Goal: Task Accomplishment & Management: Complete application form

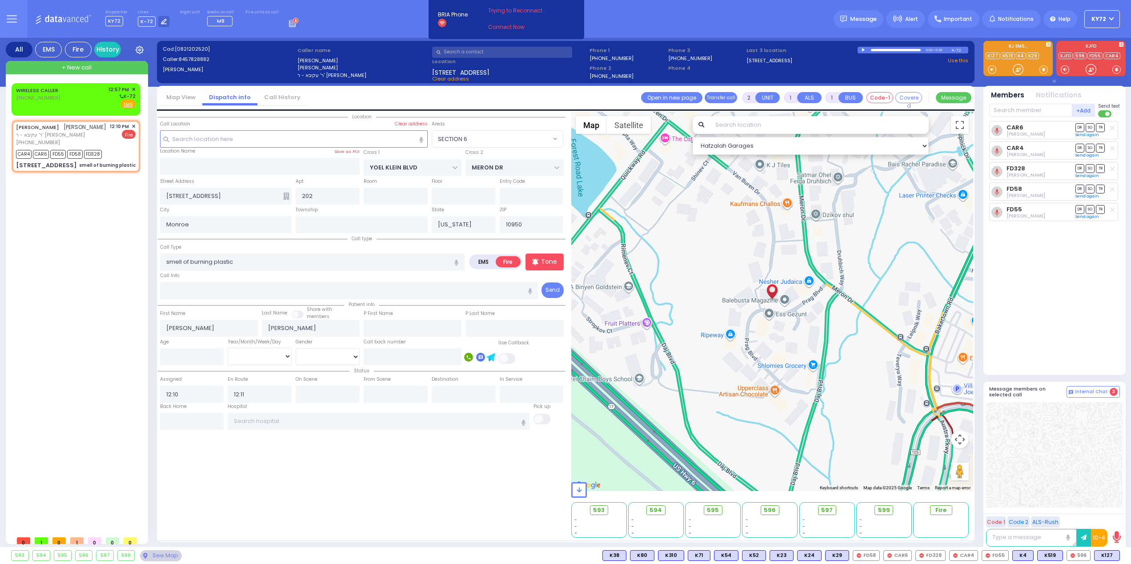
select select "SECTION 6"
select select
click at [56, 96] on div "[PHONE_NUMBER]" at bounding box center [38, 98] width 45 height 8
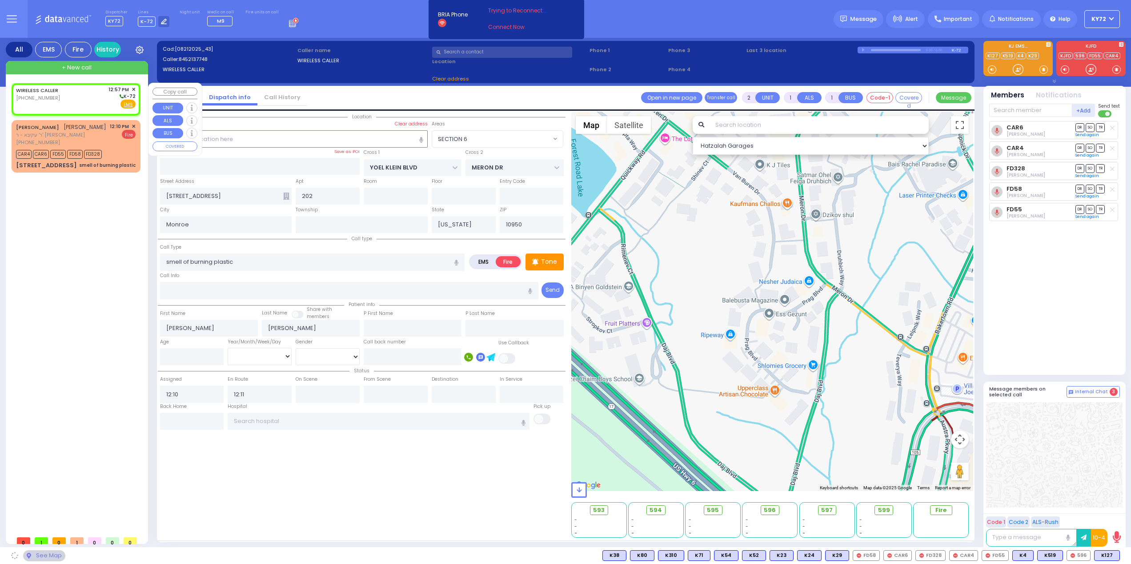
select select
radio input "true"
select select
type input "12:57"
select select "Hatzalah Garages"
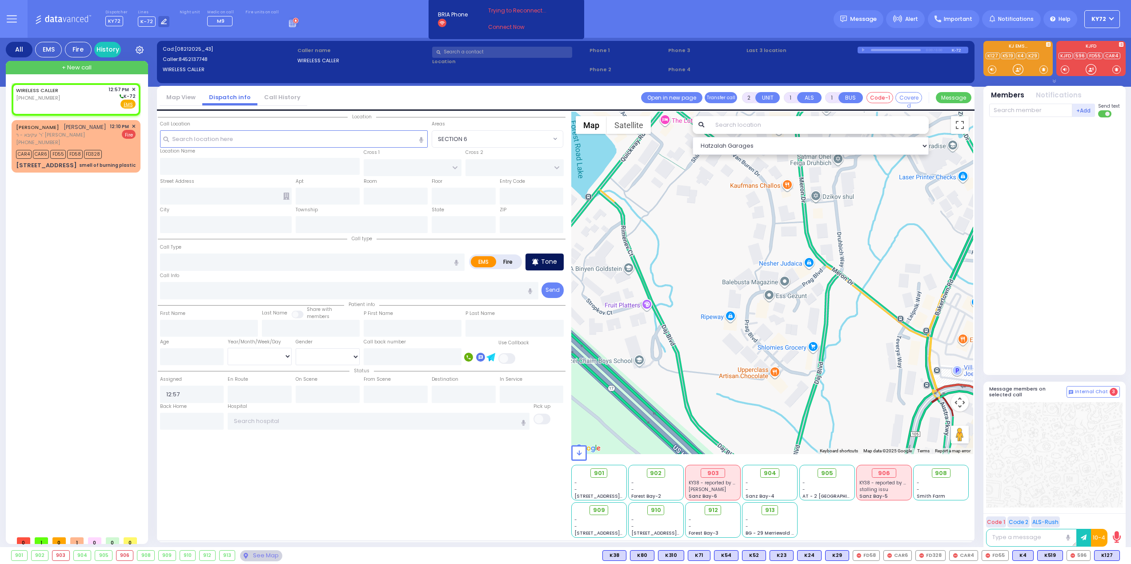
click at [538, 253] on div "Tone" at bounding box center [545, 261] width 38 height 17
click at [555, 266] on p "Tone" at bounding box center [549, 261] width 16 height 9
click at [1017, 70] on div at bounding box center [1018, 69] width 9 height 9
click at [279, 144] on input "text" at bounding box center [294, 138] width 268 height 17
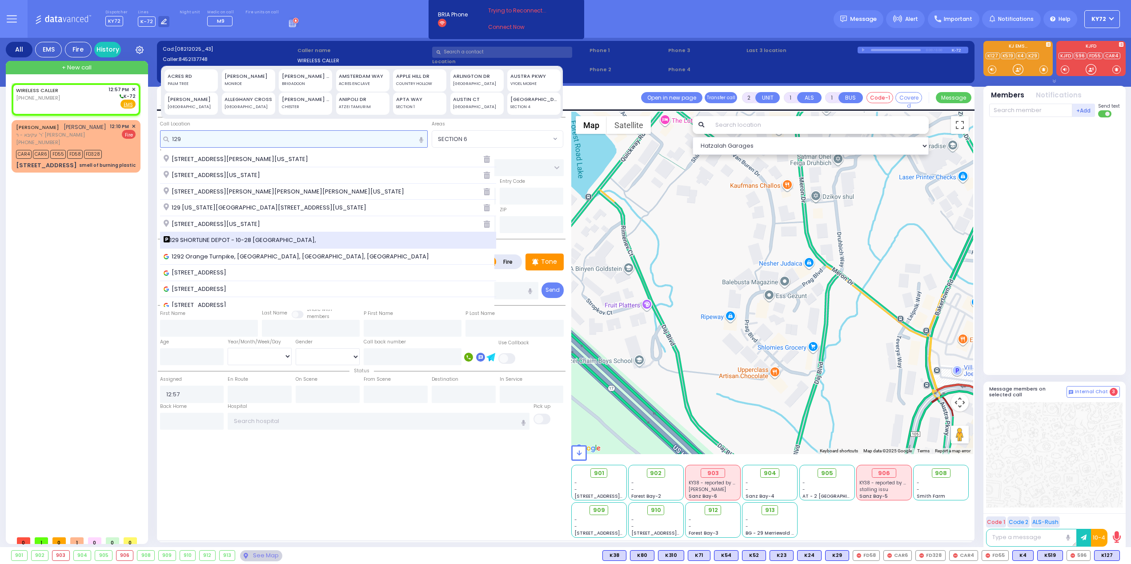
type input "129"
click at [313, 241] on span "129 SHORTLINE DEPOT - 10-28 [GEOGRAPHIC_DATA]," at bounding box center [242, 240] width 156 height 9
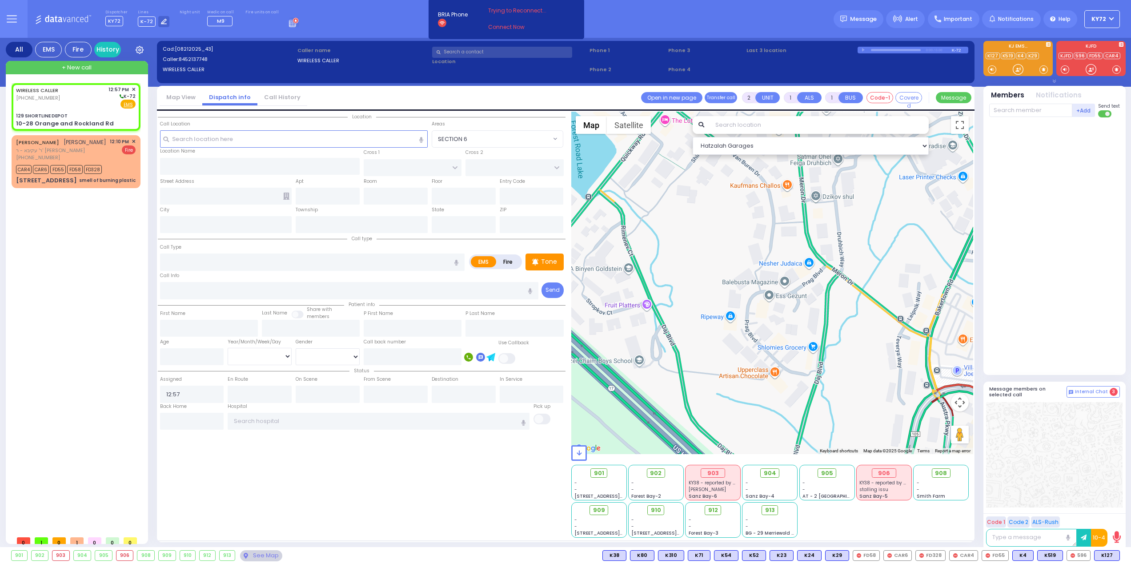
select select
radio input "true"
select select
select select "Hatzalah Garages"
type input "129 SHORTLINE DEPOT"
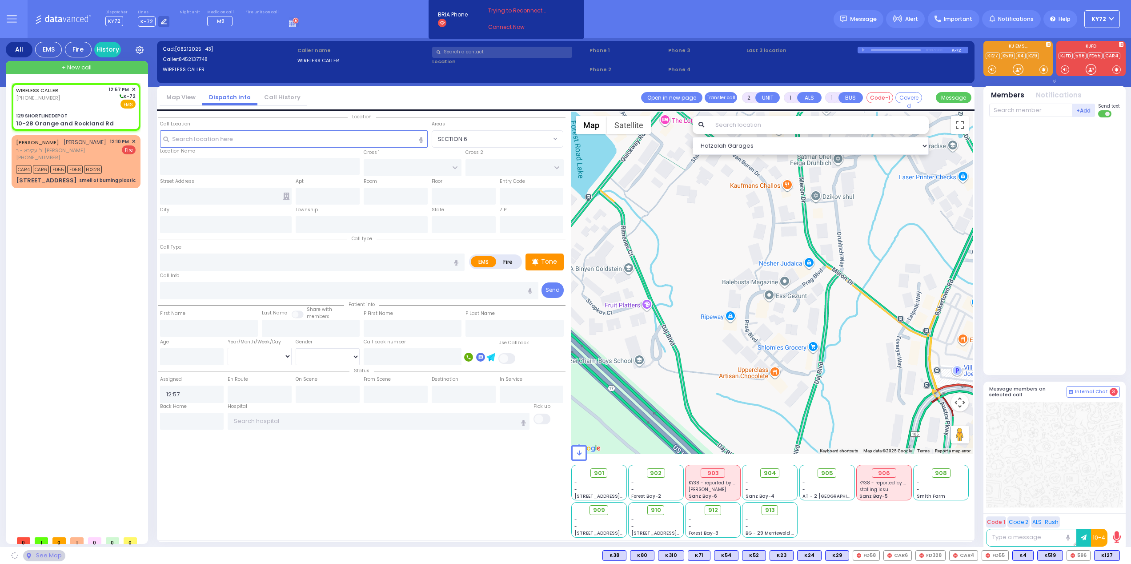
type input "10-28 Orange and Rockland Rd"
type input "Monroe"
type input "[US_STATE]"
type input "10950"
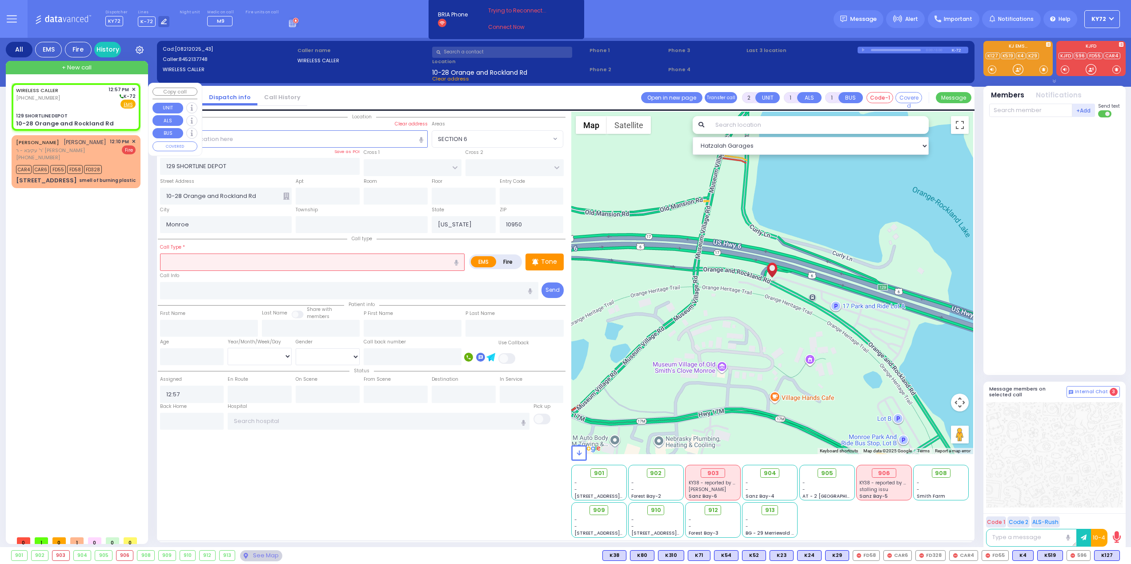
click at [44, 121] on div "10-28 Orange and Rockland Rd" at bounding box center [65, 123] width 98 height 9
select select
radio input "true"
select select
select select "Hatzalah Garages"
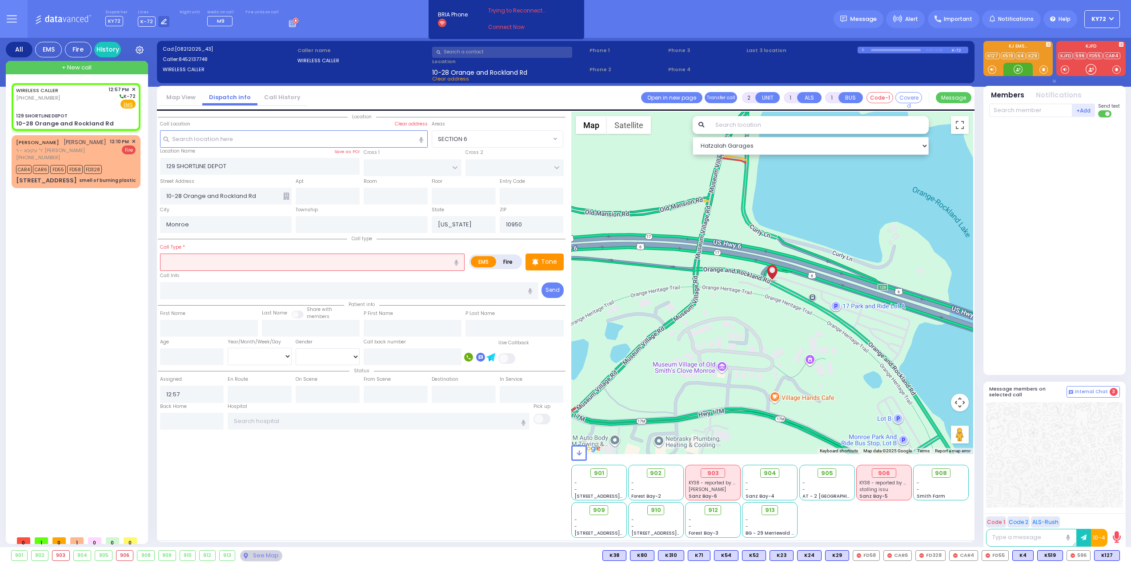
click at [1017, 70] on div at bounding box center [1018, 69] width 9 height 9
click at [375, 265] on input "text" at bounding box center [312, 261] width 305 height 17
select select
radio input "true"
select select
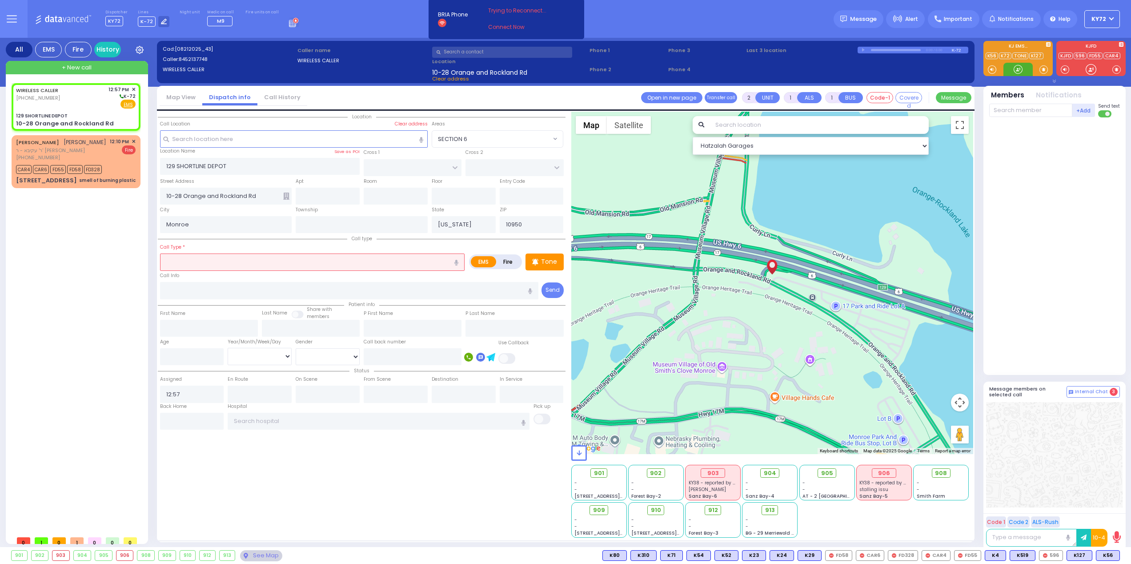
select select "Hatzalah Garages"
click at [1016, 68] on div at bounding box center [1018, 69] width 9 height 9
drag, startPoint x: 1018, startPoint y: 71, endPoint x: 1020, endPoint y: 75, distance: 4.6
click at [1020, 74] on div at bounding box center [1018, 69] width 9 height 9
drag, startPoint x: 80, startPoint y: 112, endPoint x: 76, endPoint y: 116, distance: 5.1
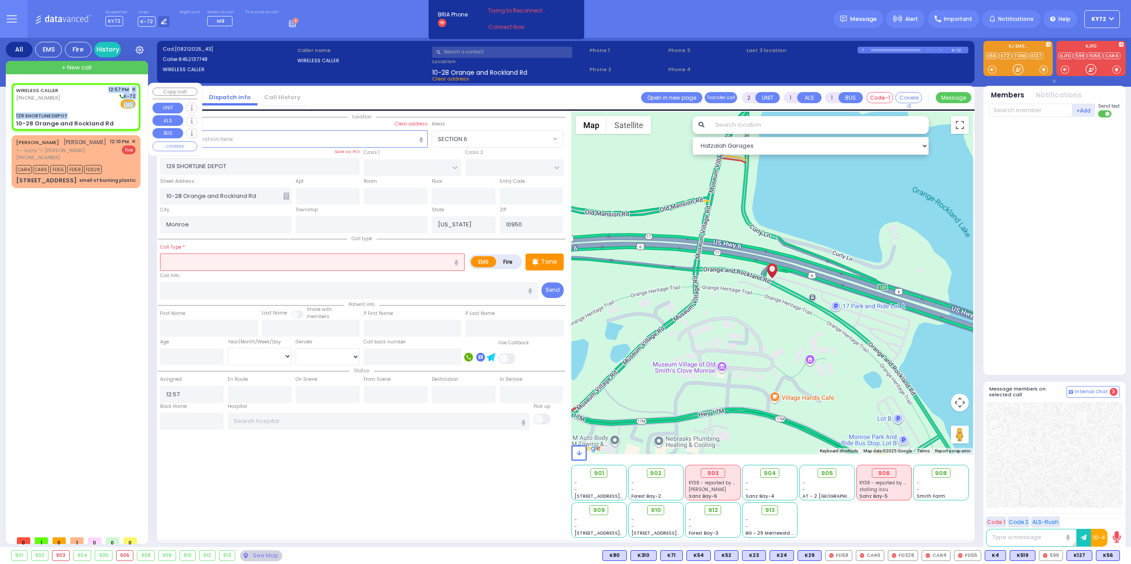
click at [79, 112] on div "WIRELESS CALLER (845) 213-7748 12:57 PM ✕ K-72 EMS" at bounding box center [75, 106] width 125 height 45
select select
radio input "true"
select select
select select "Hatzalah Garages"
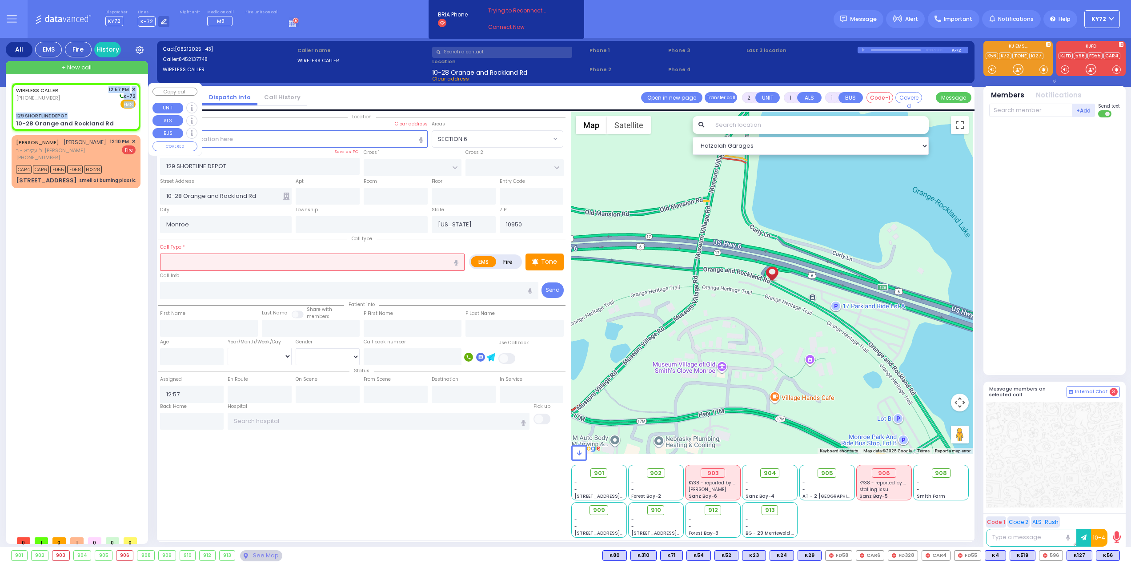
click at [81, 111] on div "WIRELESS CALLER (845) 213-7748 12:57 PM ✕ K-72 EMS" at bounding box center [75, 106] width 125 height 45
select select
radio input "true"
select select
select select "Hatzalah Garages"
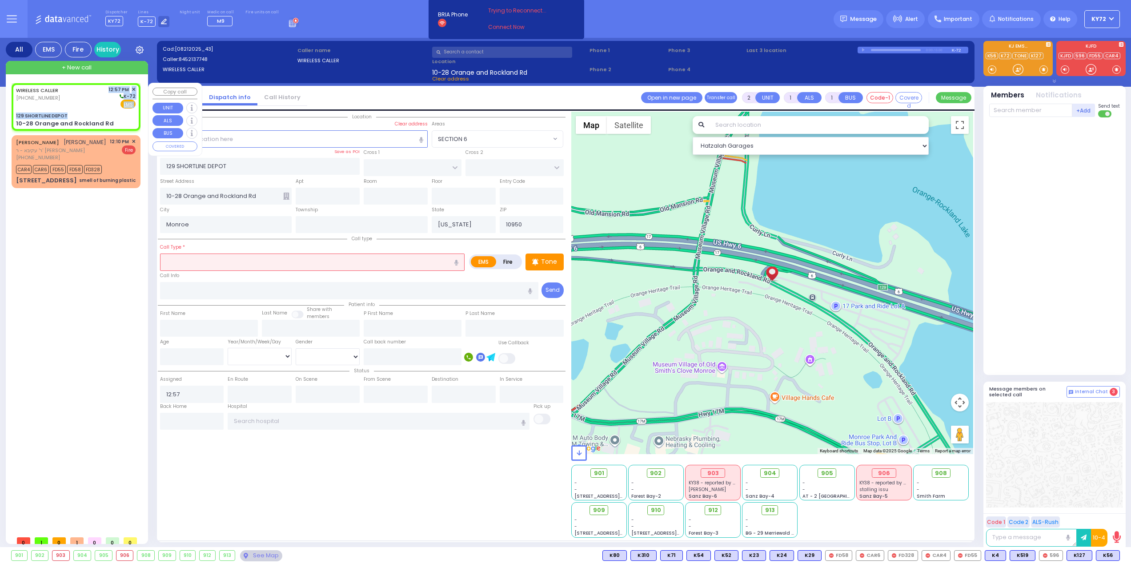
click at [88, 107] on div "WIRELESS CALLER (845) 213-7748 12:57 PM ✕ K-72" at bounding box center [76, 97] width 120 height 23
select select
radio input "true"
select select
select select "Hatzalah Garages"
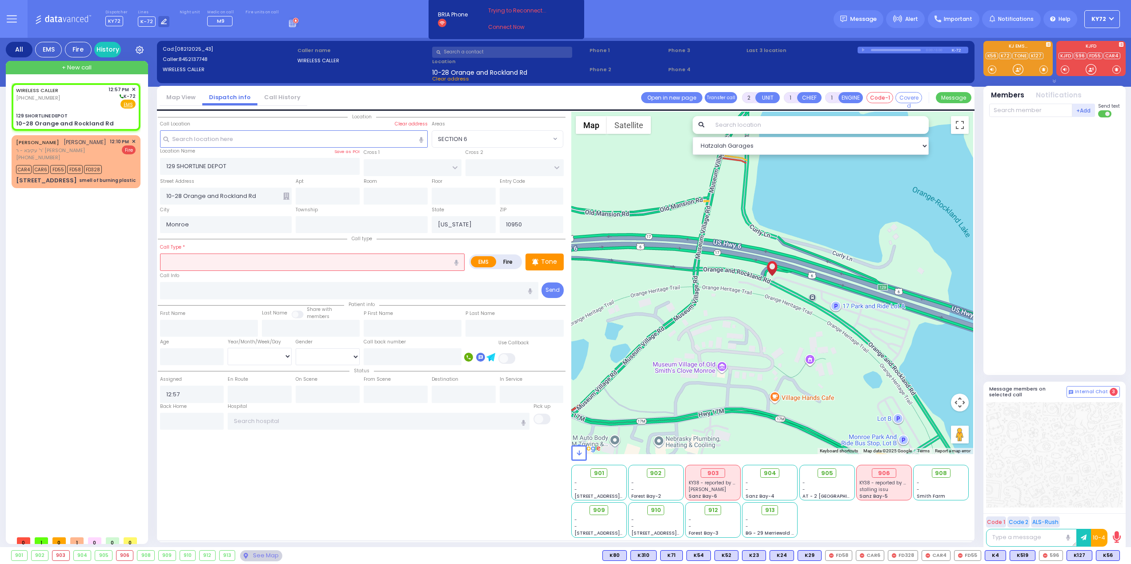
click at [417, 260] on input "text" at bounding box center [312, 261] width 305 height 17
click at [232, 295] on input "text" at bounding box center [349, 290] width 379 height 17
select select
radio input "true"
select select
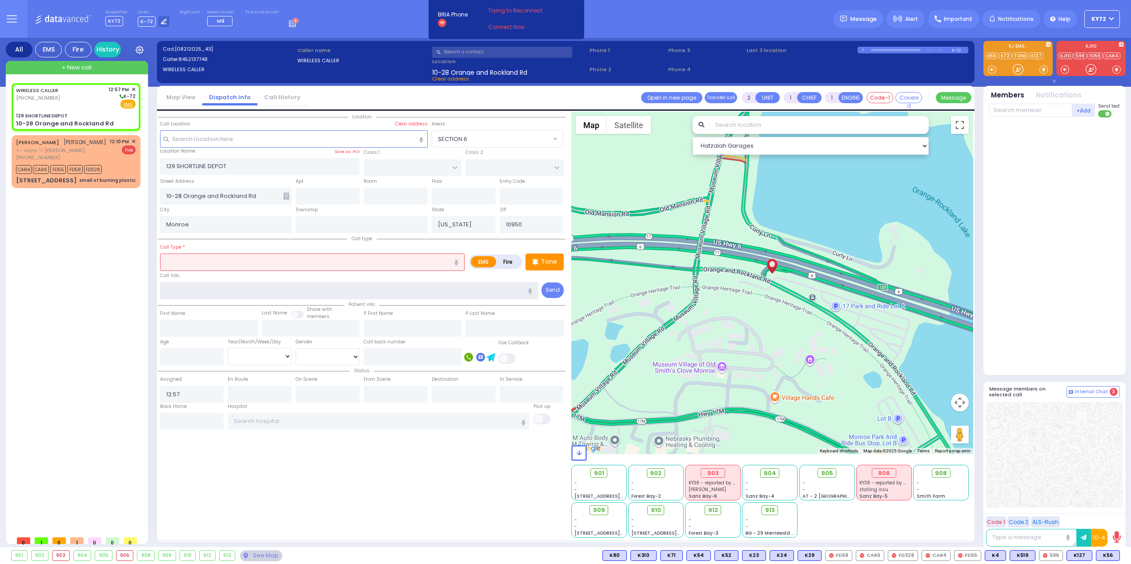
select select "Hatzalah Garages"
type input "honda odysey"
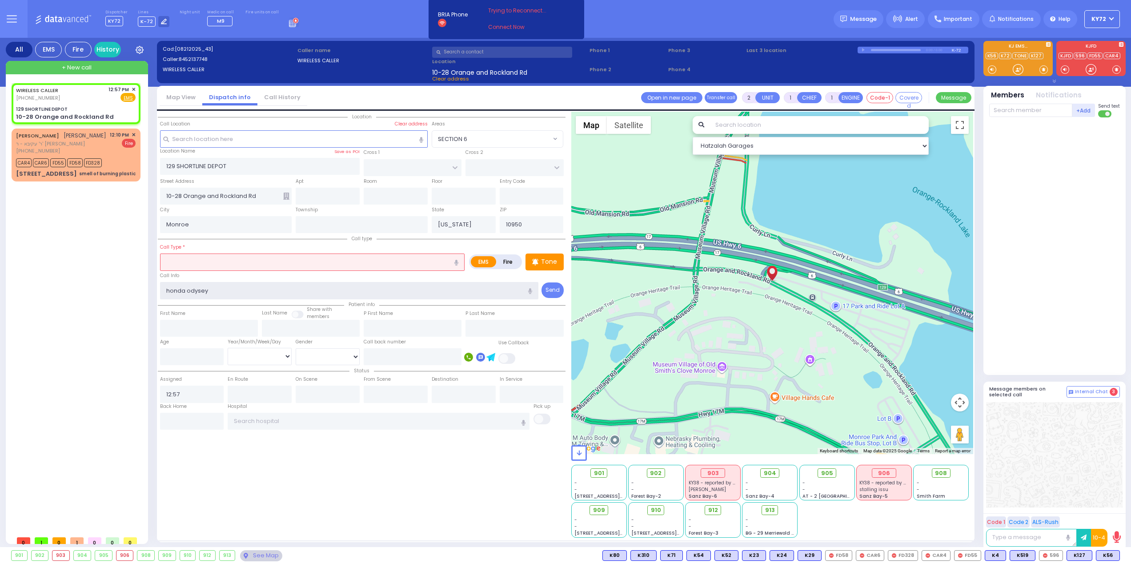
select select
radio input "true"
select select
select select "Hatzalah Garages"
type input "honda odysey"
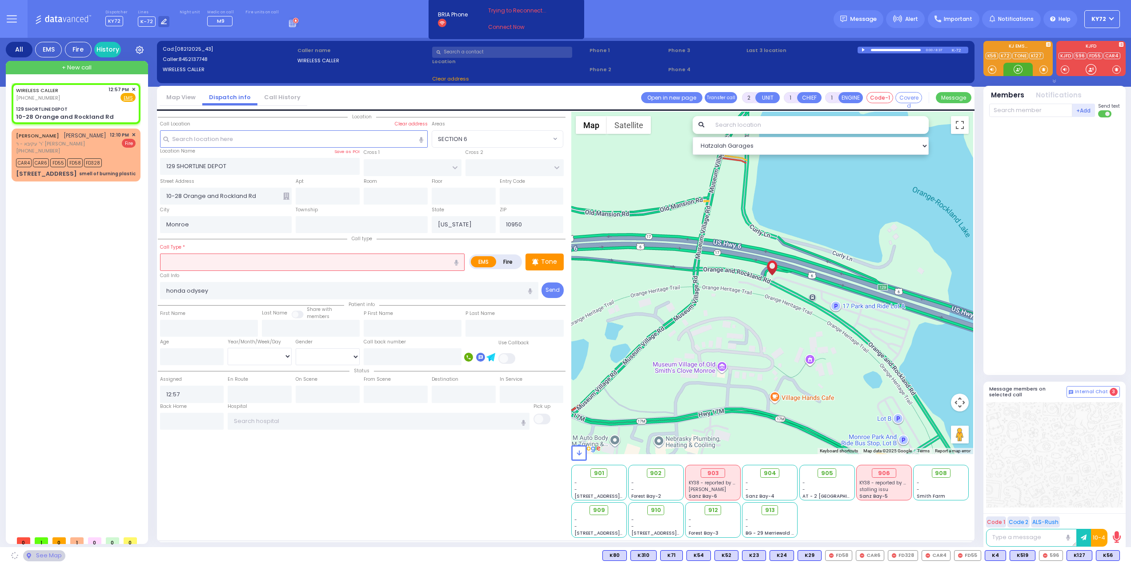
select select
radio input "true"
select select
select select "Hatzalah Garages"
click at [1016, 71] on div at bounding box center [1018, 69] width 9 height 9
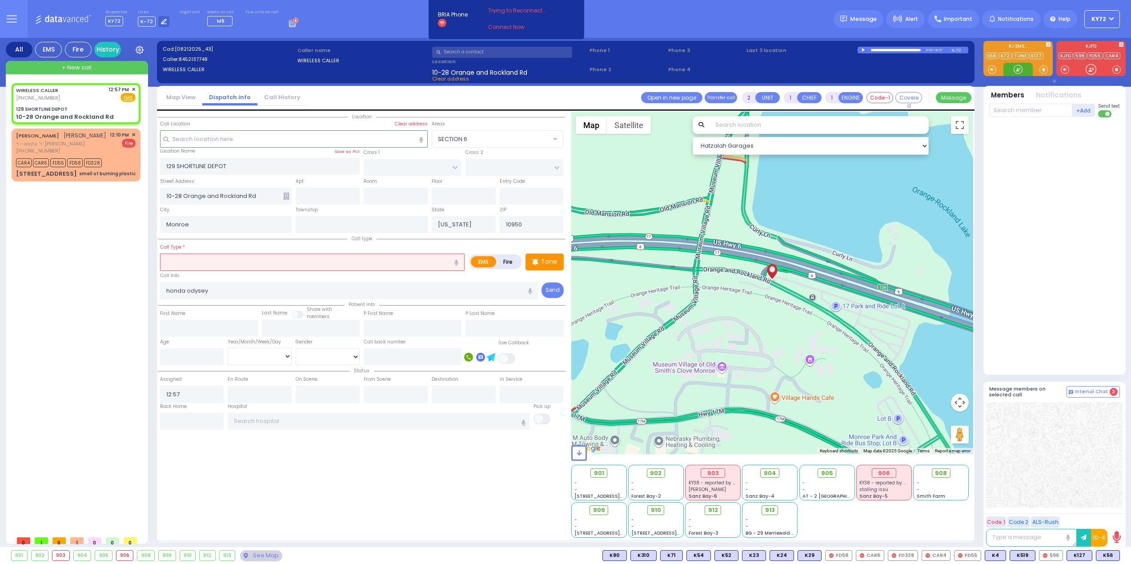
click at [1019, 73] on div at bounding box center [1018, 69] width 9 height 9
click at [540, 261] on div "Tone" at bounding box center [545, 261] width 38 height 17
drag, startPoint x: 1017, startPoint y: 72, endPoint x: 1013, endPoint y: 77, distance: 6.9
click at [1017, 72] on div at bounding box center [1018, 69] width 9 height 9
click at [1015, 69] on div at bounding box center [1018, 69] width 9 height 9
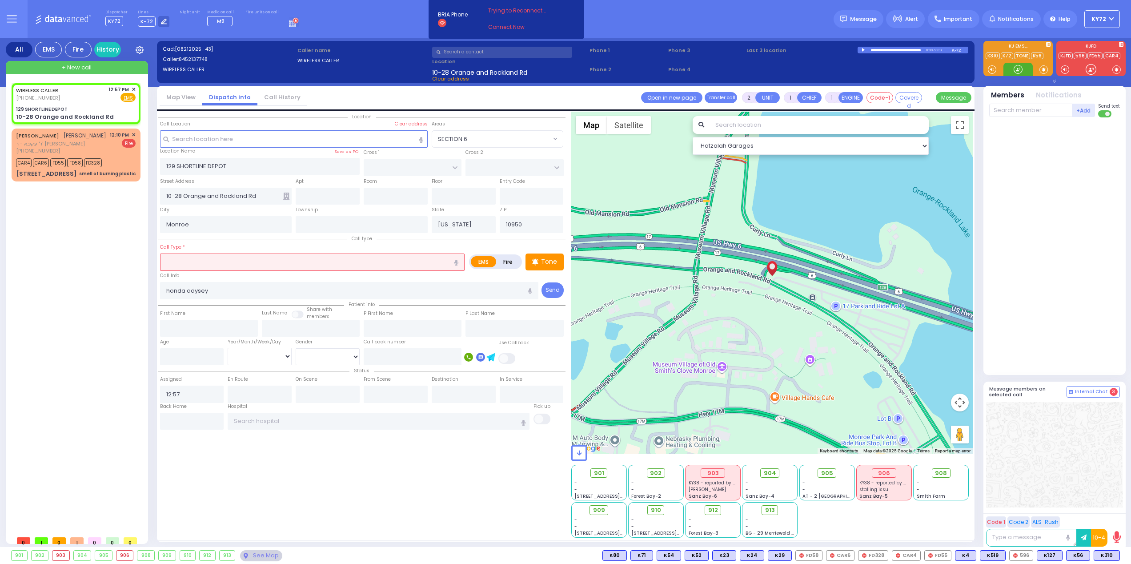
click at [1012, 70] on div at bounding box center [1018, 69] width 29 height 13
click at [458, 262] on icon "button" at bounding box center [456, 263] width 4 height 6
type input "[MEDICAL_DATA]"
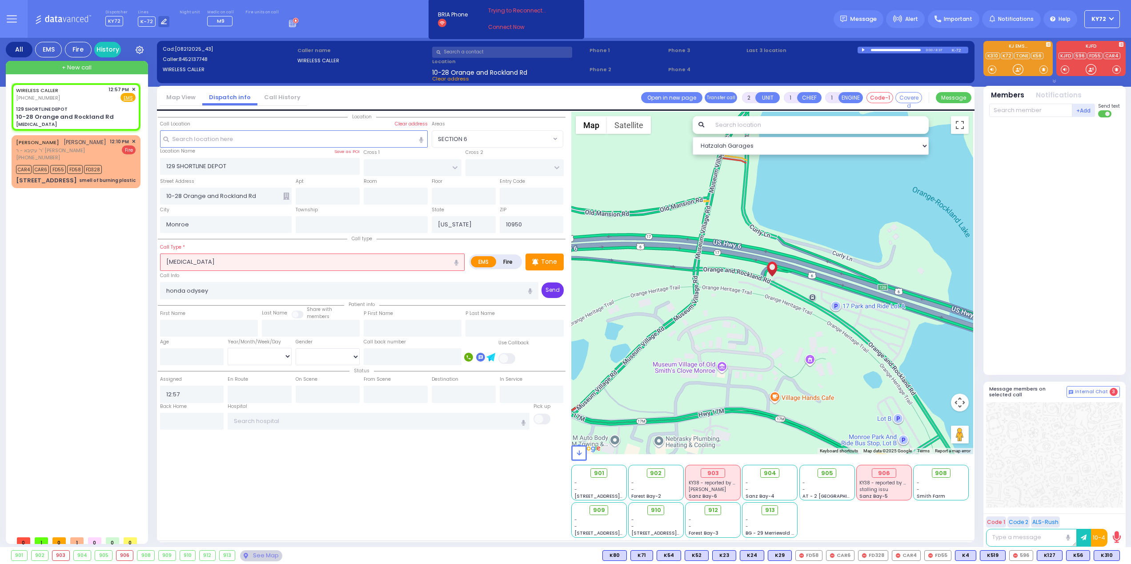
select select
radio input "true"
select select
select select "Hatzalah Garages"
click at [1100, 559] on span "K310" at bounding box center [1106, 555] width 25 height 10
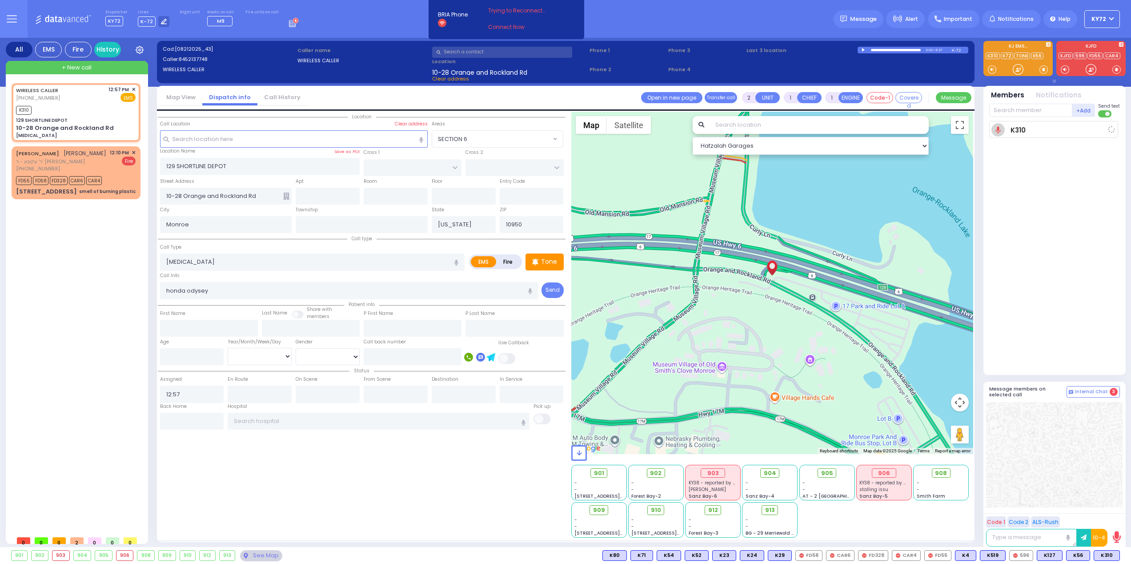
select select
radio input "true"
select select
type input "13:08"
select select "Hatzalah Garages"
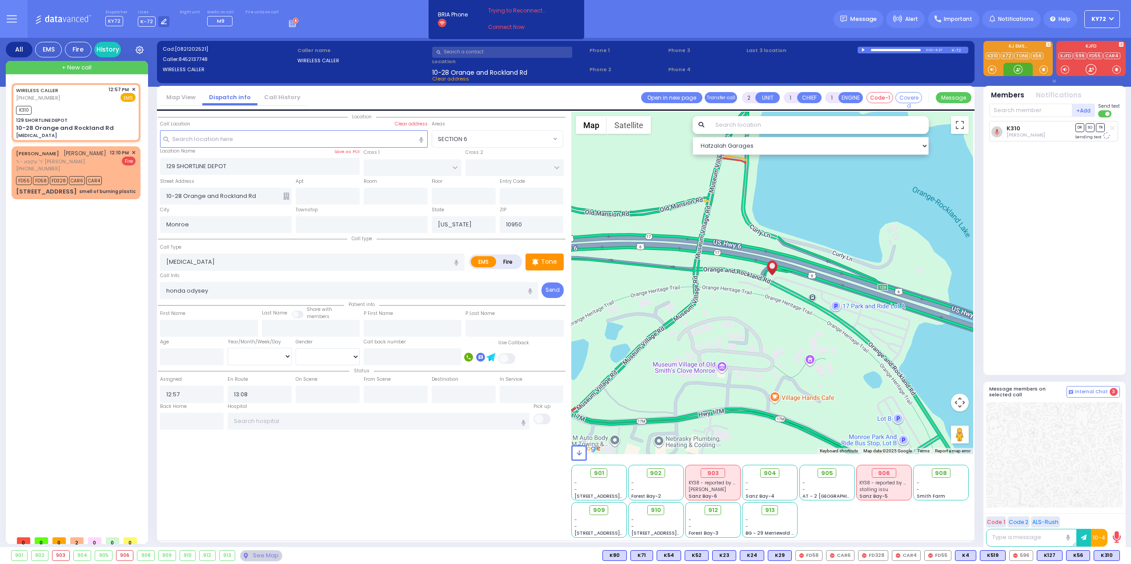
click at [1017, 72] on div at bounding box center [1018, 69] width 9 height 9
click at [1020, 71] on div at bounding box center [1018, 69] width 9 height 9
click at [1017, 71] on div at bounding box center [1018, 69] width 9 height 9
click at [1021, 111] on input "text" at bounding box center [1030, 110] width 83 height 13
type input "100"
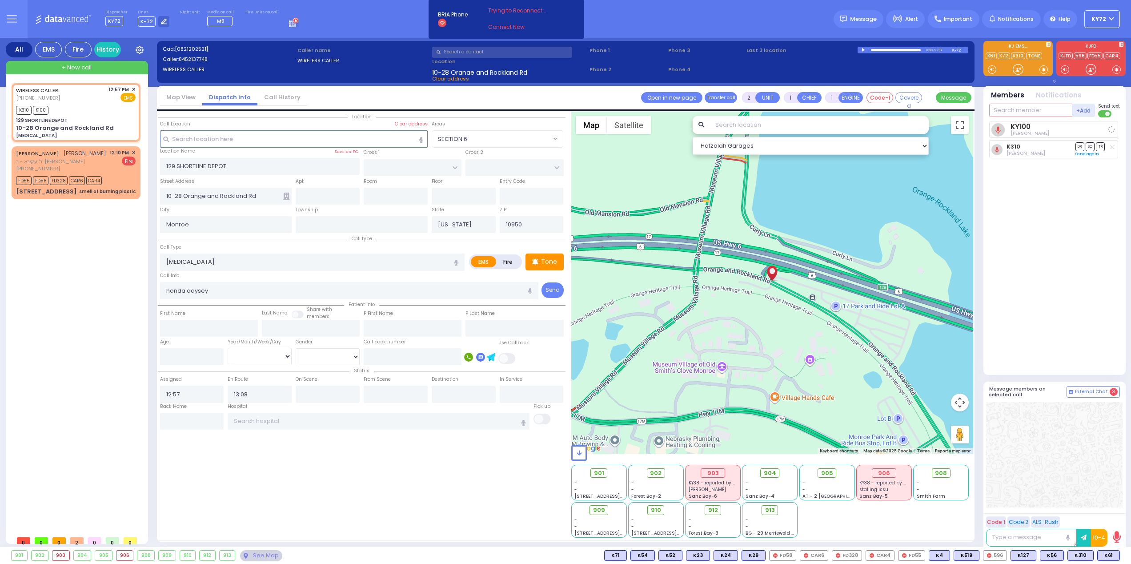
select select
radio input "true"
select select
select select "Hatzalah Garages"
click at [1018, 67] on div at bounding box center [1018, 69] width 9 height 9
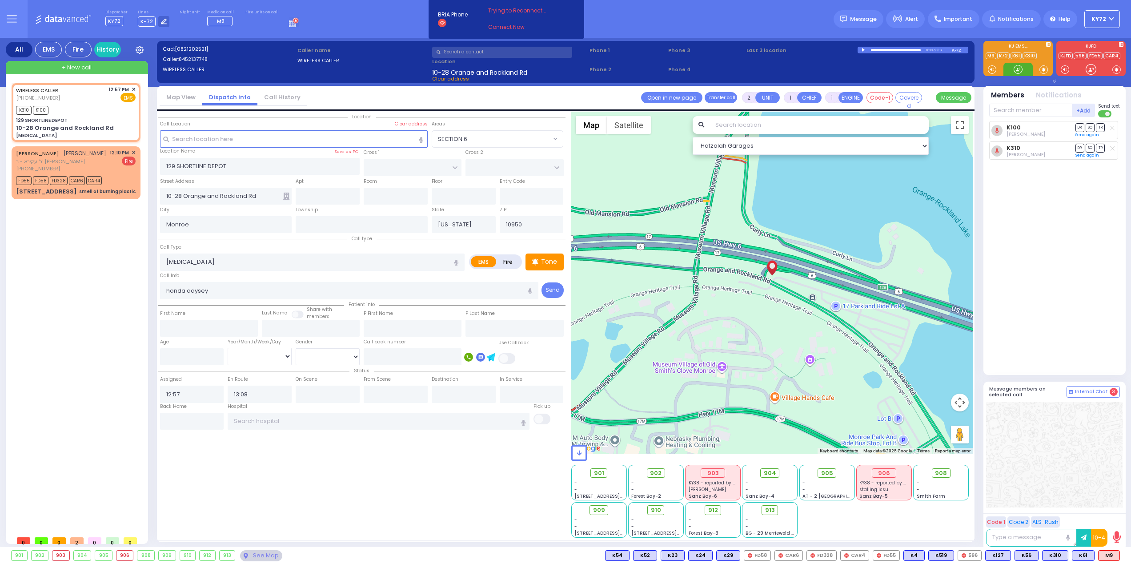
click at [1016, 71] on div at bounding box center [1018, 69] width 9 height 9
click at [1019, 70] on div at bounding box center [1018, 69] width 9 height 9
click at [1021, 106] on input "text" at bounding box center [1030, 110] width 83 height 13
click at [1105, 554] on span "M9" at bounding box center [1109, 555] width 21 height 10
select select
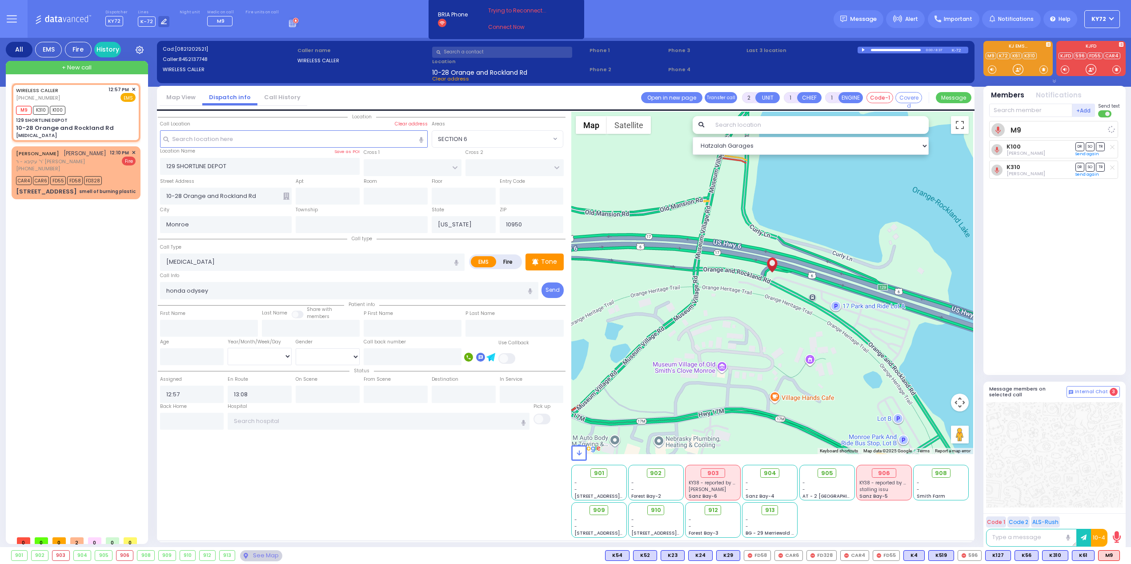
radio input "true"
select select
select select "Hatzalah Garages"
click at [1017, 71] on div at bounding box center [1018, 69] width 9 height 9
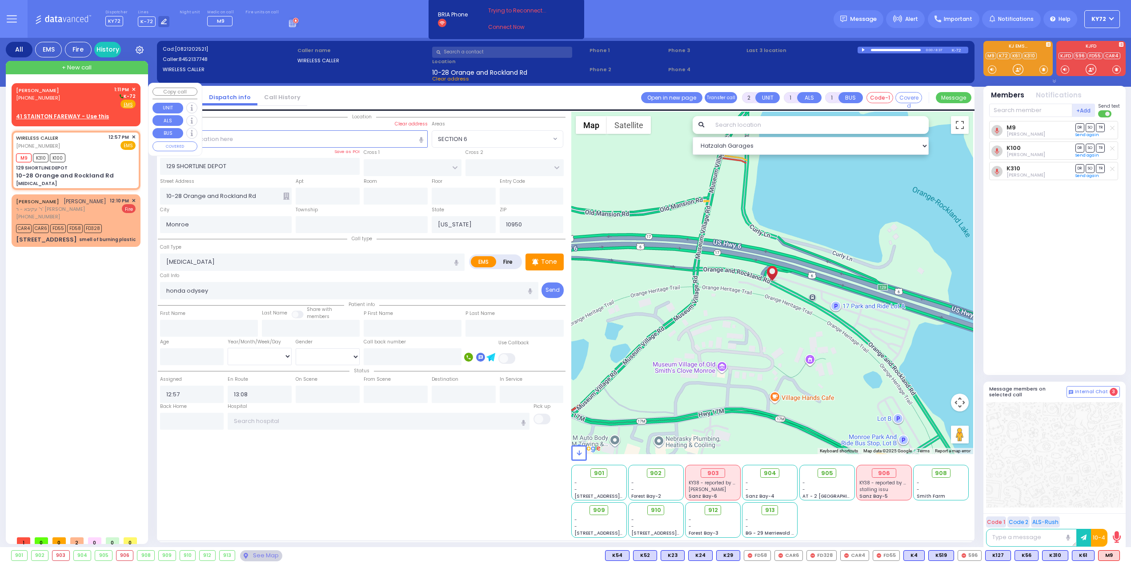
click at [58, 115] on u "41 STAINTON FAREWAY - Use this" at bounding box center [62, 116] width 93 height 8
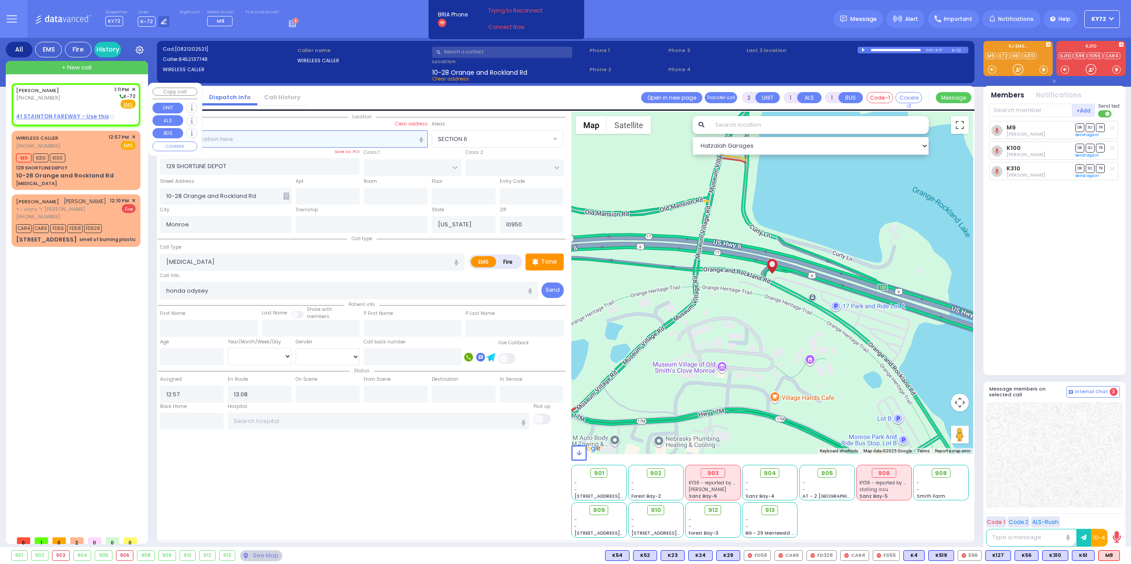
select select
radio input "true"
type input "[PERSON_NAME]"
select select
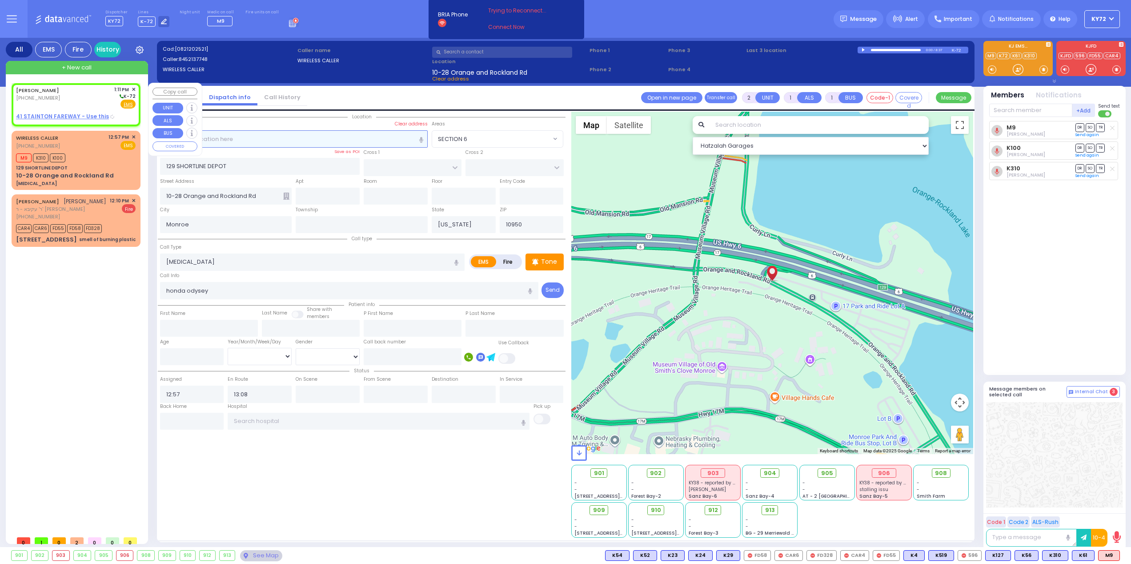
type input "13:11"
select select "Hatzalah Garages"
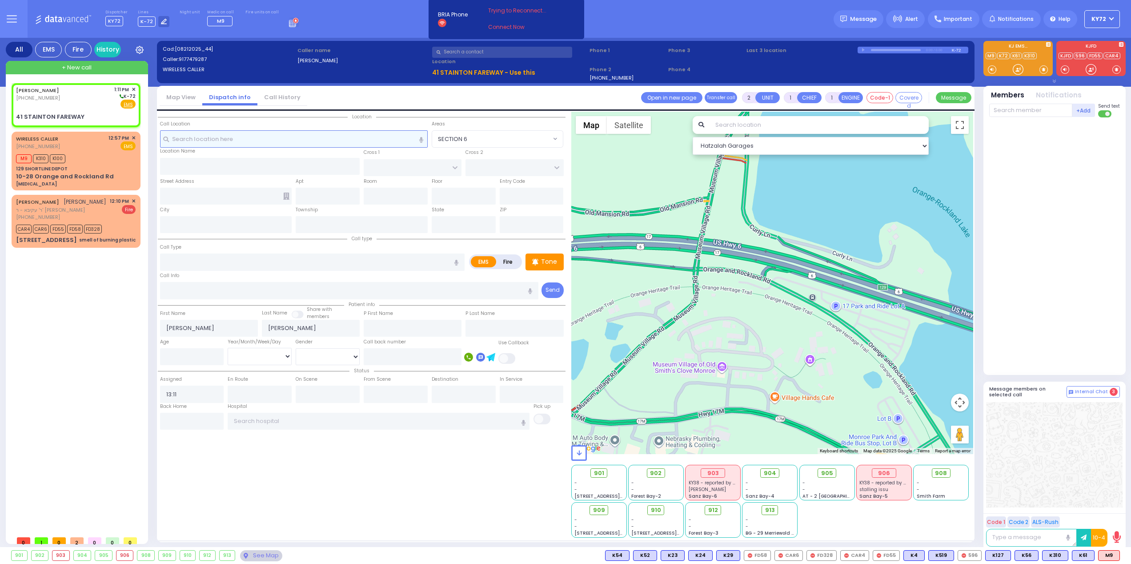
select select
radio input "true"
select select
select select "Hatzalah Garages"
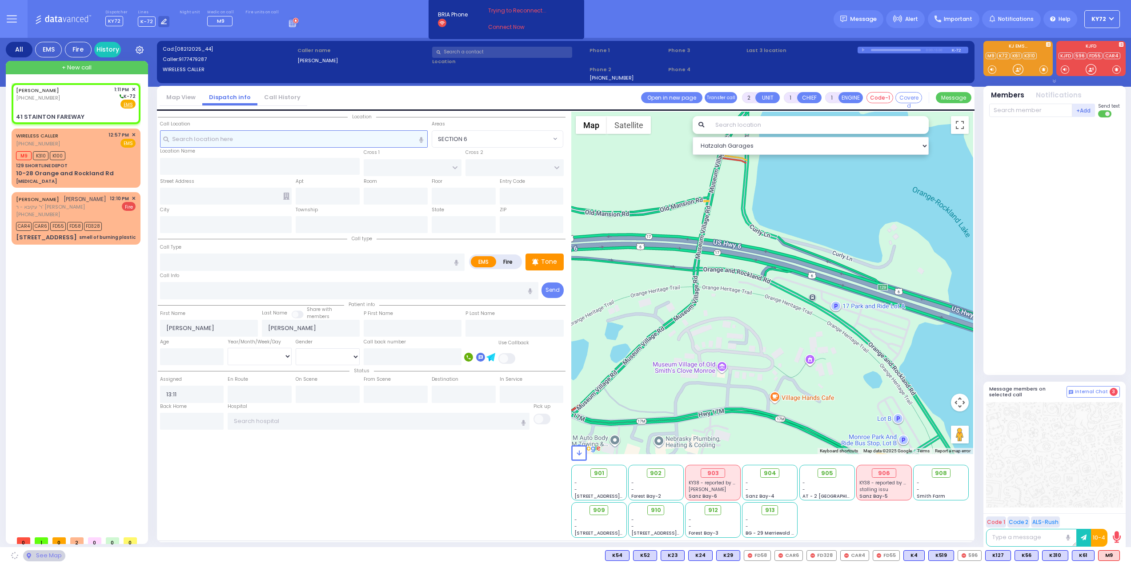
select select
radio input "true"
select select
select select "Hatzalah Garages"
select select
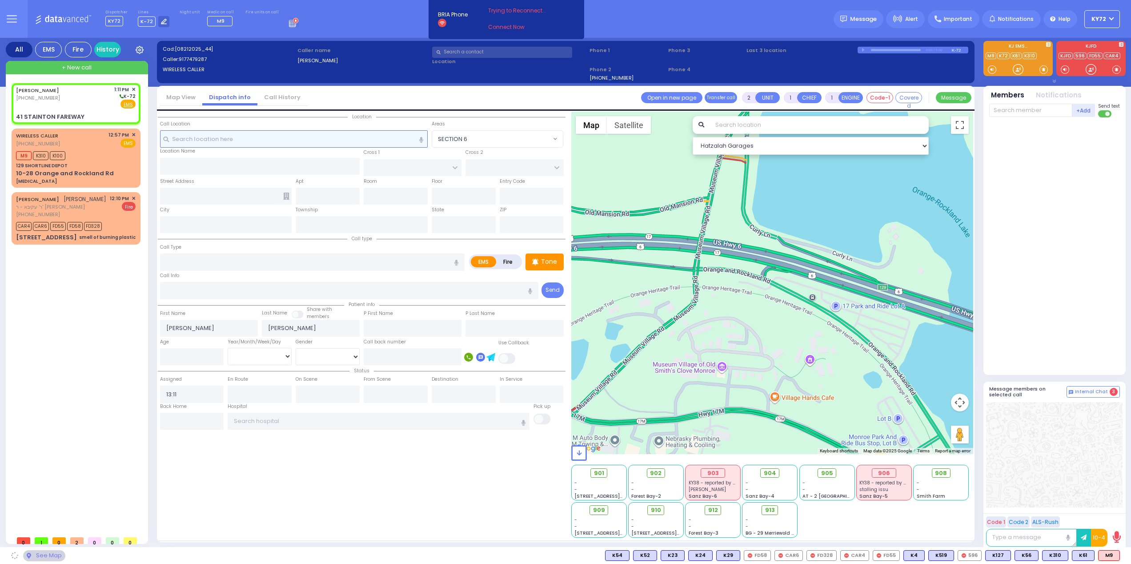
radio input "true"
select select
select select "Hatzalah Garages"
type input "[GEOGRAPHIC_DATA]"
type input "DUNDERBERG RD"
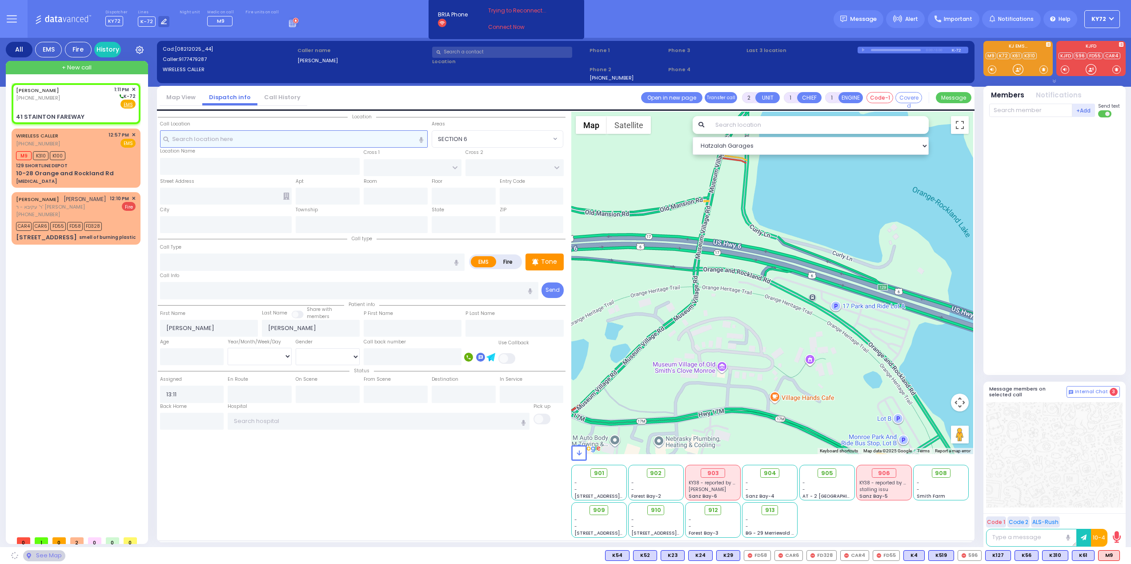
type input "41 STAINTON FAREWAY"
type input "Monroe"
type input "[US_STATE]"
type input "10950"
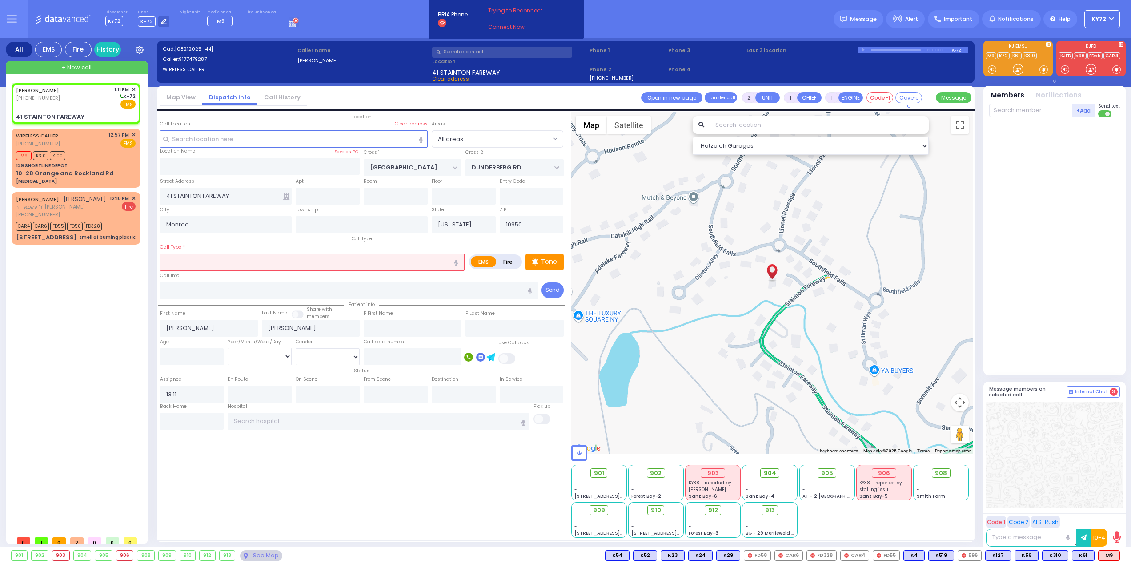
click at [259, 261] on input "text" at bounding box center [312, 261] width 305 height 17
drag, startPoint x: 555, startPoint y: 266, endPoint x: 550, endPoint y: 267, distance: 5.8
click at [551, 266] on p "Tone" at bounding box center [549, 261] width 16 height 9
select select
radio input "true"
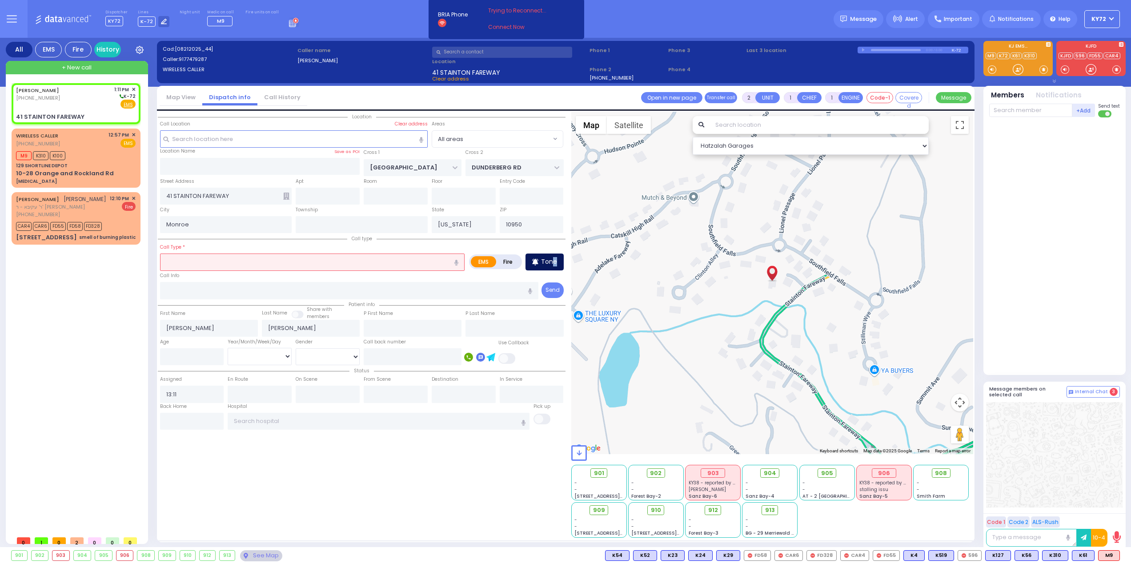
select select
select select "Hatzalah Garages"
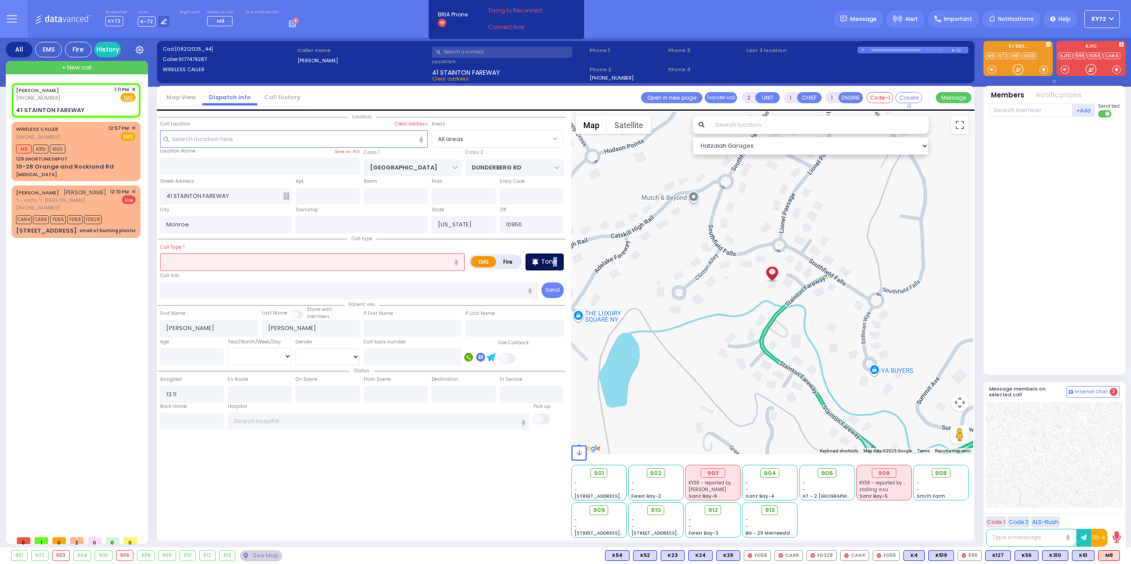
select select
radio input "true"
select select
select select "Hatzalah Garages"
drag, startPoint x: 1016, startPoint y: 71, endPoint x: 980, endPoint y: 75, distance: 35.4
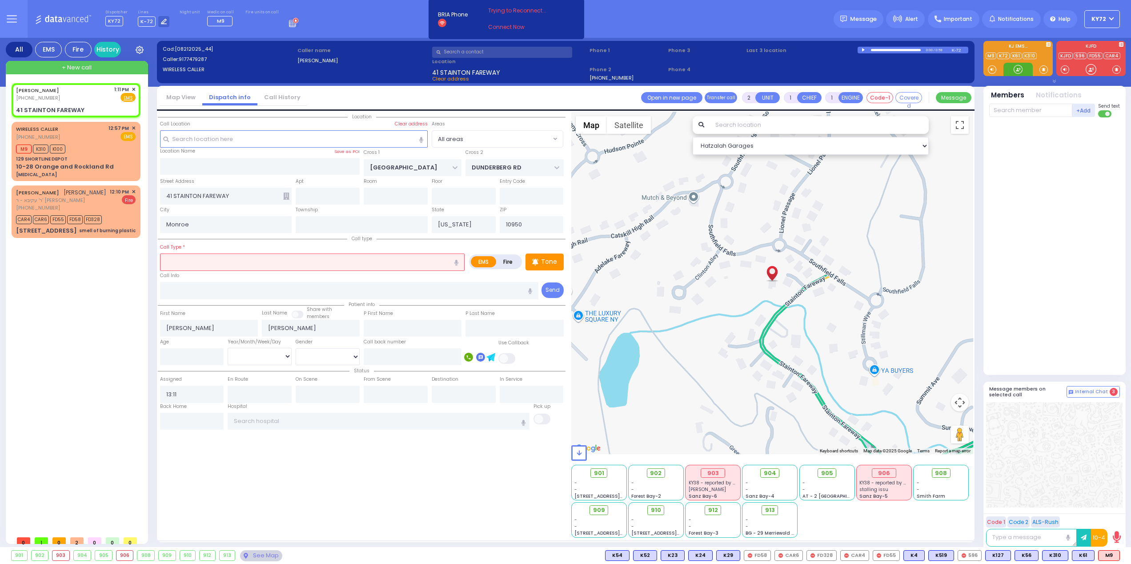
click at [1008, 67] on div at bounding box center [1018, 69] width 29 height 13
click at [280, 249] on div "Call Type *" at bounding box center [312, 256] width 305 height 28
click at [276, 257] on input "text" at bounding box center [312, 261] width 305 height 17
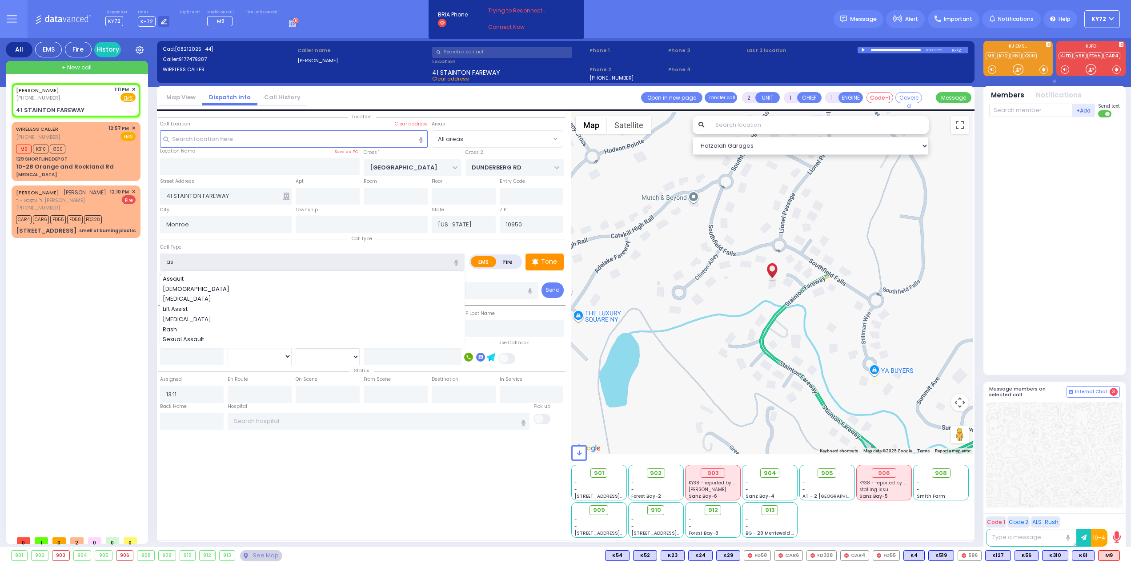
type input "a"
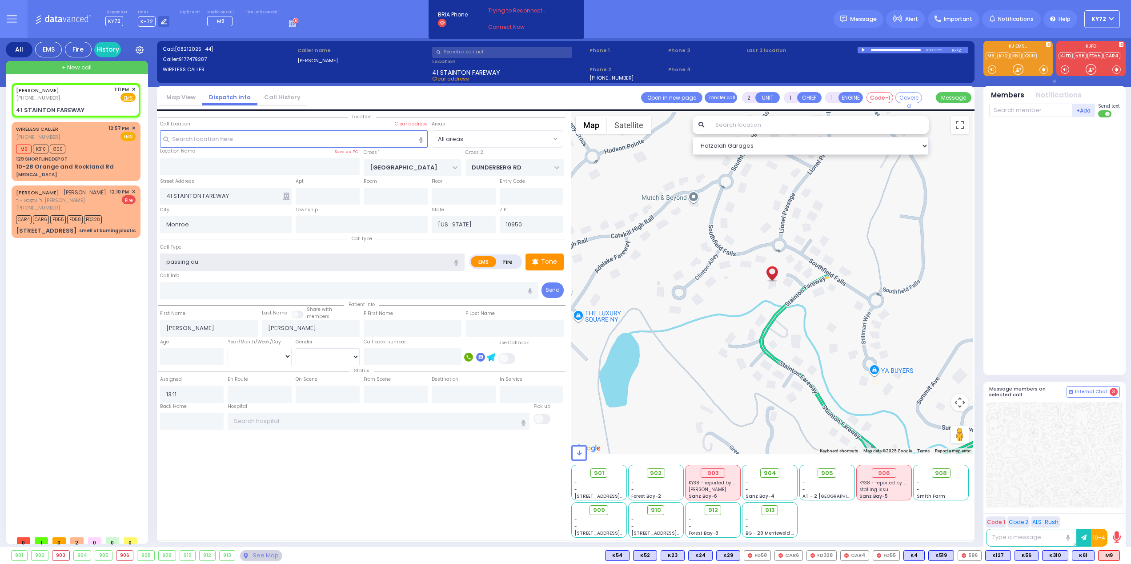
type input "[MEDICAL_DATA]"
select select
radio input "true"
select select
select select "Hatzalah Garages"
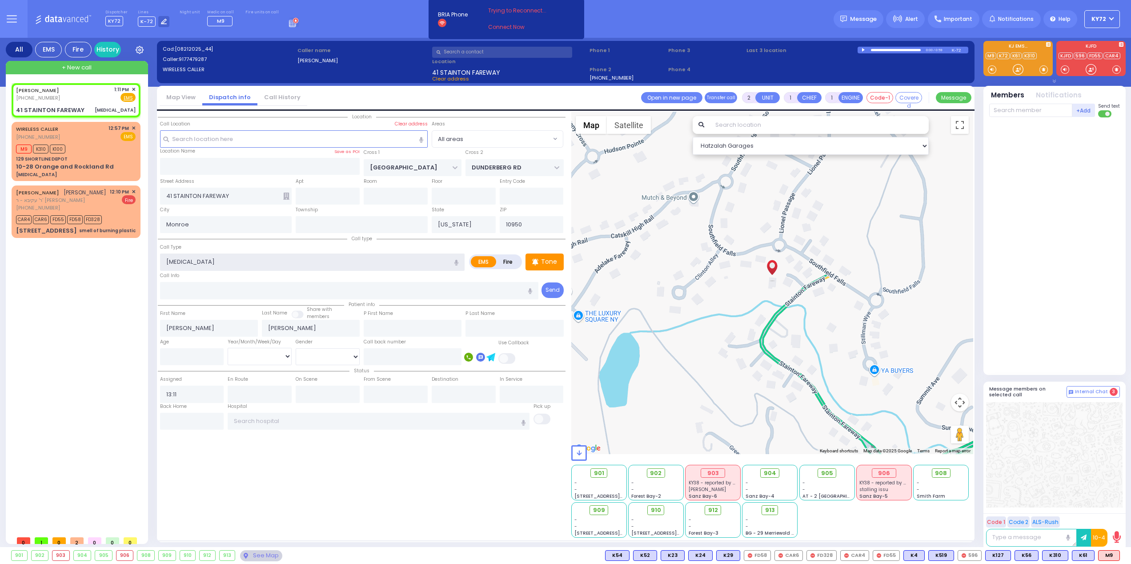
type input "[MEDICAL_DATA]"
select select
radio input "true"
select select
select select "Hatzalah Garages"
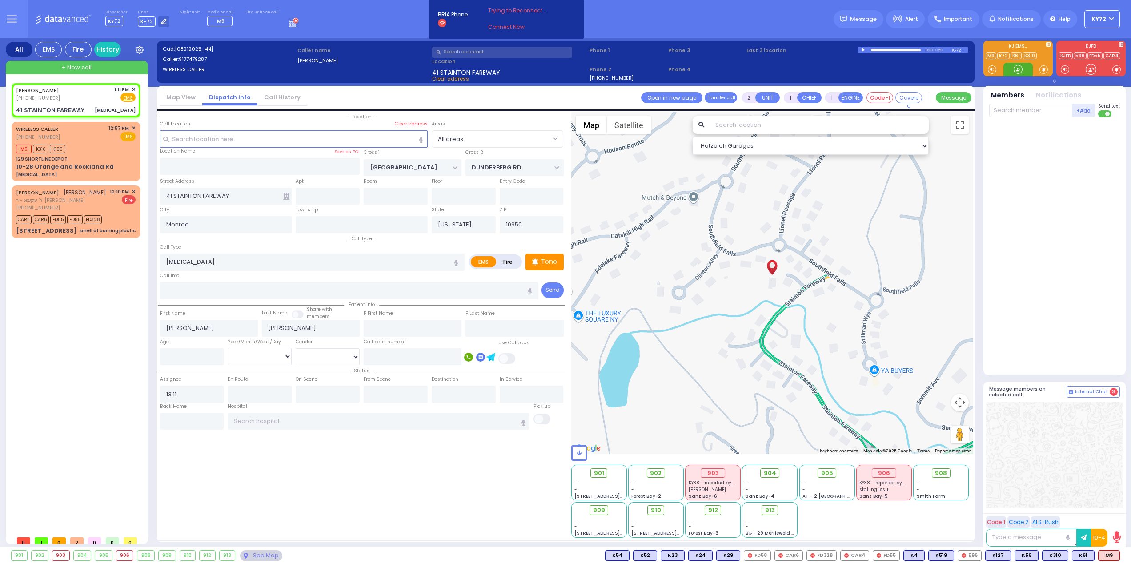
click at [1014, 69] on div at bounding box center [1018, 69] width 9 height 9
click at [1017, 71] on div at bounding box center [1018, 69] width 9 height 9
click at [1105, 550] on div "K88" at bounding box center [1108, 555] width 24 height 11
click at [1105, 552] on span "K88" at bounding box center [1108, 555] width 23 height 10
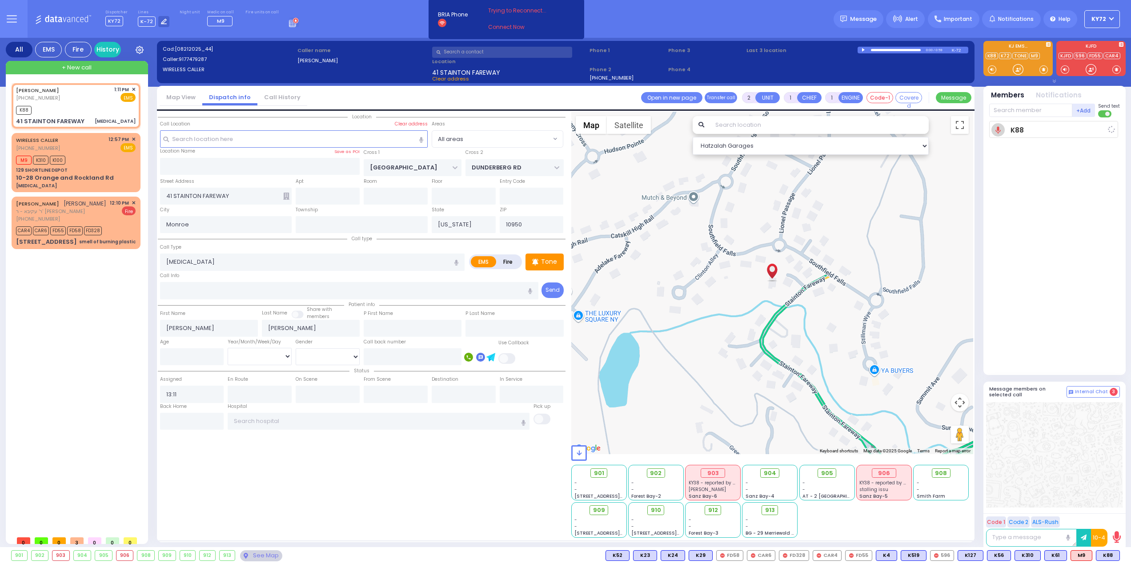
select select
radio input "true"
select select
type input "13:12"
select select "Hatzalah Garages"
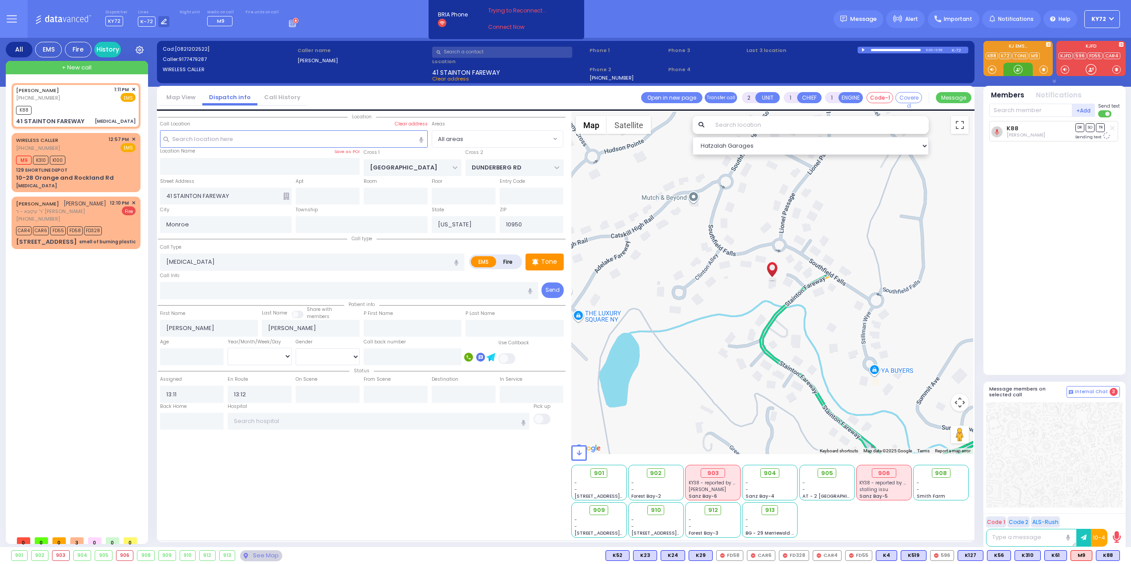
drag, startPoint x: 1018, startPoint y: 72, endPoint x: 1012, endPoint y: 73, distance: 6.4
click at [1017, 72] on div at bounding box center [1018, 69] width 9 height 9
click at [1020, 70] on div at bounding box center [1018, 69] width 9 height 9
click at [1020, 68] on div at bounding box center [1018, 69] width 9 height 9
click at [134, 199] on span "✕" at bounding box center [134, 203] width 4 height 8
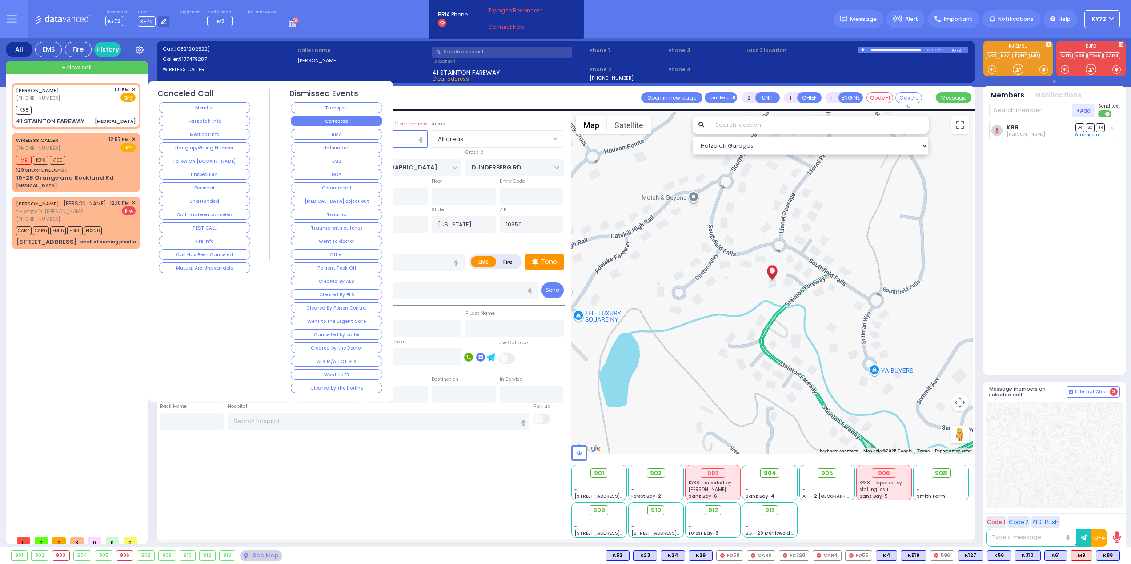
click at [355, 124] on button "Corrected" at bounding box center [337, 121] width 92 height 11
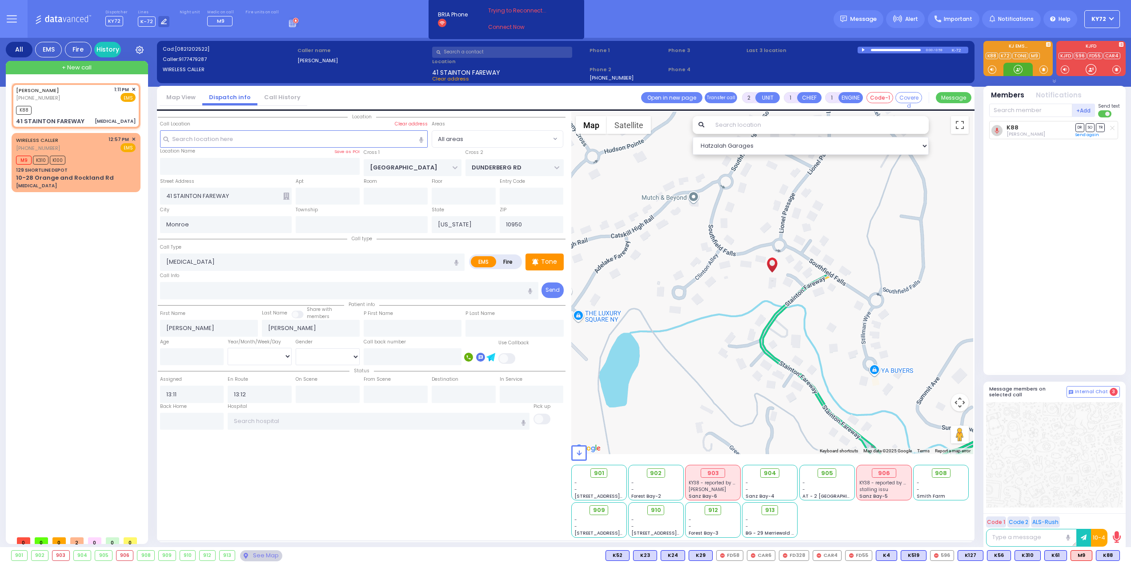
click at [1012, 70] on div at bounding box center [1018, 69] width 29 height 13
click at [1016, 71] on div at bounding box center [1018, 69] width 9 height 9
click at [538, 263] on icon at bounding box center [535, 261] width 6 height 7
click at [1020, 68] on div at bounding box center [1018, 69] width 9 height 9
click at [1014, 69] on div at bounding box center [1018, 69] width 9 height 9
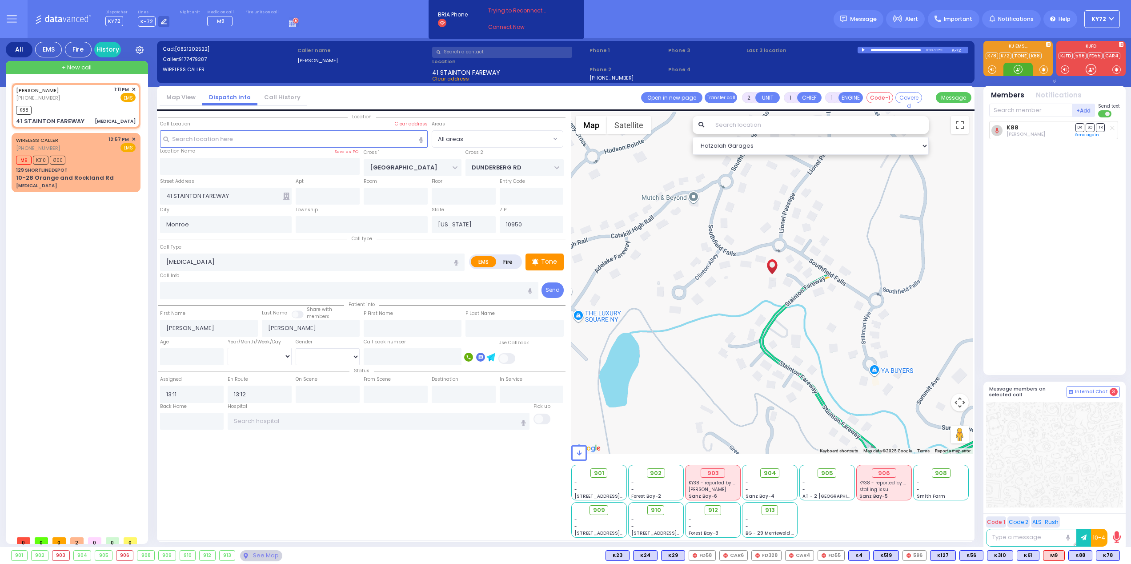
click at [1018, 68] on div at bounding box center [1018, 69] width 9 height 9
click at [1108, 555] on span "K78" at bounding box center [1108, 555] width 23 height 10
select select
radio input "true"
select select
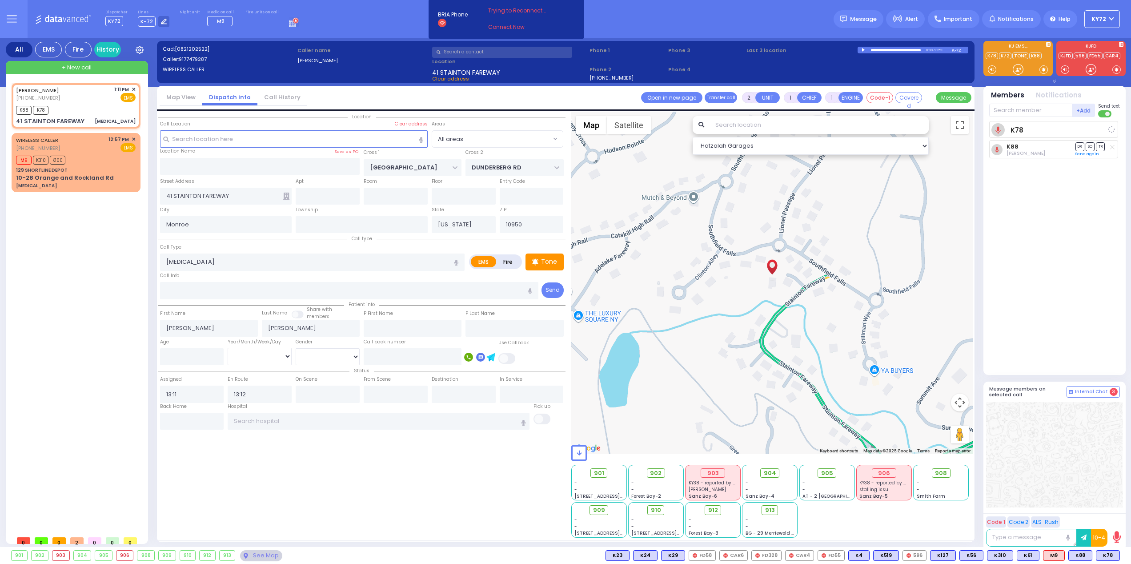
select select "Hatzalah Garages"
click at [1018, 71] on div at bounding box center [1018, 69] width 9 height 9
click at [1022, 70] on div at bounding box center [1018, 69] width 9 height 9
click at [103, 165] on div "WIRELESS CALLER (845) 213-7748 12:57 PM ✕ EMS M9 K310 K100" at bounding box center [75, 162] width 125 height 56
select select
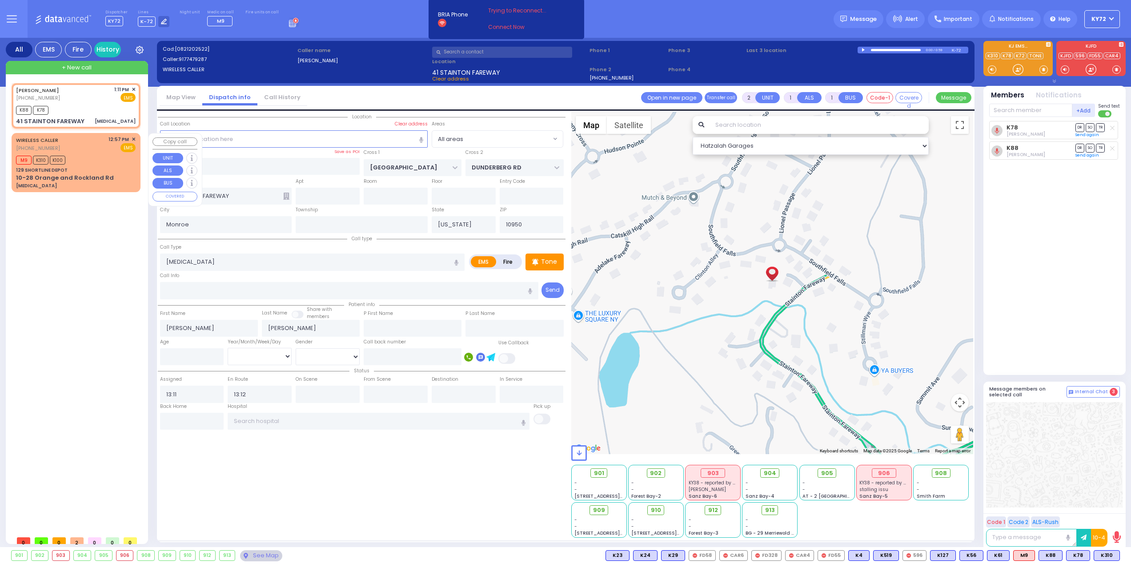
type input "[MEDICAL_DATA]"
radio input "true"
type input "honda odysey"
select select
type input "12:57"
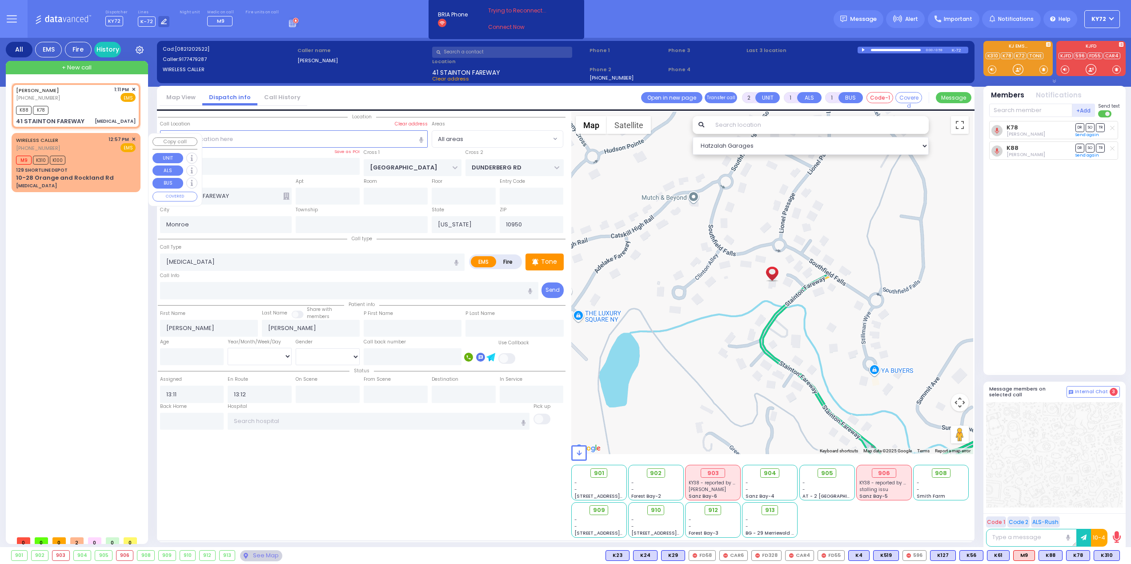
type input "13:08"
select select "Hatzalah Garages"
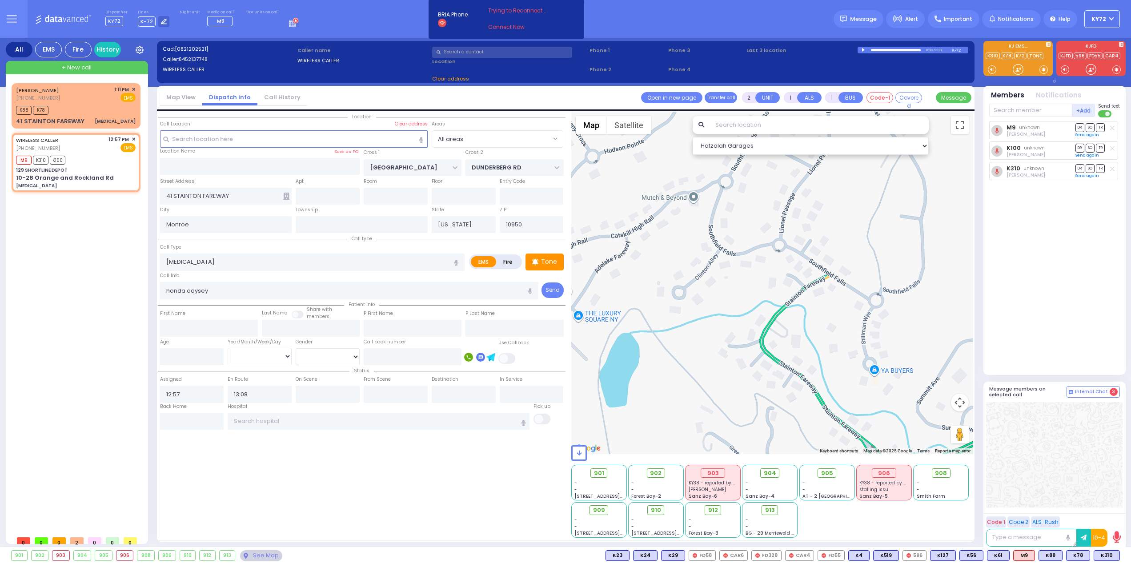
type input "129 SHORTLINE DEPOT"
type input "10-28 Orange and Rockland Rd"
click at [662, 472] on span "902" at bounding box center [660, 473] width 12 height 9
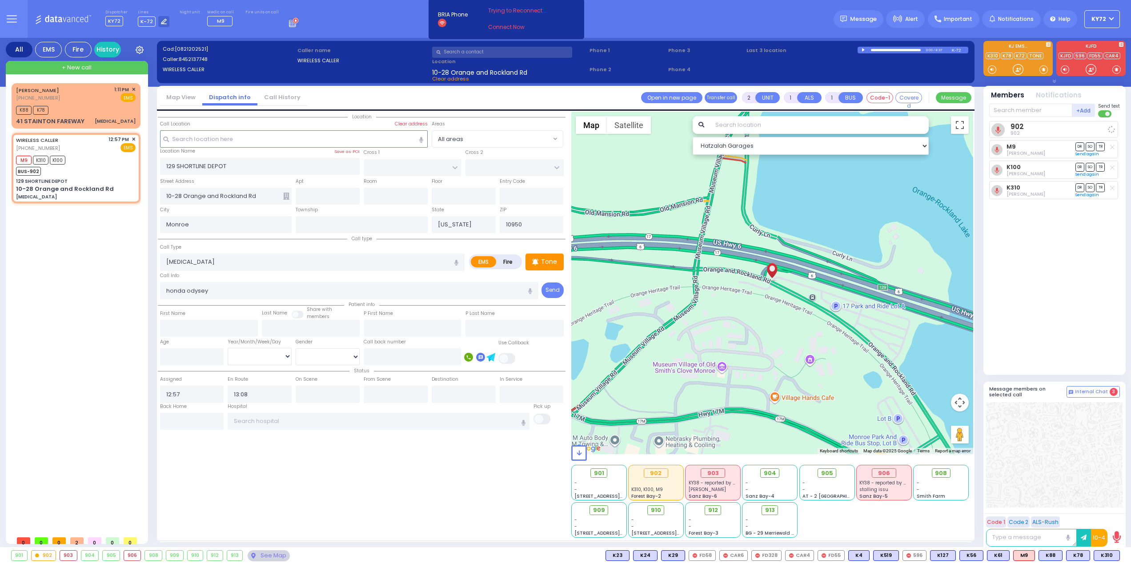
select select
radio input "true"
select select
select select "Hatzalah Garages"
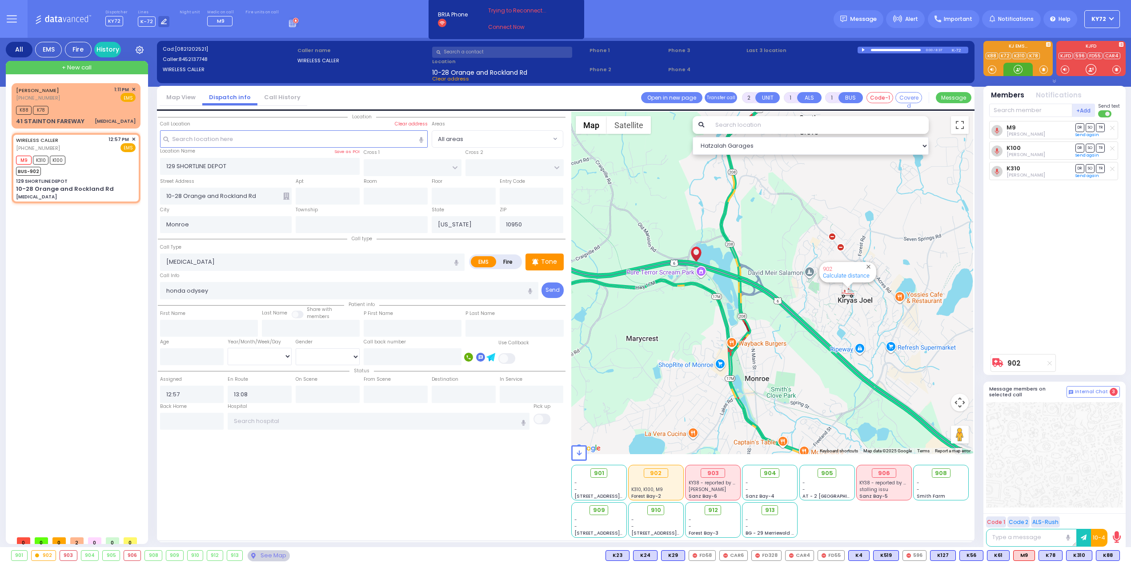
click at [1021, 70] on div at bounding box center [1018, 69] width 9 height 9
click at [1023, 68] on div at bounding box center [1018, 69] width 9 height 9
click at [109, 119] on div "[MEDICAL_DATA]" at bounding box center [115, 121] width 41 height 7
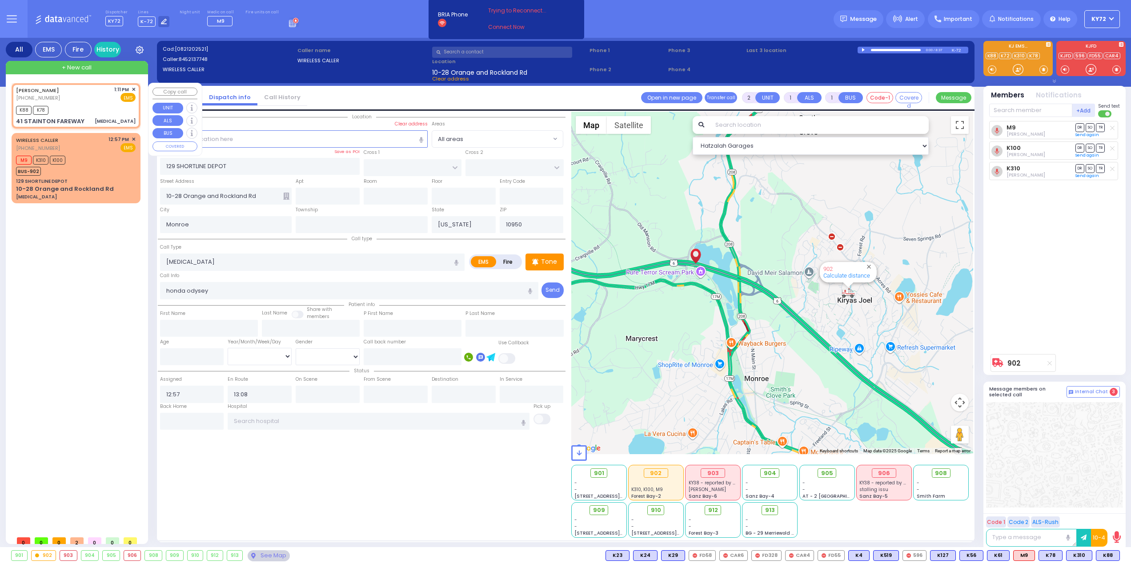
select select
type input "[MEDICAL_DATA]"
radio input "true"
type input "[PERSON_NAME]"
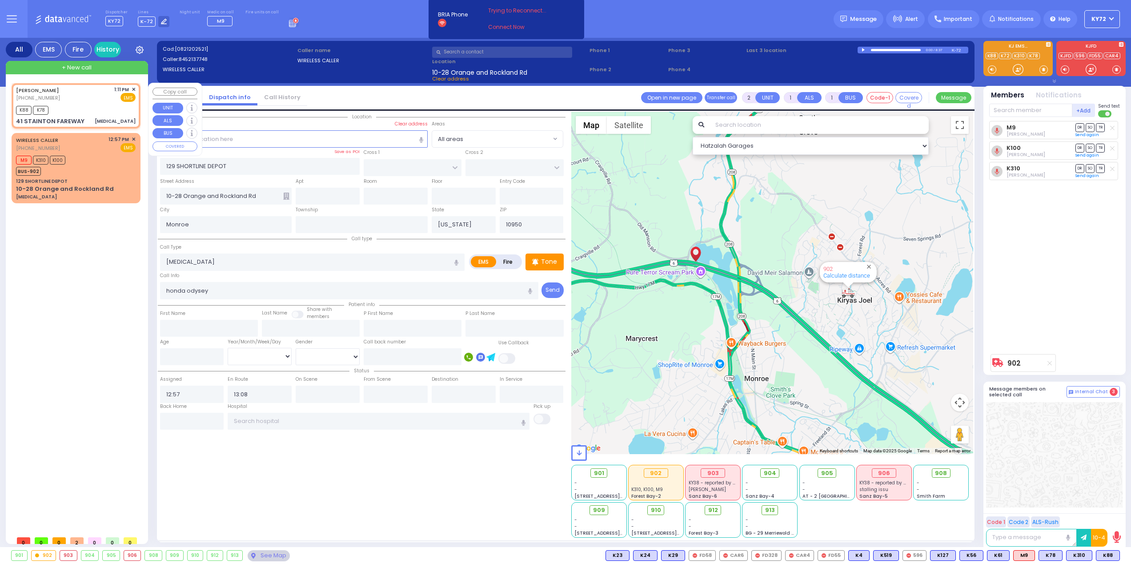
select select
type input "13:11"
type input "13:12"
type input "[GEOGRAPHIC_DATA]"
type input "DUNDERBERG RD"
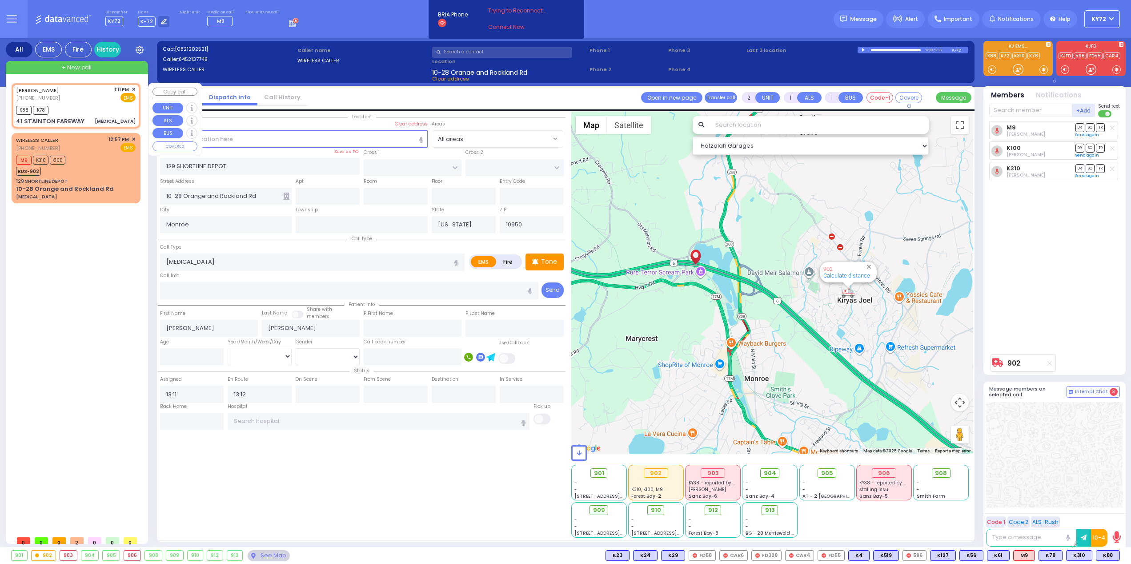
type input "41 STAINTON FAREWAY"
select select "Hatzalah Garages"
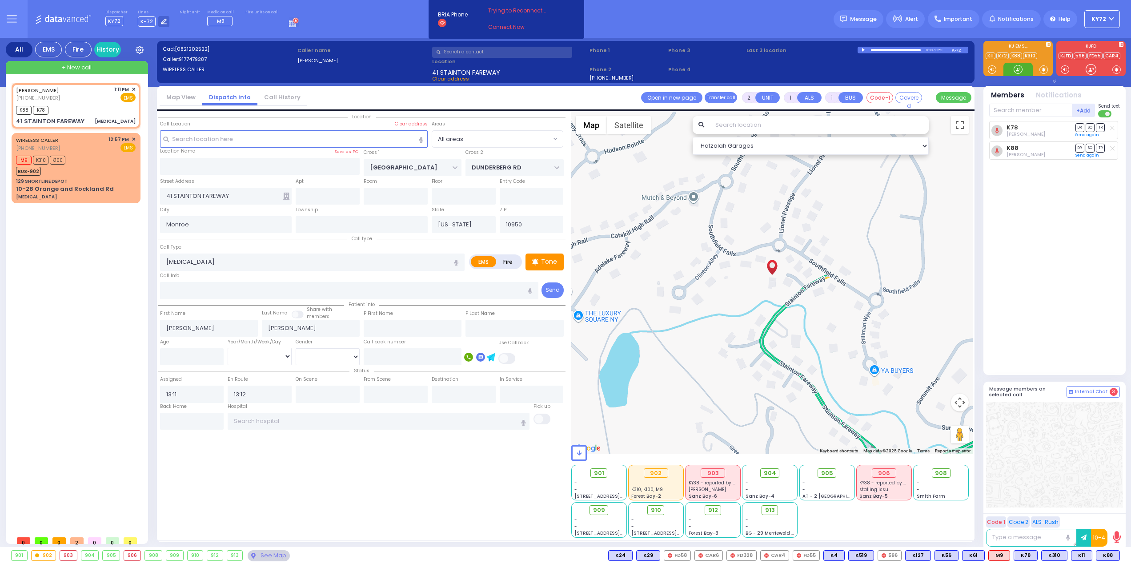
click at [1020, 68] on div at bounding box center [1018, 69] width 9 height 9
click at [1017, 68] on div at bounding box center [1018, 69] width 9 height 9
click at [546, 260] on p "Tone" at bounding box center [549, 261] width 16 height 9
click at [1018, 70] on div at bounding box center [1018, 69] width 9 height 9
click at [1018, 71] on div at bounding box center [1018, 69] width 9 height 9
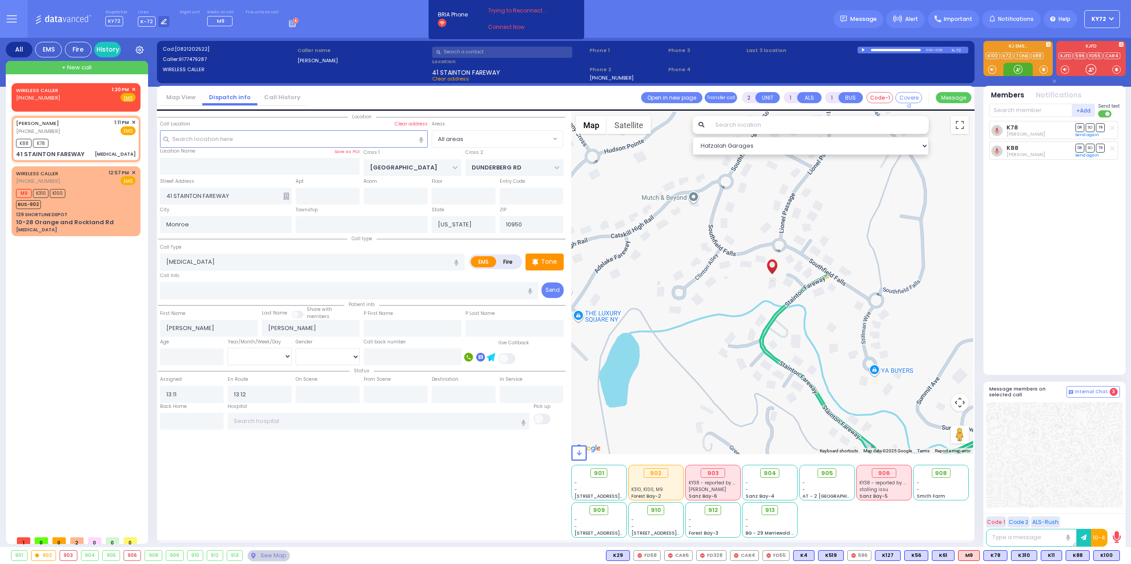
drag, startPoint x: 1019, startPoint y: 71, endPoint x: 1017, endPoint y: 65, distance: 5.6
click at [1017, 65] on div at bounding box center [1018, 69] width 9 height 9
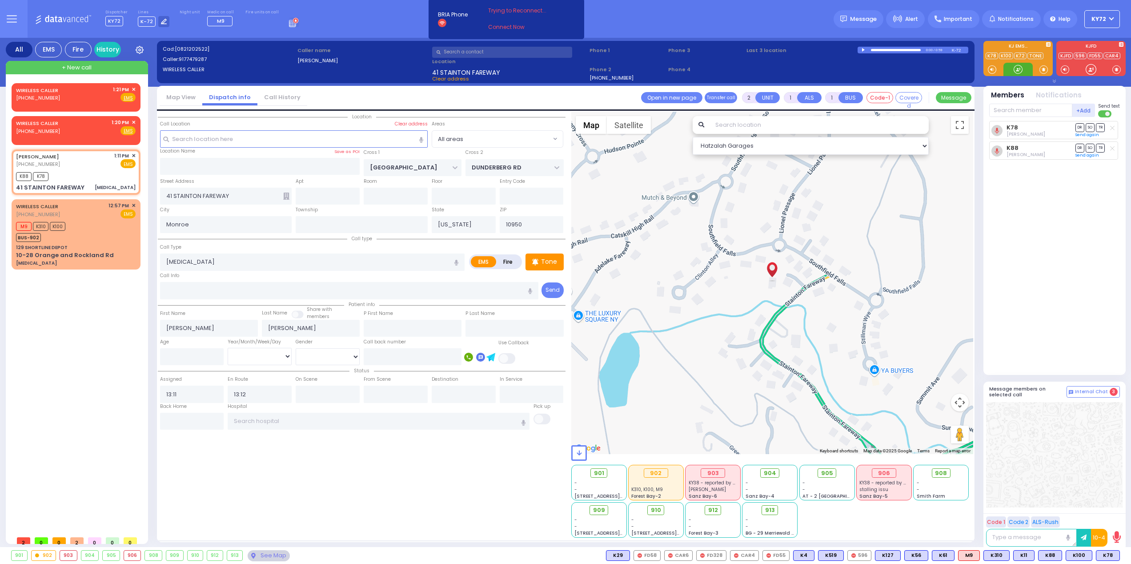
click at [1020, 66] on div at bounding box center [1018, 69] width 29 height 13
drag, startPoint x: 1019, startPoint y: 69, endPoint x: 905, endPoint y: 89, distance: 115.1
click at [1018, 68] on div at bounding box center [1018, 69] width 9 height 9
click at [75, 130] on div "WIRELESS CALLER (845) 213-7748 1:20 PM ✕ Fire EMS" at bounding box center [76, 127] width 120 height 16
select select
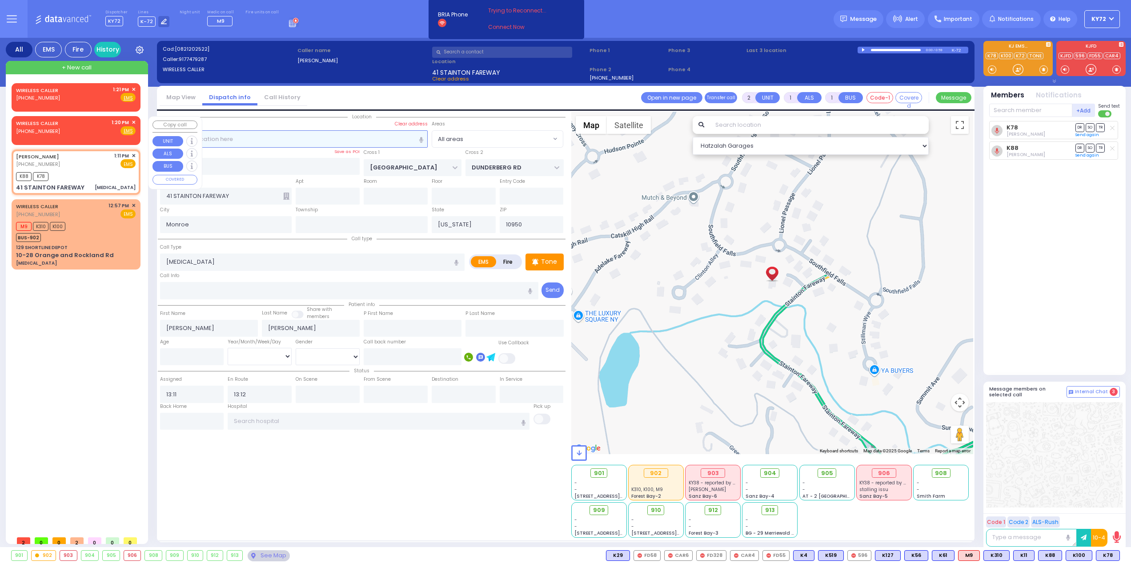
radio input "true"
select select
type input "13:20"
select select "Hatzalah Garages"
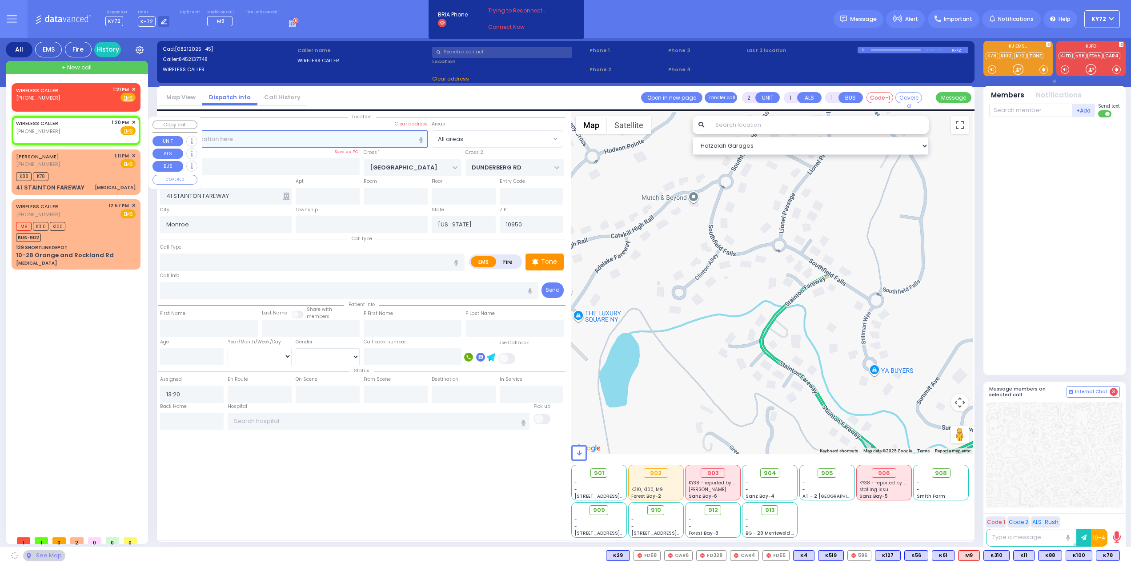
select select
radio input "true"
select select
select select "Hatzalah Garages"
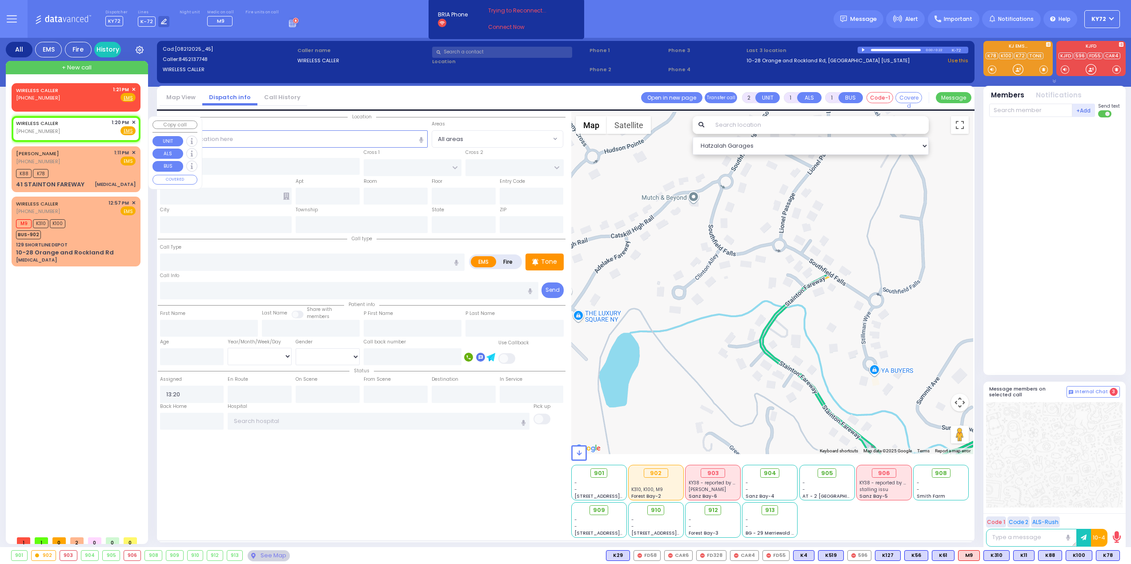
click at [135, 121] on span "✕" at bounding box center [134, 123] width 4 height 8
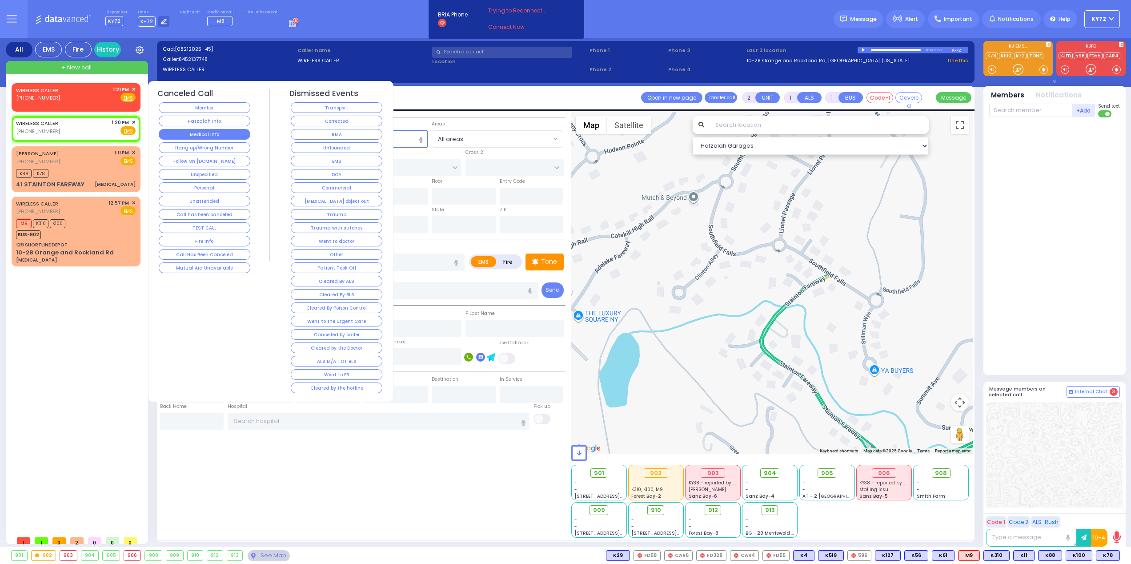
click at [183, 134] on button "Medical Info" at bounding box center [205, 134] width 92 height 11
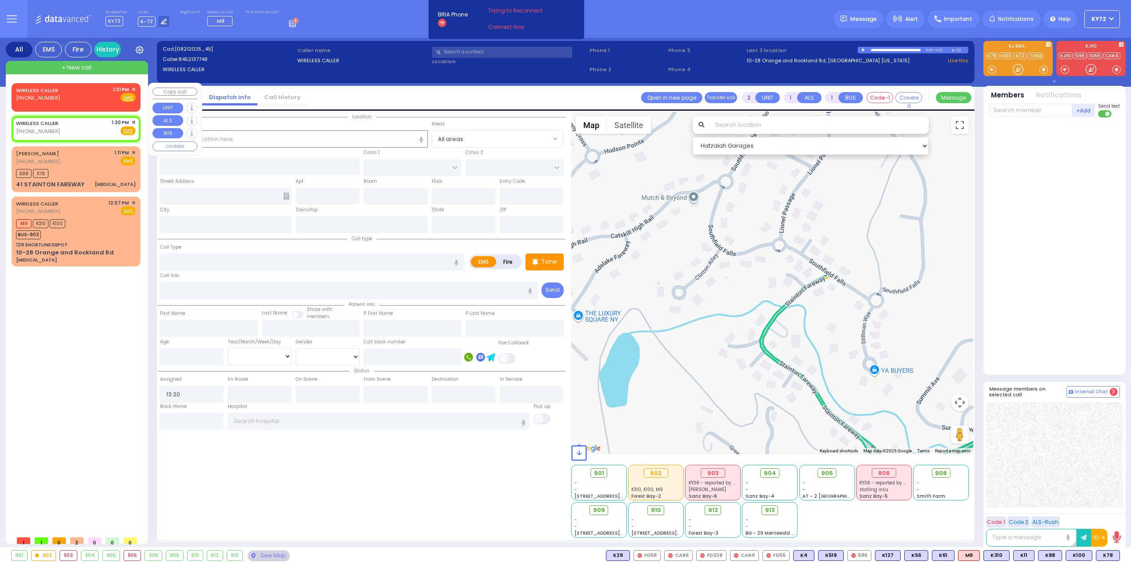
select select
radio input "true"
select select
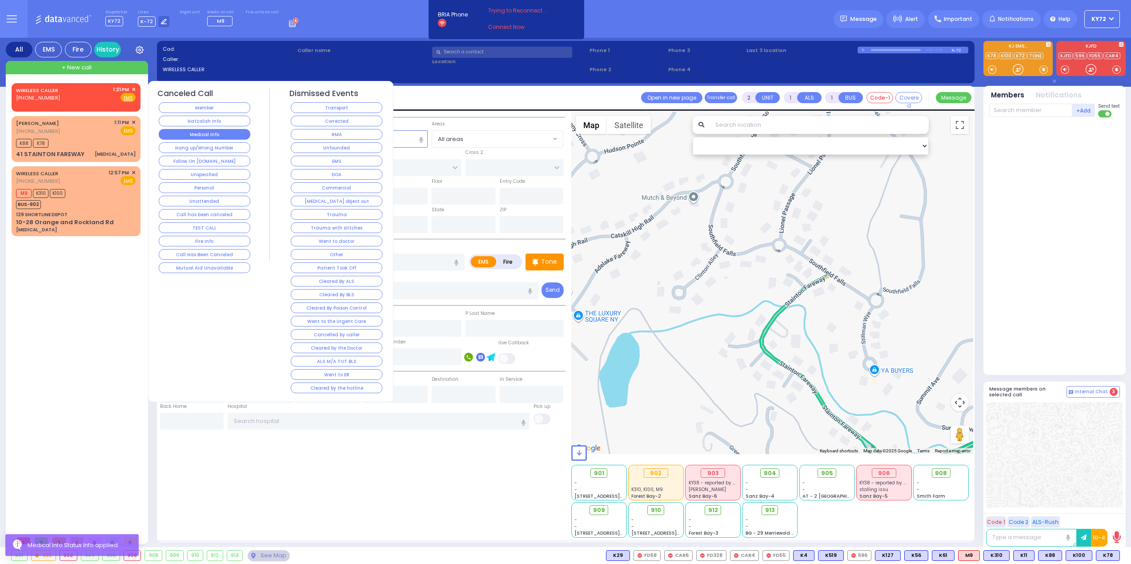
click at [194, 130] on button "Medical Info" at bounding box center [205, 134] width 92 height 11
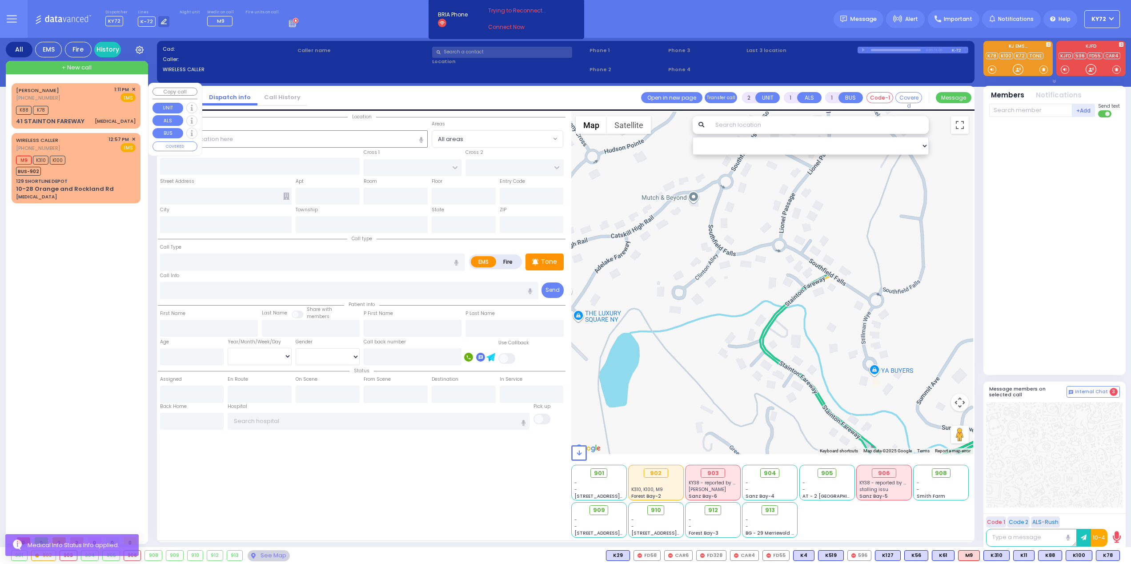
click at [86, 112] on div "K88 K78" at bounding box center [76, 109] width 120 height 11
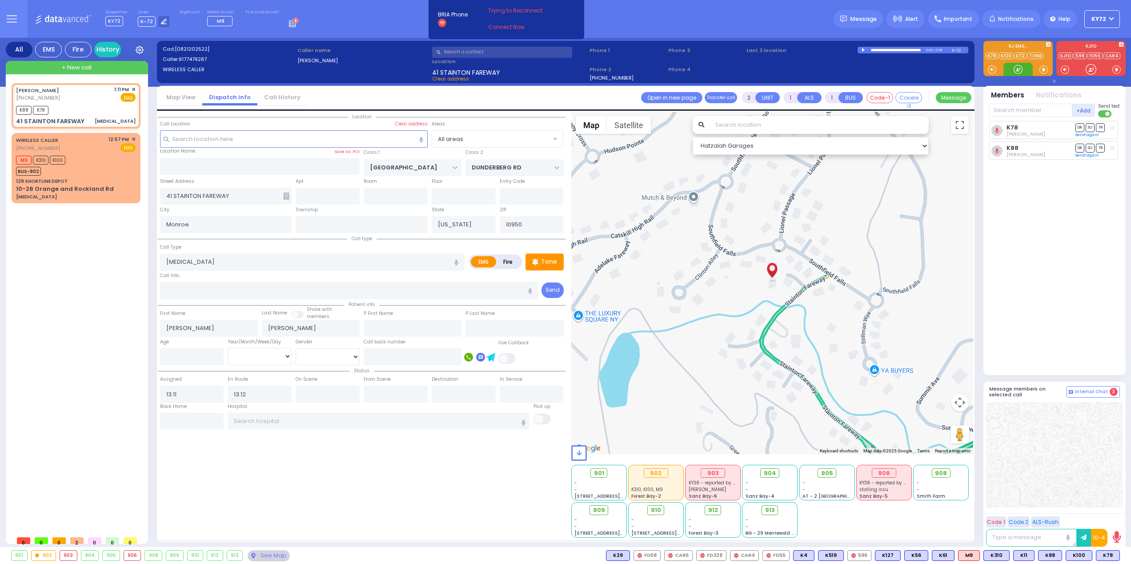
click at [1016, 69] on div at bounding box center [1018, 69] width 9 height 9
click at [1010, 73] on div at bounding box center [1018, 69] width 29 height 13
click at [553, 258] on p "Tone" at bounding box center [549, 261] width 16 height 9
click at [1020, 69] on div at bounding box center [1018, 69] width 9 height 9
click at [1020, 71] on div at bounding box center [1018, 69] width 9 height 9
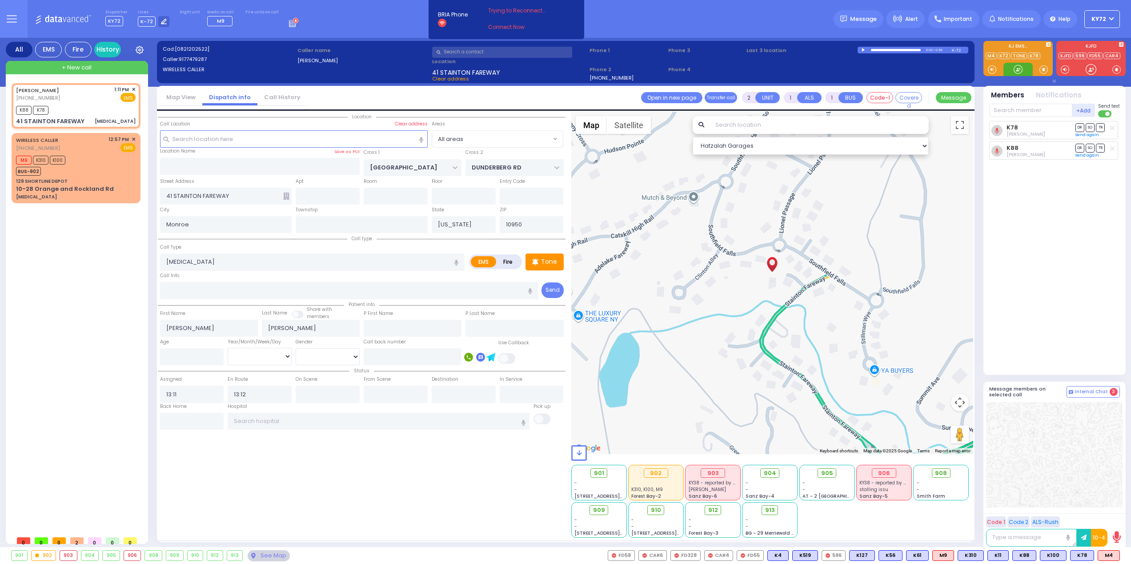
click at [1014, 70] on div at bounding box center [1018, 69] width 9 height 9
click at [1109, 555] on span "M4" at bounding box center [1108, 555] width 21 height 10
select select
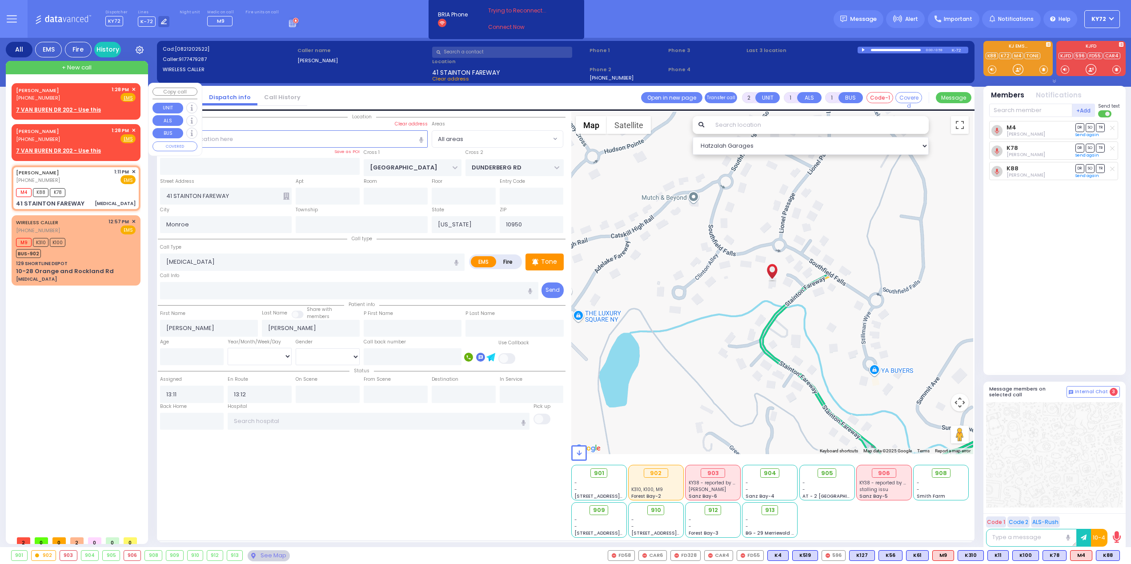
click at [63, 110] on u "7 VAN BUREN DR 202 - Use this" at bounding box center [58, 110] width 85 height 8
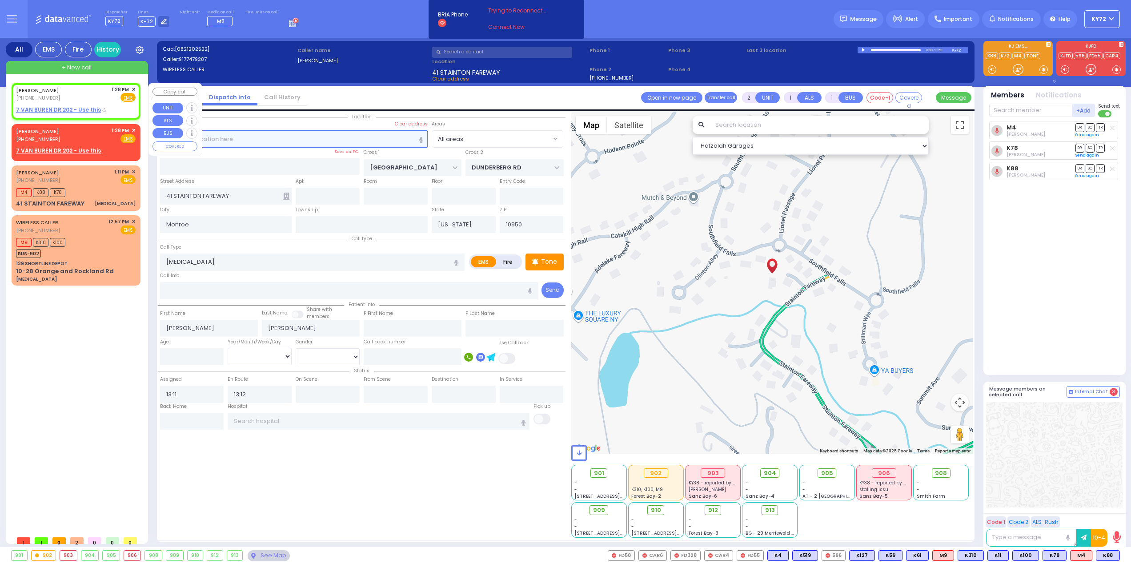
select select
radio input "true"
type input "[PERSON_NAME]"
type input "PEARL"
select select
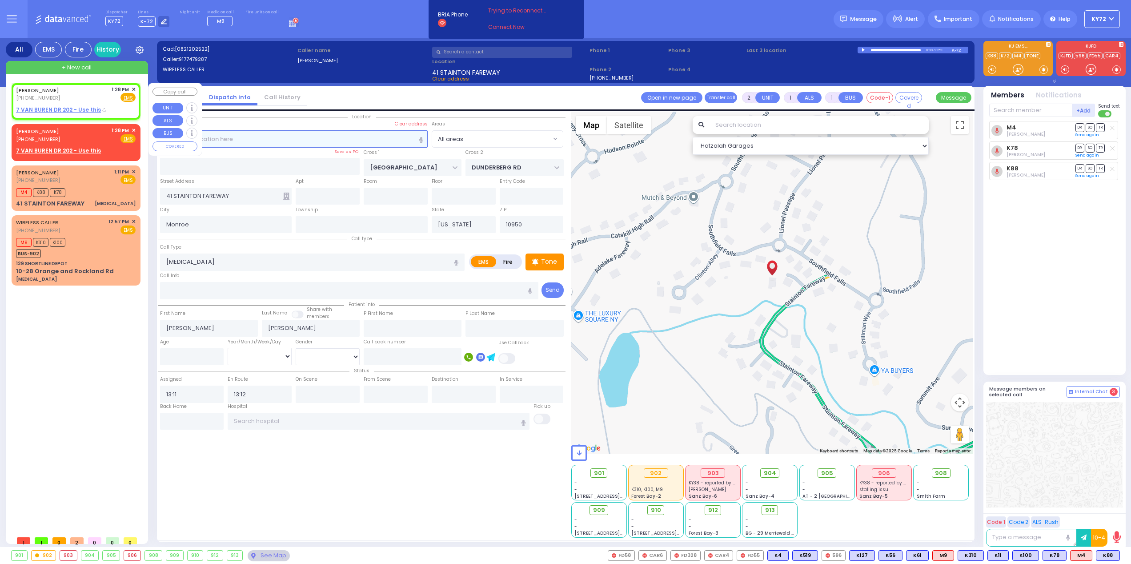
type input "13:28"
select select "Hatzalah Garages"
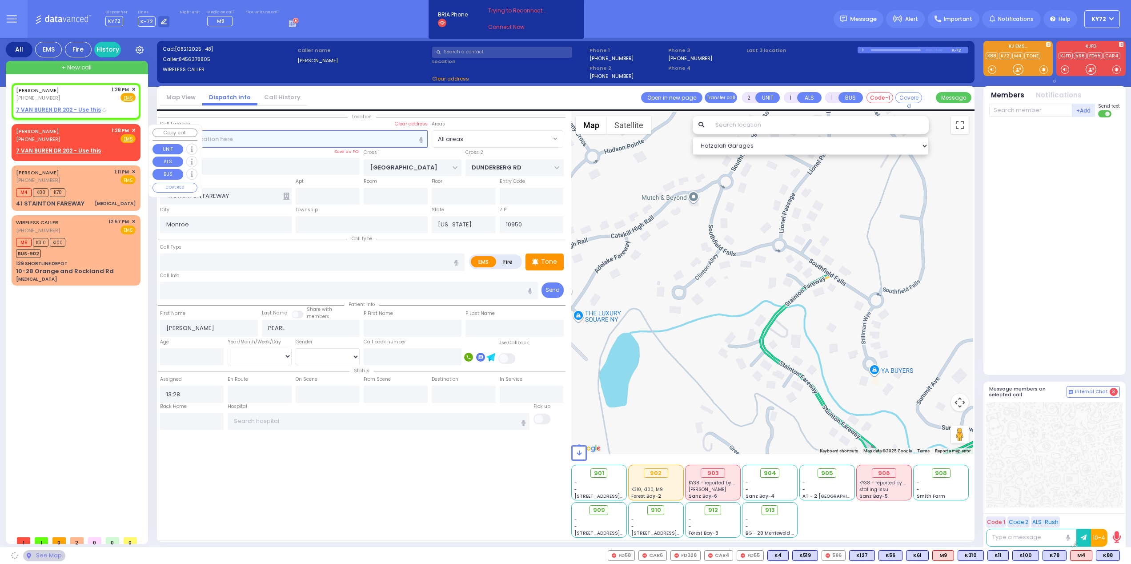
type input "QUICKWAY RD"
type input "GARFIELD RD"
type input "[STREET_ADDRESS][PERSON_NAME]"
type input "202"
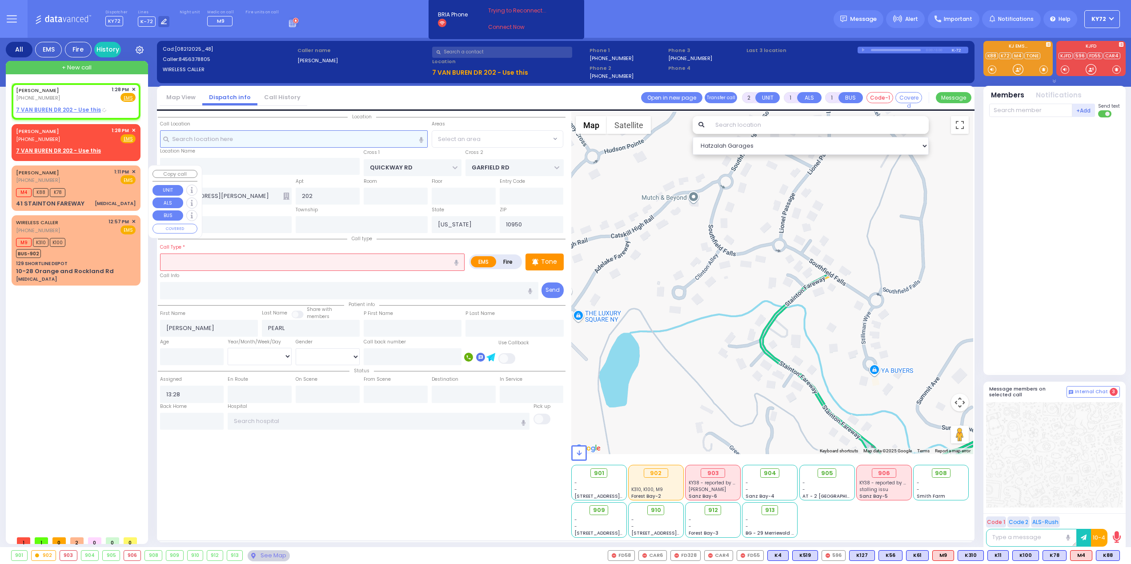
select select "SECTION 1"
select select
radio input "true"
select select
select select "Hatzalah Garages"
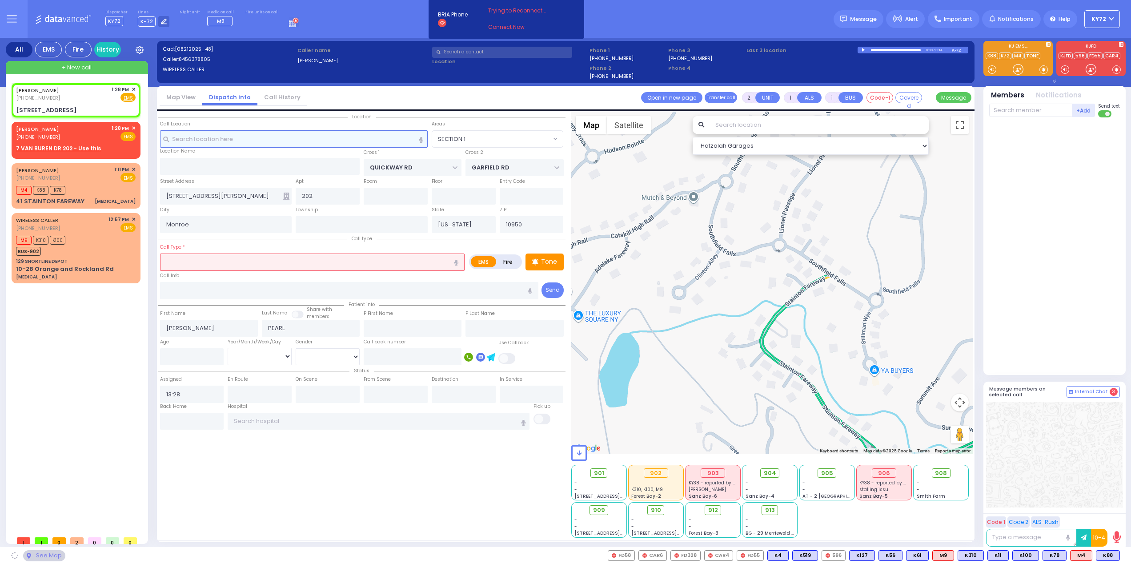
select select
radio input "true"
select select
select select "Hatzalah Garages"
select select
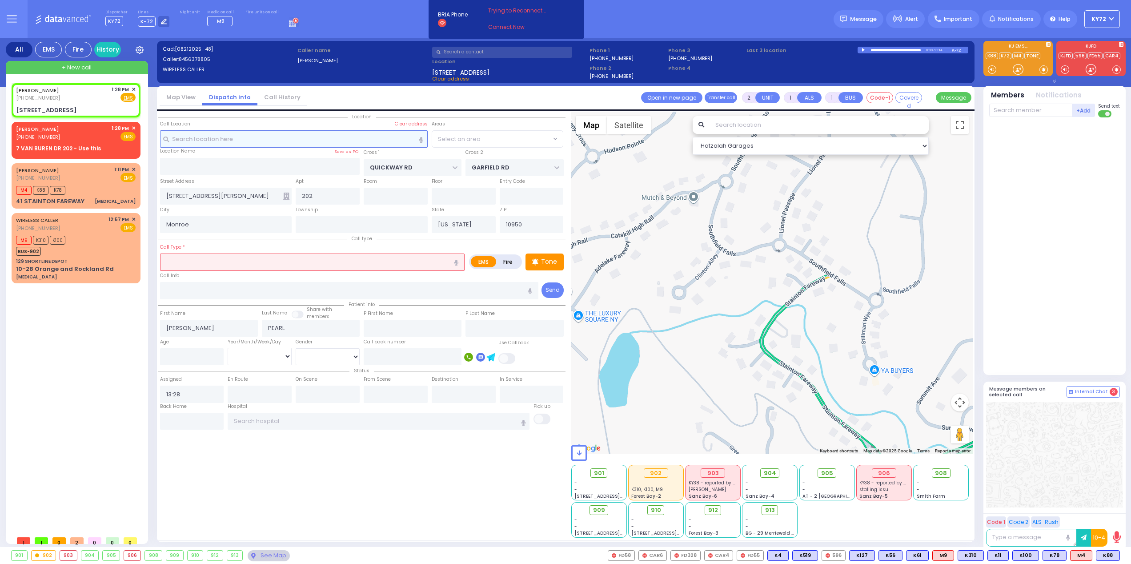
radio input "true"
select select
select select "SECTION 1"
select select "Hatzalah Garages"
select select "SECTION 1"
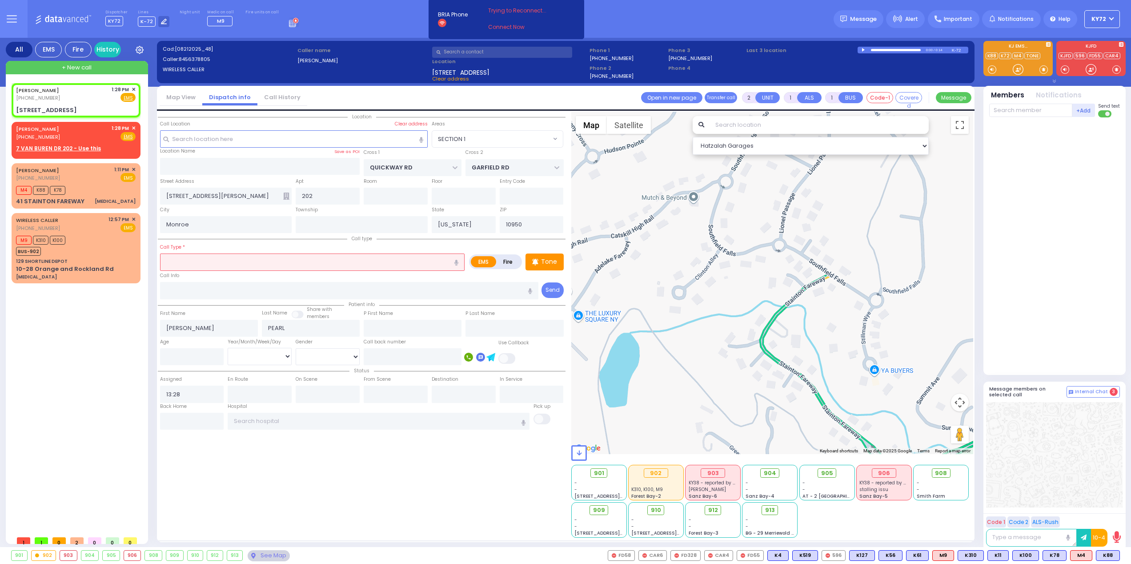
click at [514, 267] on label "Fire" at bounding box center [508, 261] width 25 height 11
radio input "true"
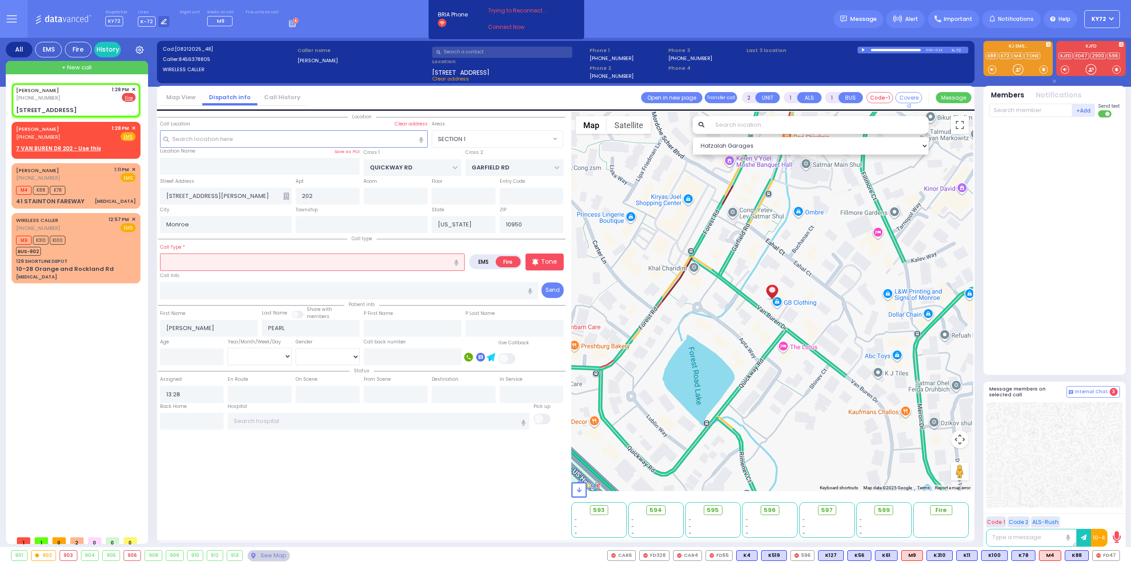
click at [302, 266] on input "text" at bounding box center [312, 261] width 305 height 17
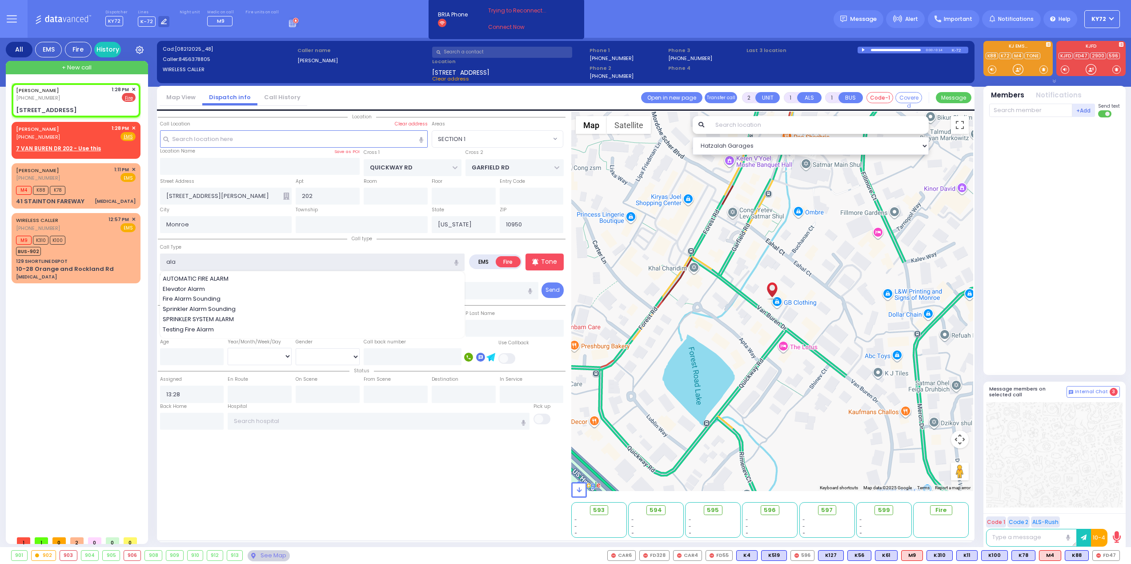
type input "alar"
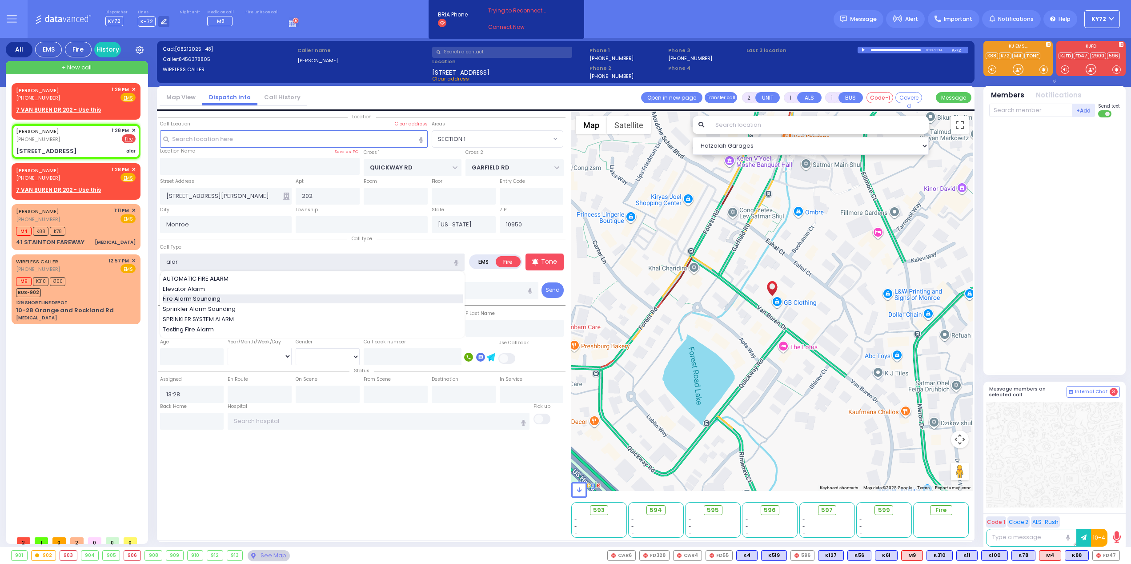
select select
radio input "true"
select select
select select "Hatzalah Garages"
click at [295, 299] on div "Fire Alarm Sounding" at bounding box center [313, 298] width 300 height 9
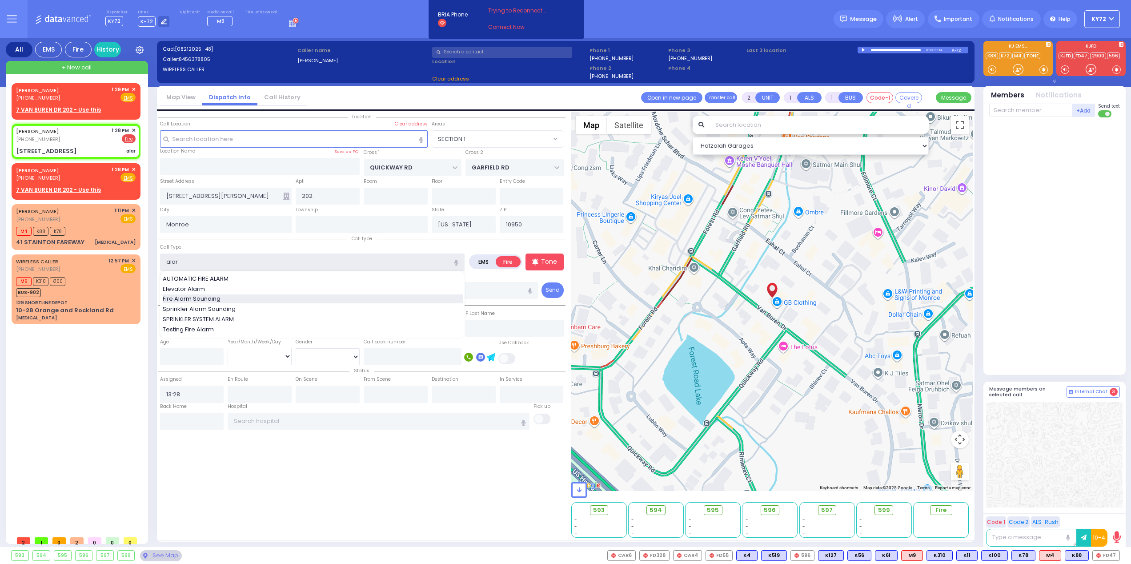
type input "Fire Alarm Sounding"
select select "SECTION 1"
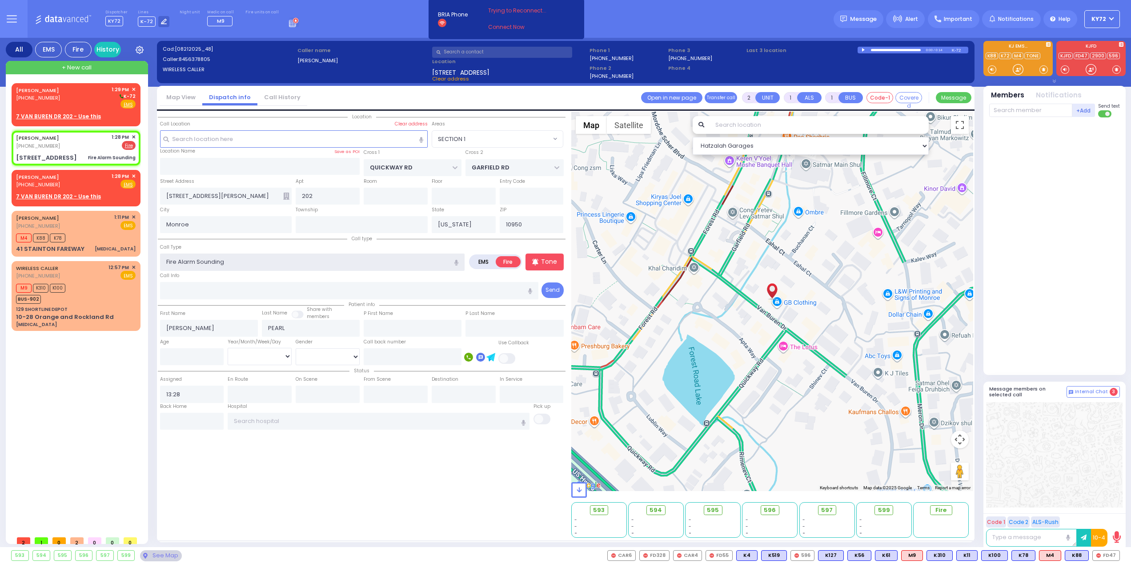
select select
radio input "true"
select select
select select "Hatzalah Garages"
select select "SECTION 1"
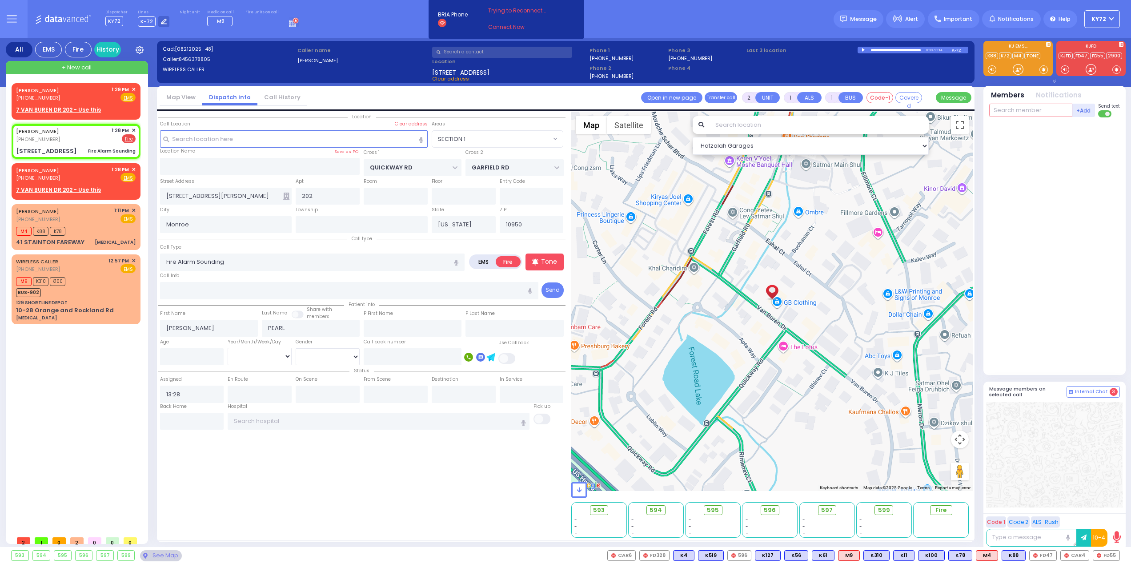
click at [1014, 107] on input "text" at bounding box center [1030, 110] width 83 height 13
select select
radio input "true"
select select
select select "Hatzalah Garages"
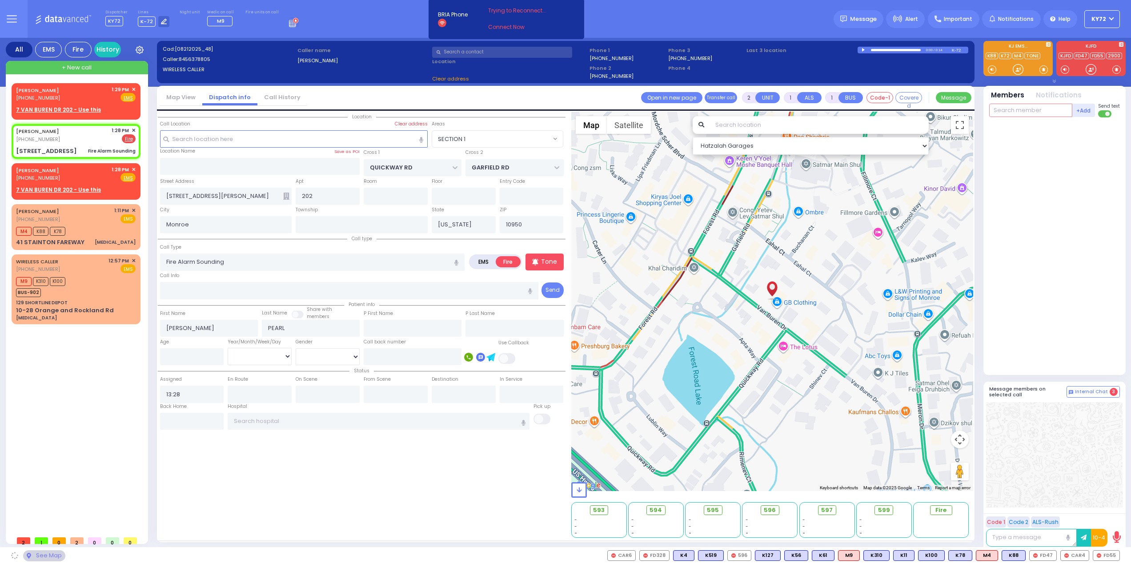
select select "SECTION 1"
type input "47"
select select
radio input "true"
select select
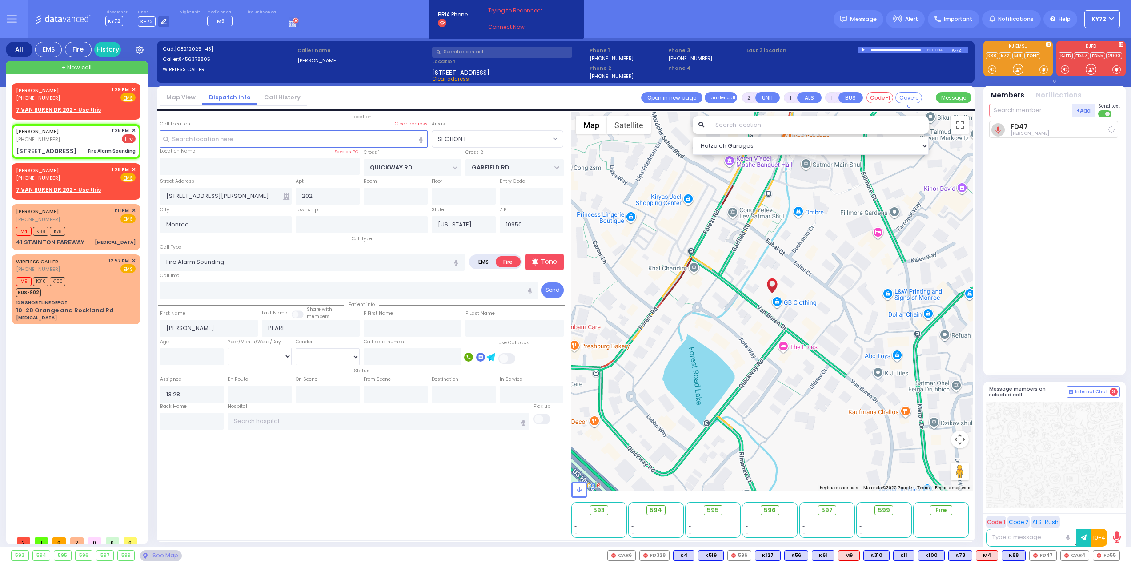
type input "13:29"
select select "Hatzalah Garages"
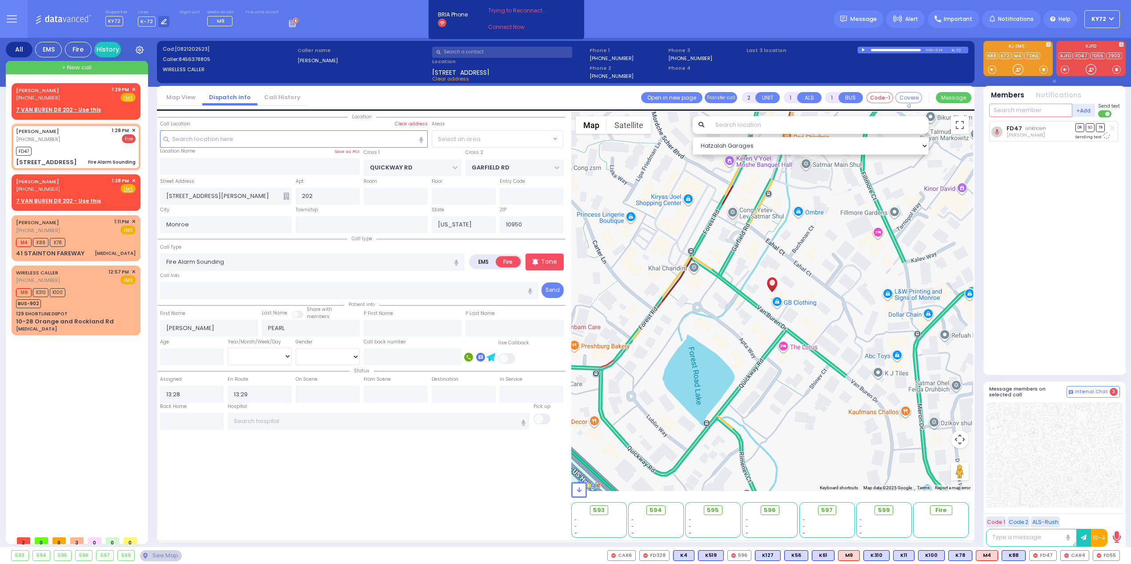
select select "SECTION 1"
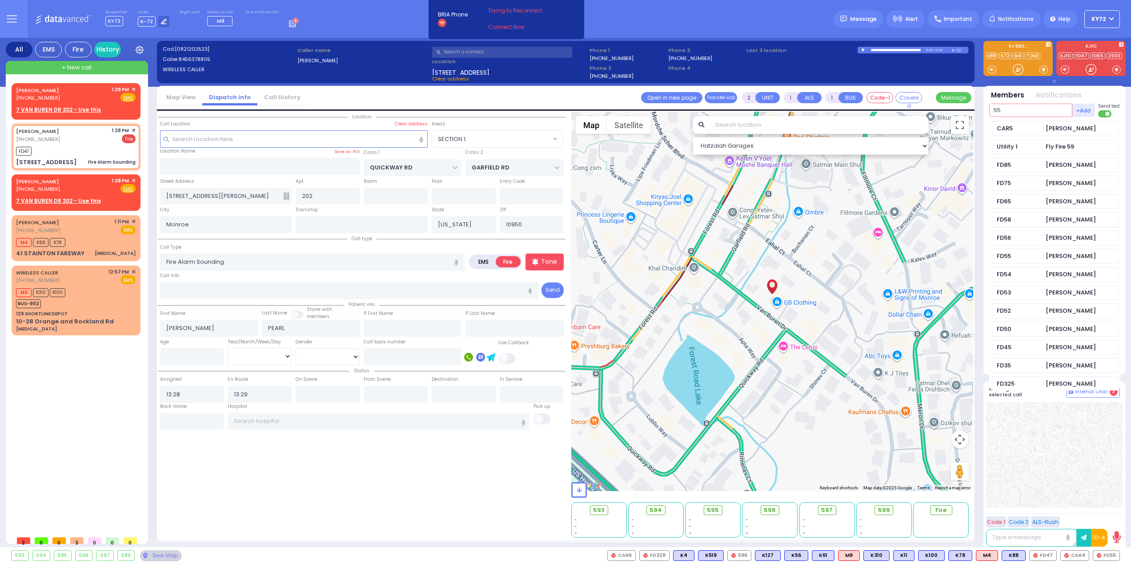
type input "55"
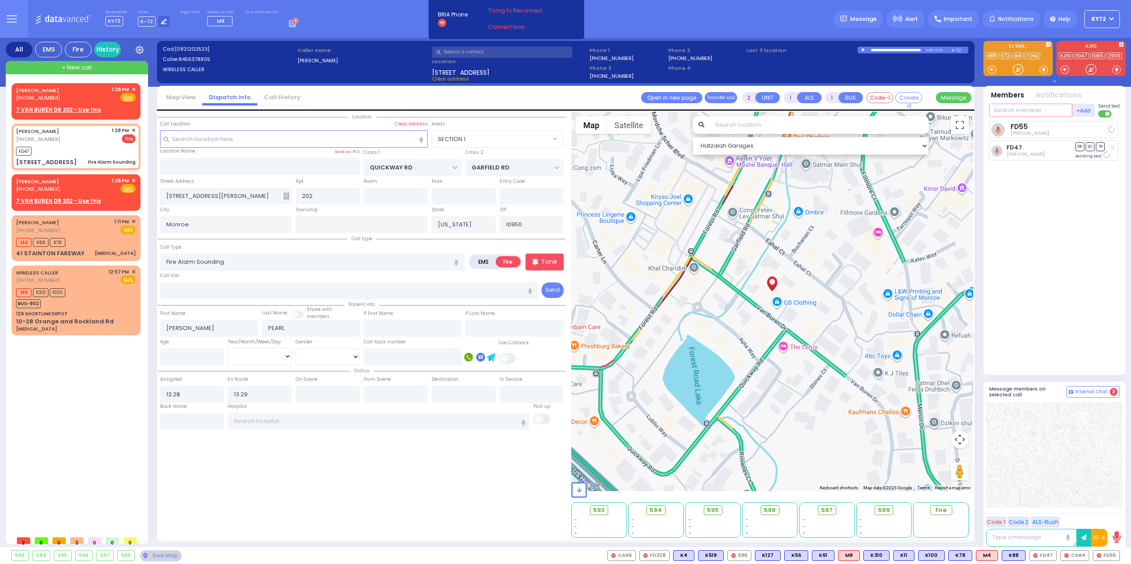
select select
radio input "true"
select select
select select "Hatzalah Garages"
select select "SECTION 1"
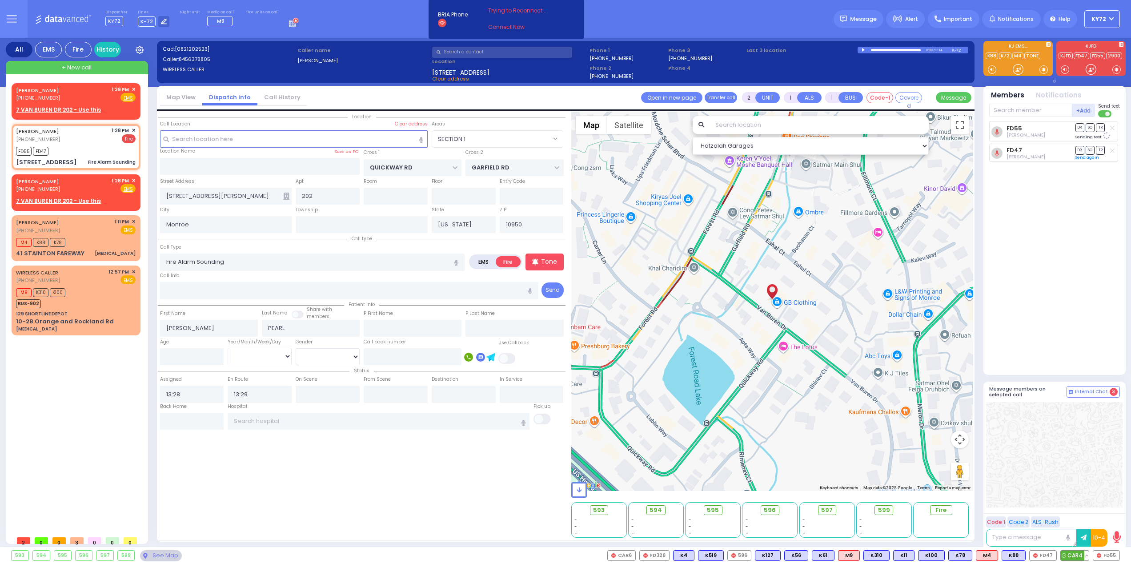
click at [1063, 554] on icon at bounding box center [1064, 555] width 4 height 4
select select
radio input "true"
select select
select select "SECTION 1"
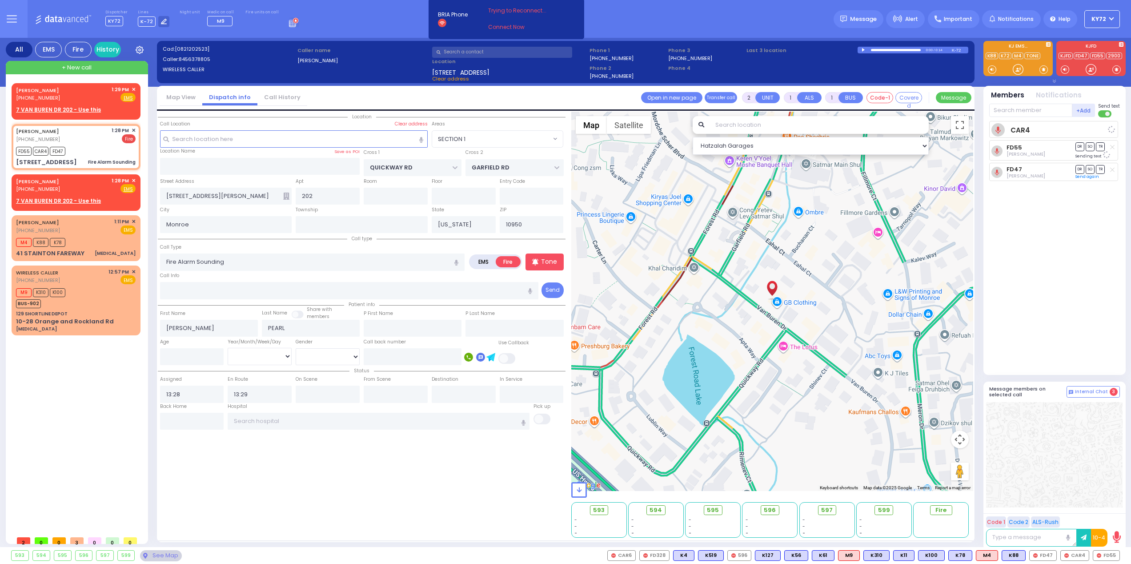
select select "Hatzalah Garages"
click at [134, 181] on span "✕" at bounding box center [134, 181] width 4 height 8
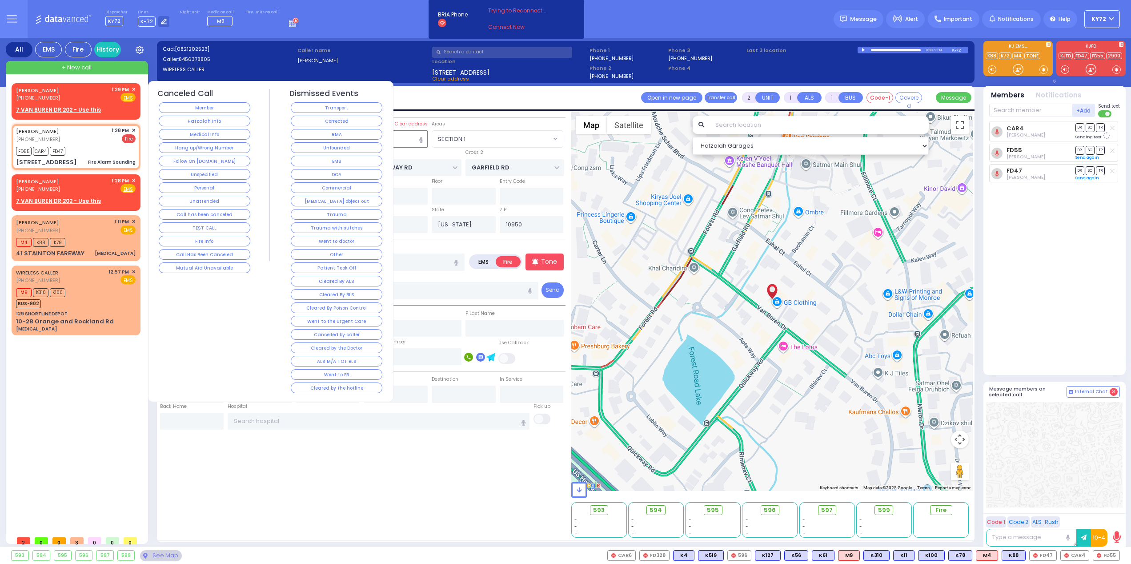
drag, startPoint x: 221, startPoint y: 111, endPoint x: 216, endPoint y: 107, distance: 6.4
click at [221, 111] on button "Member" at bounding box center [205, 107] width 92 height 11
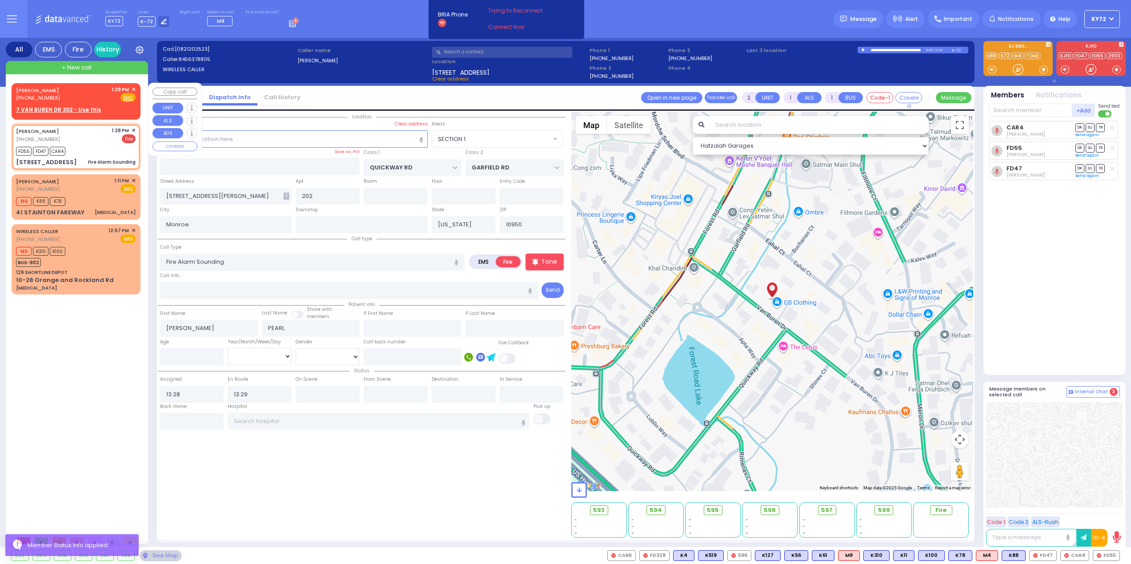
click at [135, 88] on span "✕" at bounding box center [134, 90] width 4 height 8
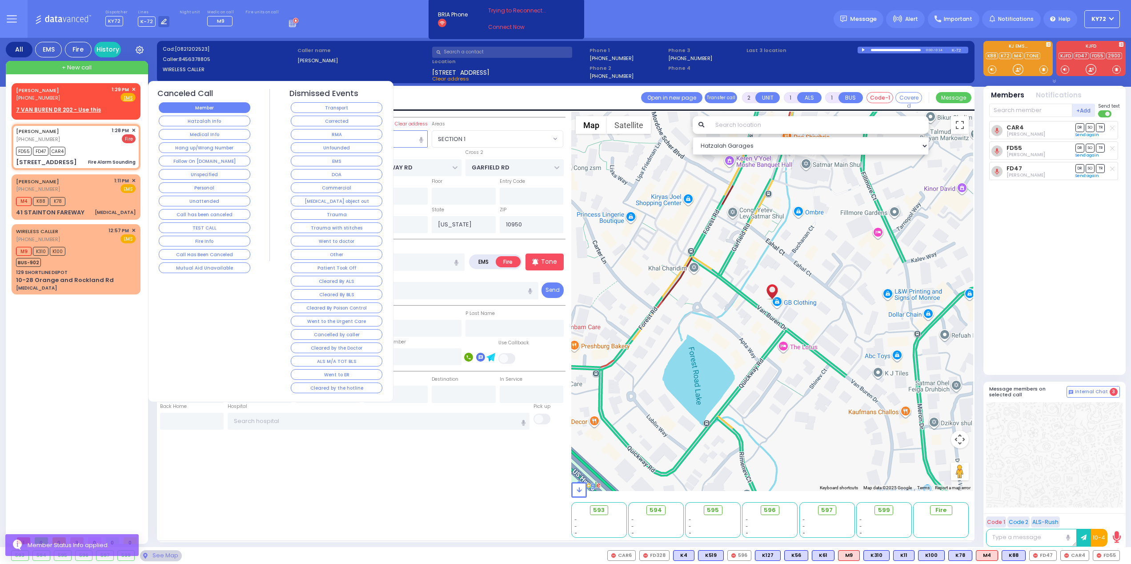
click at [204, 107] on button "Member" at bounding box center [205, 107] width 92 height 11
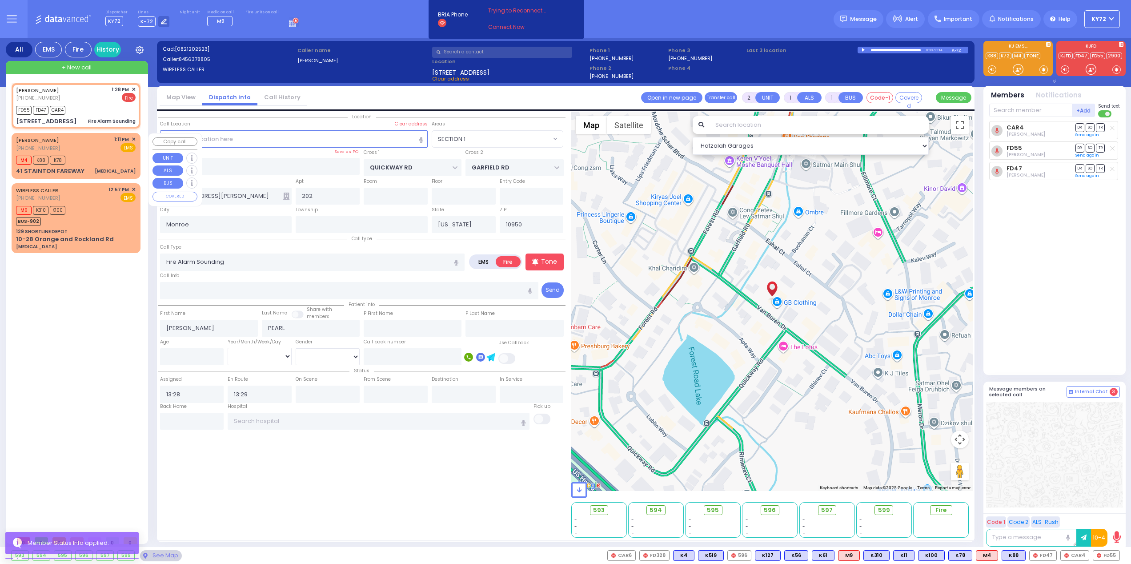
click at [101, 163] on div "M4 K88 K78" at bounding box center [76, 158] width 120 height 11
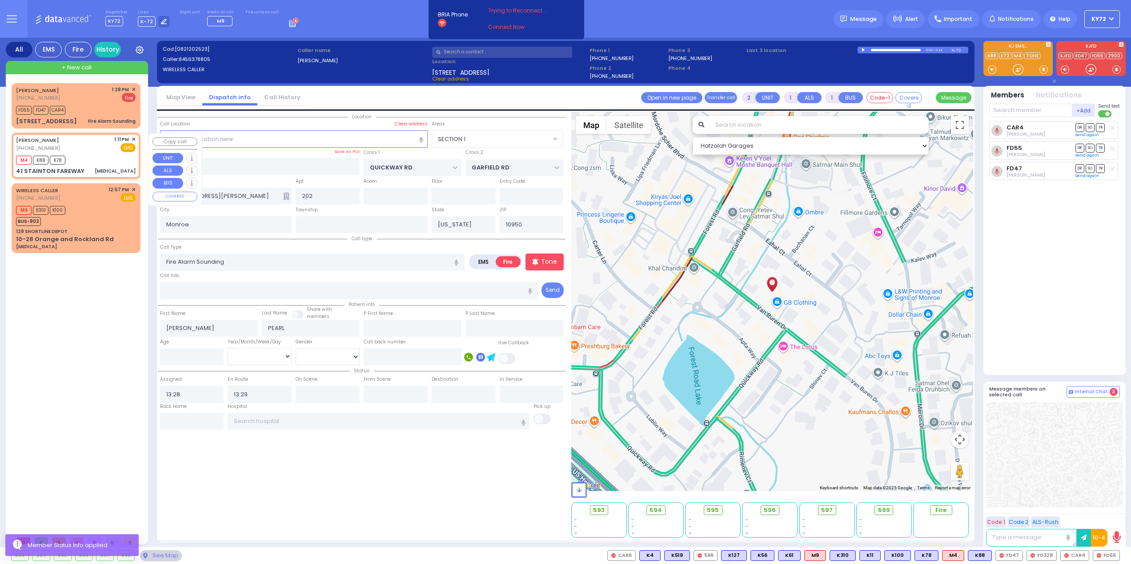
select select
type input "[MEDICAL_DATA]"
radio input "true"
type input "[PERSON_NAME]"
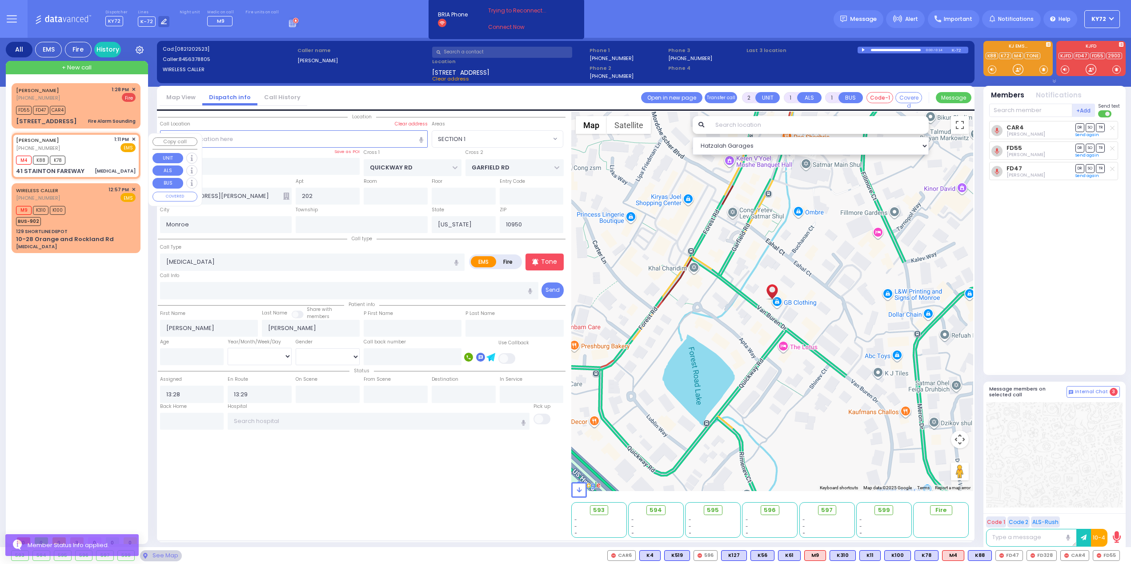
select select
type input "13:11"
type input "13:12"
type input "[GEOGRAPHIC_DATA]"
type input "DUNDERBERG RD"
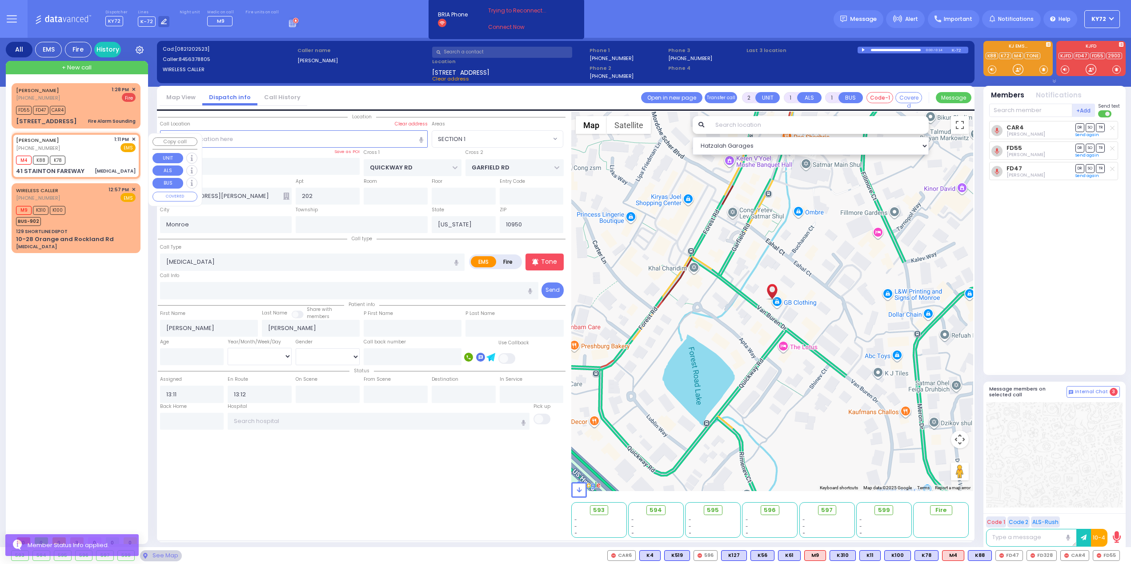
type input "41 STAINTON FAREWAY"
select select "Hatzalah Garages"
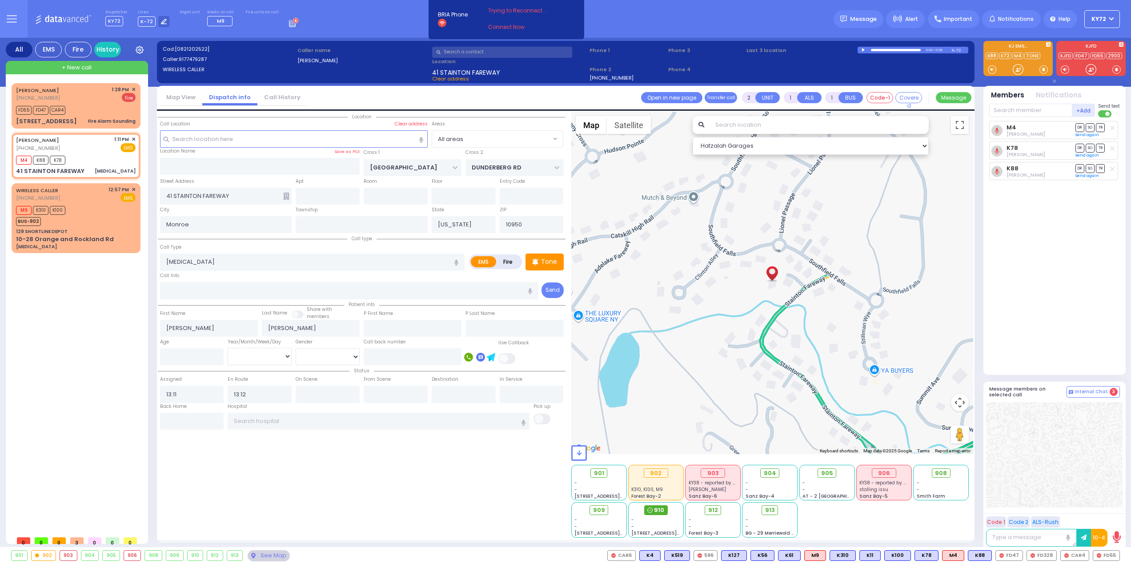
click at [658, 510] on span "910" at bounding box center [659, 510] width 10 height 9
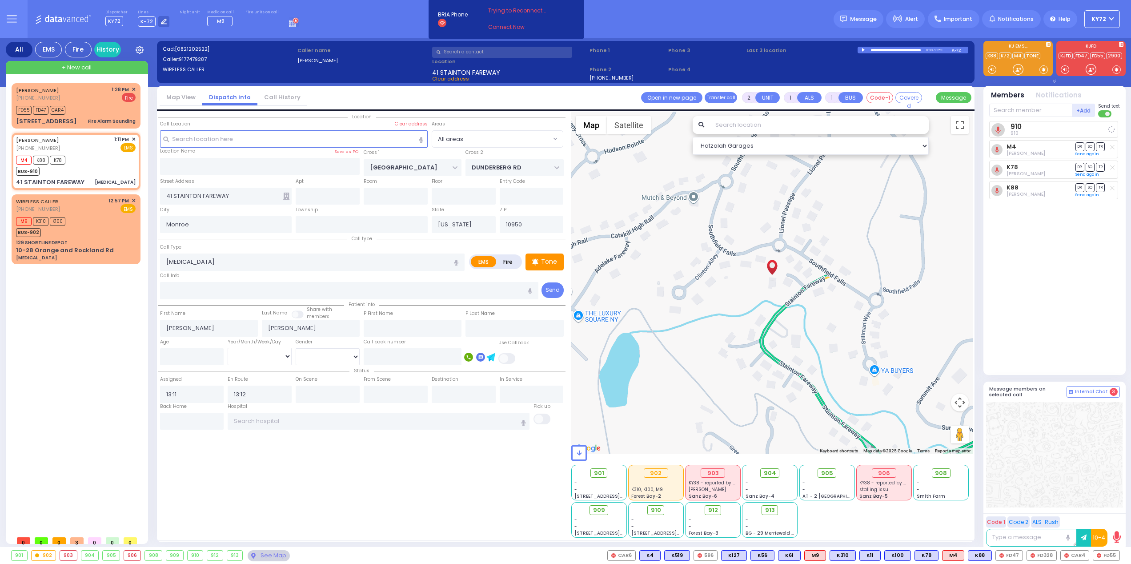
select select
radio input "true"
select select
select select "Hatzalah Garages"
click at [1021, 107] on input "text" at bounding box center [1030, 110] width 83 height 13
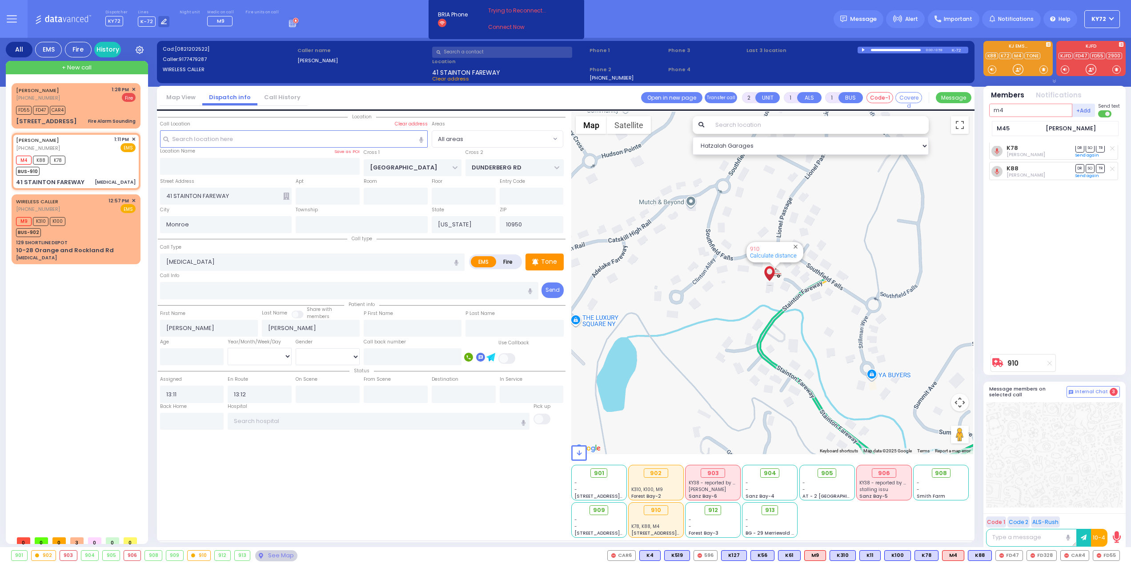
type input "m4"
select select
radio input "true"
select select
select select "Hatzalah Garages"
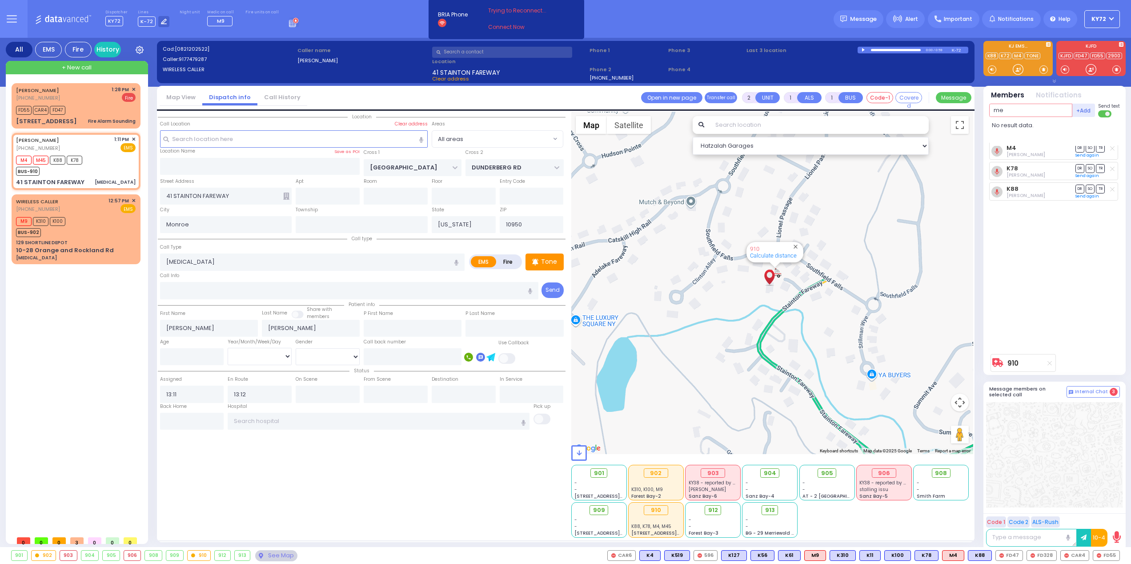
type input "m"
type input "4"
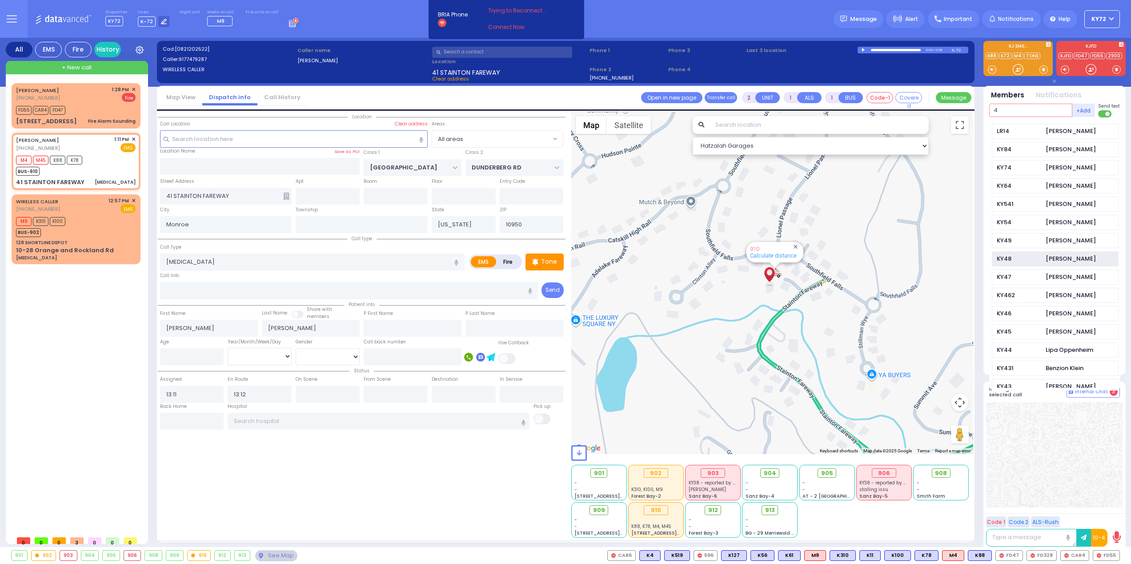
scroll to position [117, 0]
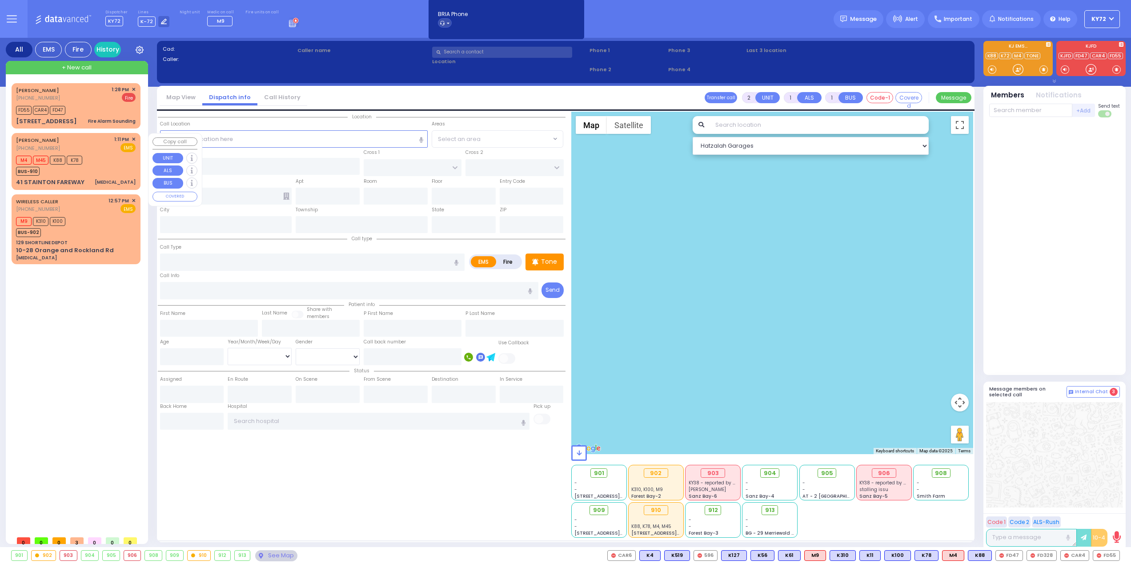
click at [106, 169] on div "M4 M45 K88 K78 BUS-910" at bounding box center [76, 164] width 120 height 22
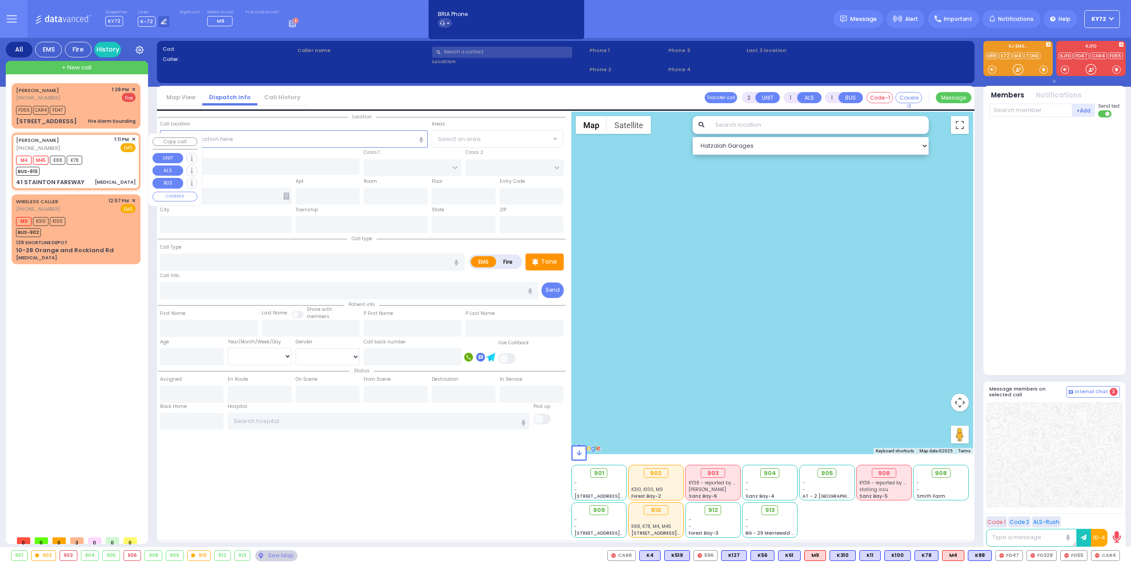
select select
type input "[MEDICAL_DATA]"
radio input "true"
type input "[PERSON_NAME]"
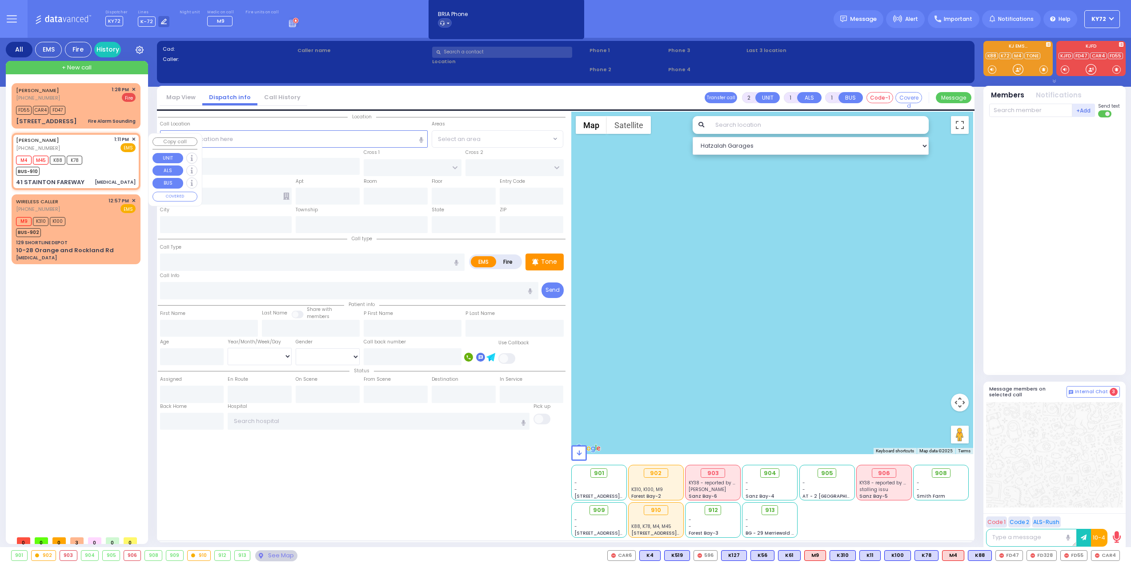
select select
type input "13:11"
type input "13:12"
type input "[GEOGRAPHIC_DATA]"
type input "DUNDERBERG RD"
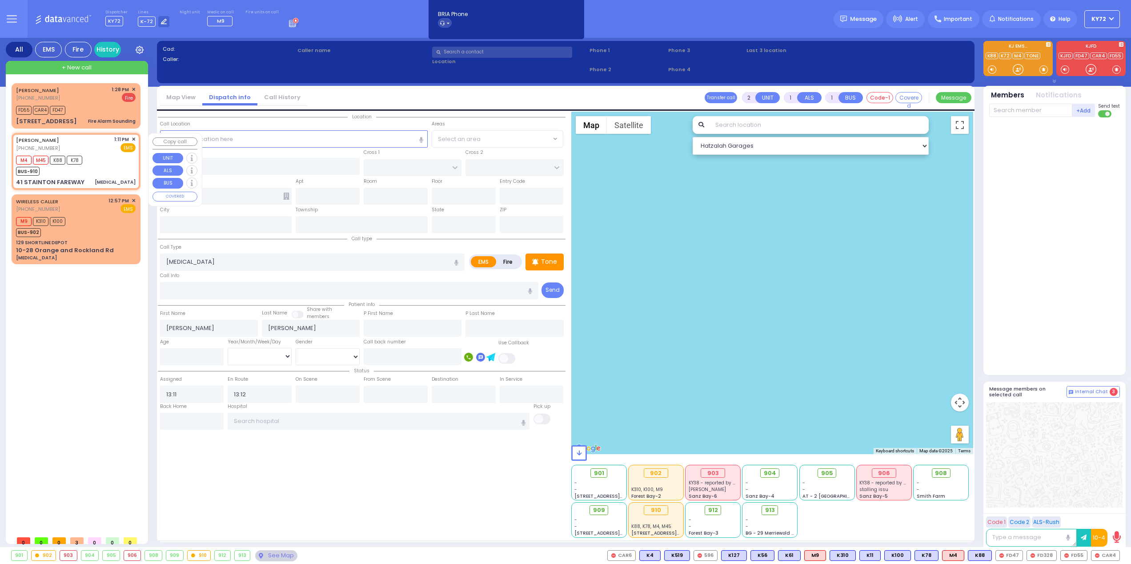
type input "41 STAINTON FAREWAY"
type input "Monroe"
type input "[US_STATE]"
type input "10950"
select select "Hatzalah Garages"
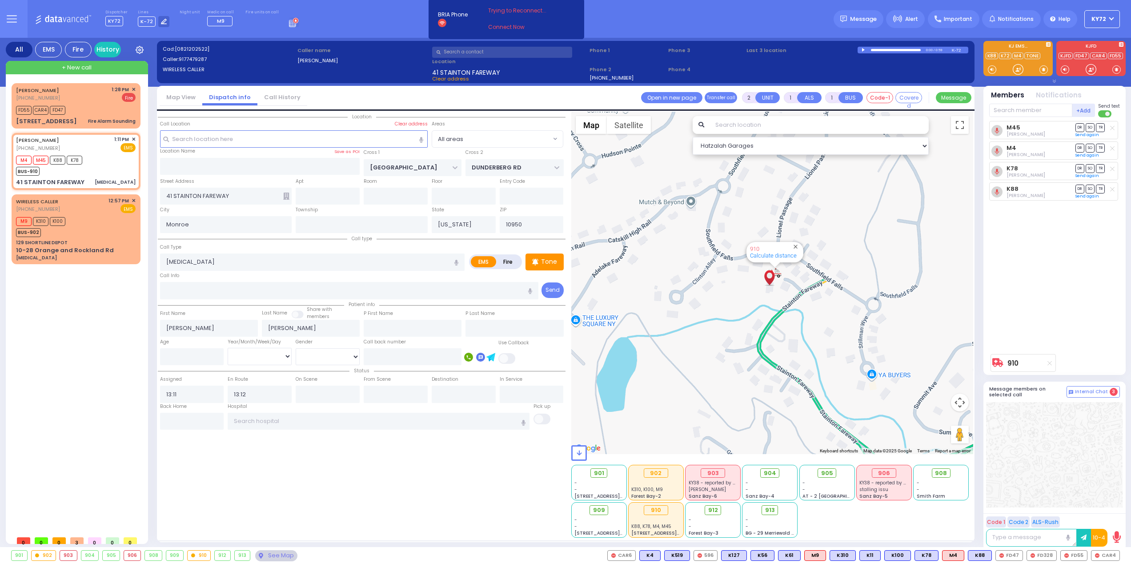
click at [1112, 128] on icon at bounding box center [1112, 127] width 4 height 5
select select
radio input "true"
select select
select select "Hatzalah Garages"
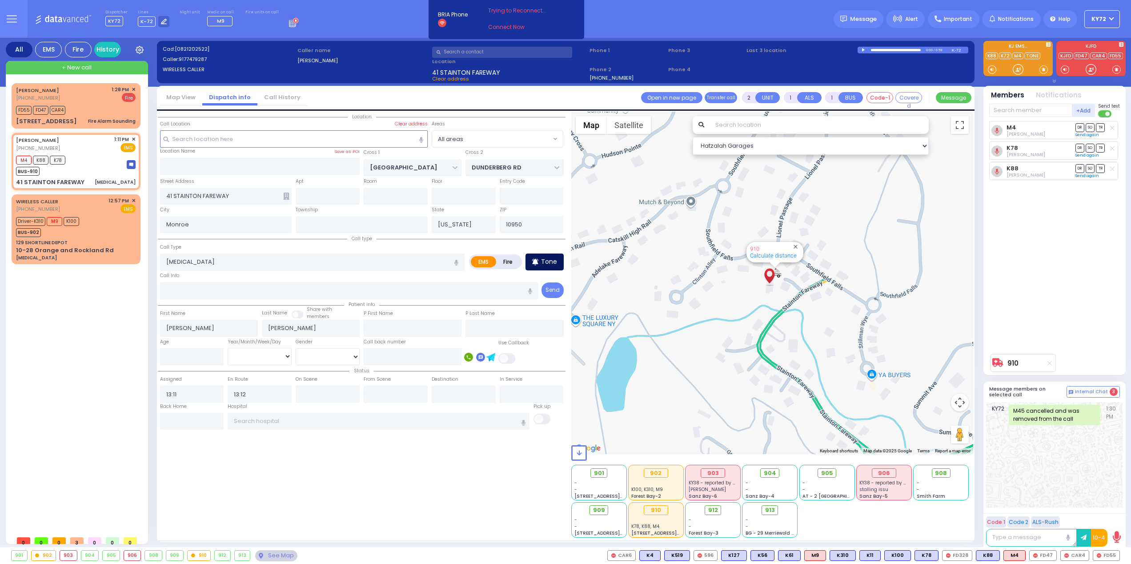
click at [547, 262] on p "Tone" at bounding box center [549, 261] width 16 height 9
click at [1015, 71] on div at bounding box center [1018, 69] width 9 height 9
click at [1020, 68] on div at bounding box center [1018, 69] width 9 height 9
click at [1019, 72] on div at bounding box center [1018, 69] width 9 height 9
drag, startPoint x: 543, startPoint y: 272, endPoint x: 544, endPoint y: 266, distance: 5.5
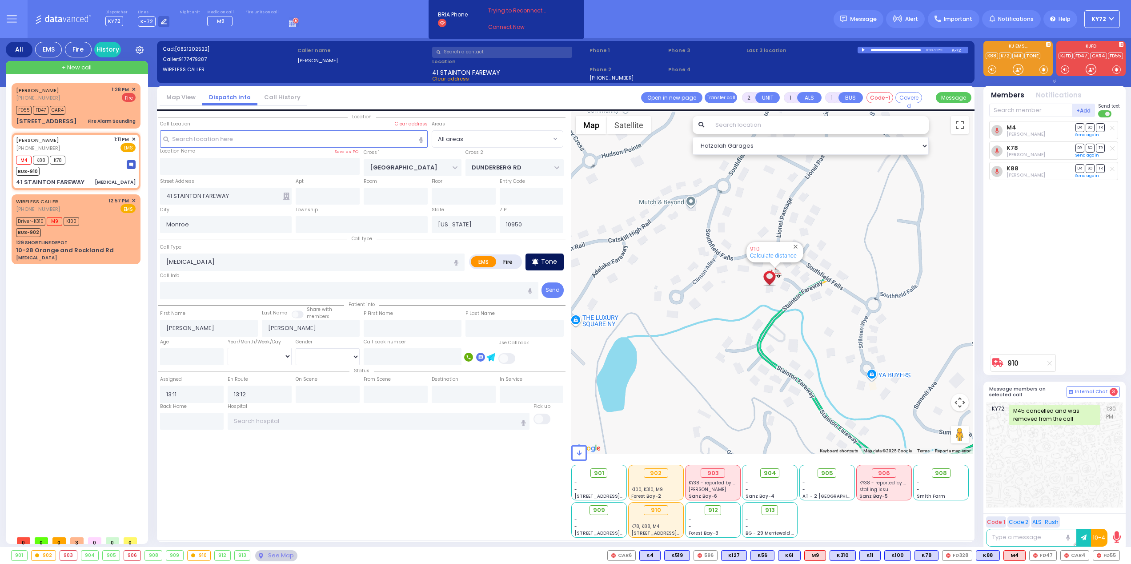
click at [543, 270] on div "Call type Call Type passing out EMS Fire Tone" at bounding box center [362, 266] width 408 height 66
click at [545, 263] on p "Tone" at bounding box center [549, 261] width 16 height 9
click at [1053, 254] on div "M4 Avrohom Yitzchok Flohr DR SO TR Sending text" at bounding box center [1055, 235] width 133 height 229
click at [1018, 69] on div at bounding box center [1018, 69] width 9 height 9
click at [1016, 69] on div at bounding box center [1018, 69] width 9 height 9
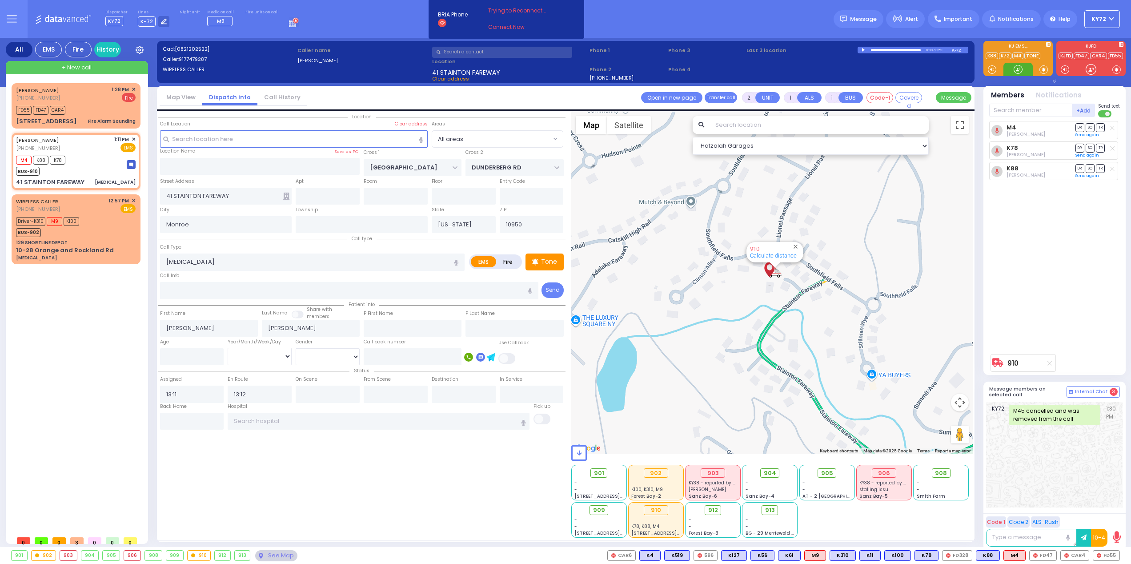
click at [1016, 69] on div at bounding box center [1018, 69] width 9 height 9
click at [541, 265] on div "Tone" at bounding box center [545, 261] width 38 height 17
click at [1021, 71] on div at bounding box center [1018, 69] width 9 height 9
click at [1018, 69] on div at bounding box center [1018, 69] width 9 height 9
click at [104, 172] on div "M4 K88 K78 BUS-910" at bounding box center [76, 164] width 120 height 22
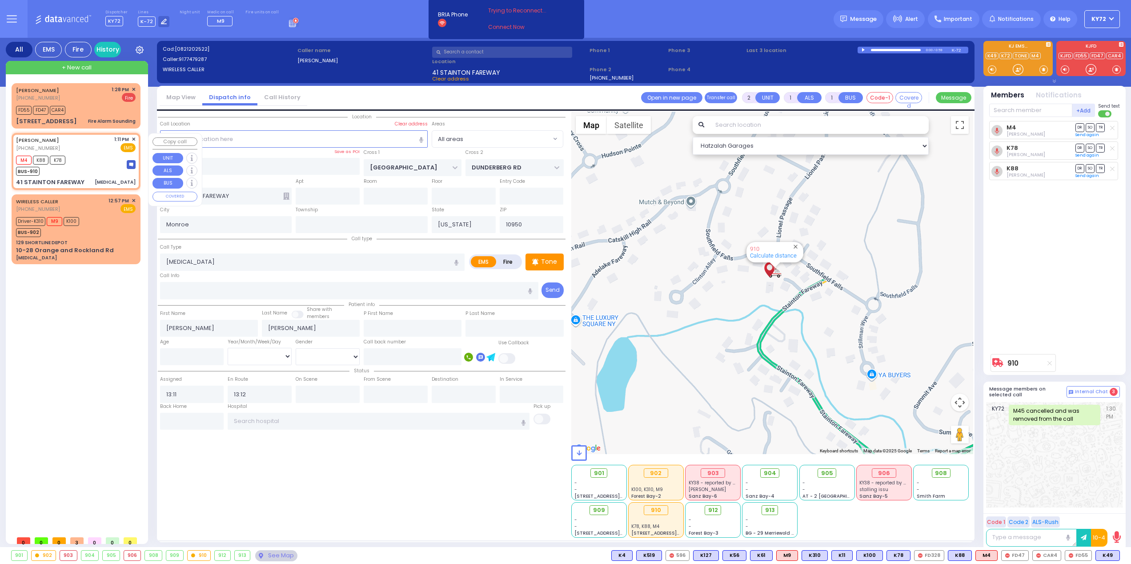
select select
radio input "true"
select select
select select "Hatzalah Garages"
click at [1102, 556] on span "K49" at bounding box center [1108, 555] width 24 height 10
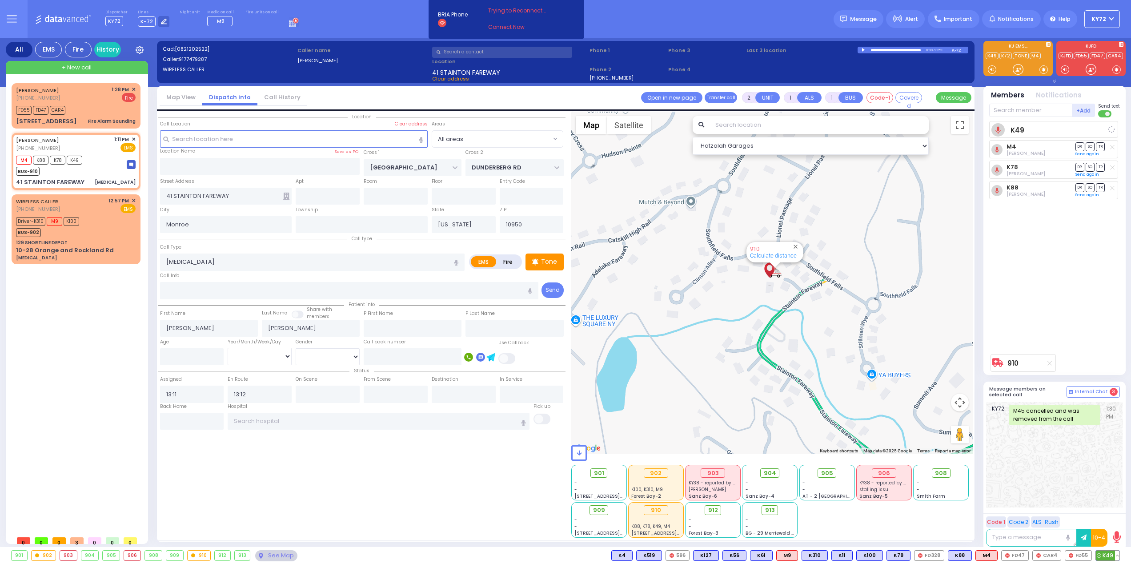
select select
radio input "true"
select select
select select "Hatzalah Garages"
click at [135, 89] on span "✕" at bounding box center [134, 90] width 4 height 8
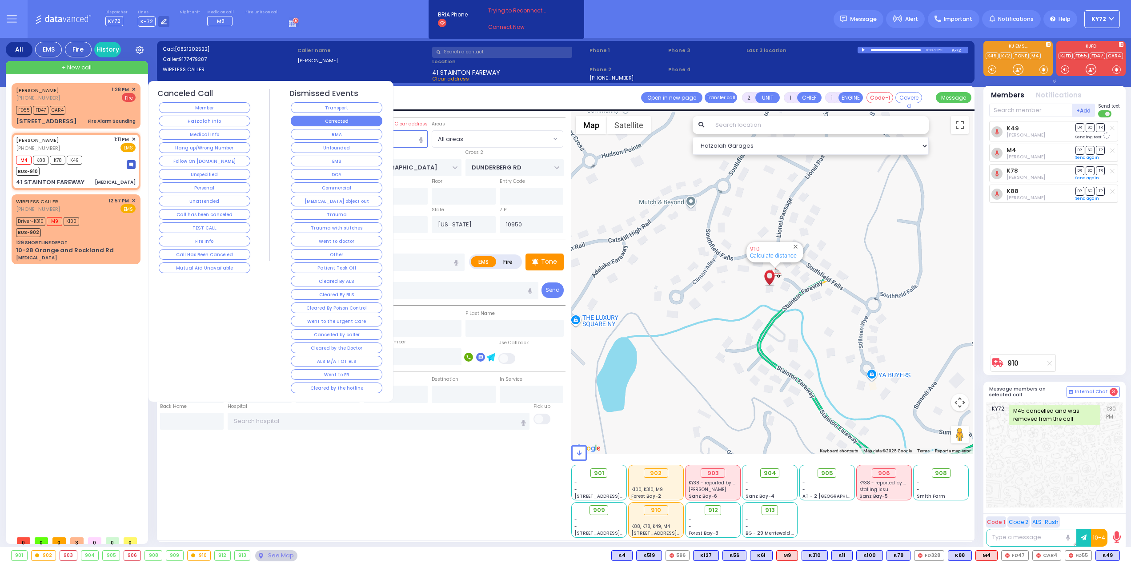
click at [339, 122] on button "Corrected" at bounding box center [337, 121] width 92 height 11
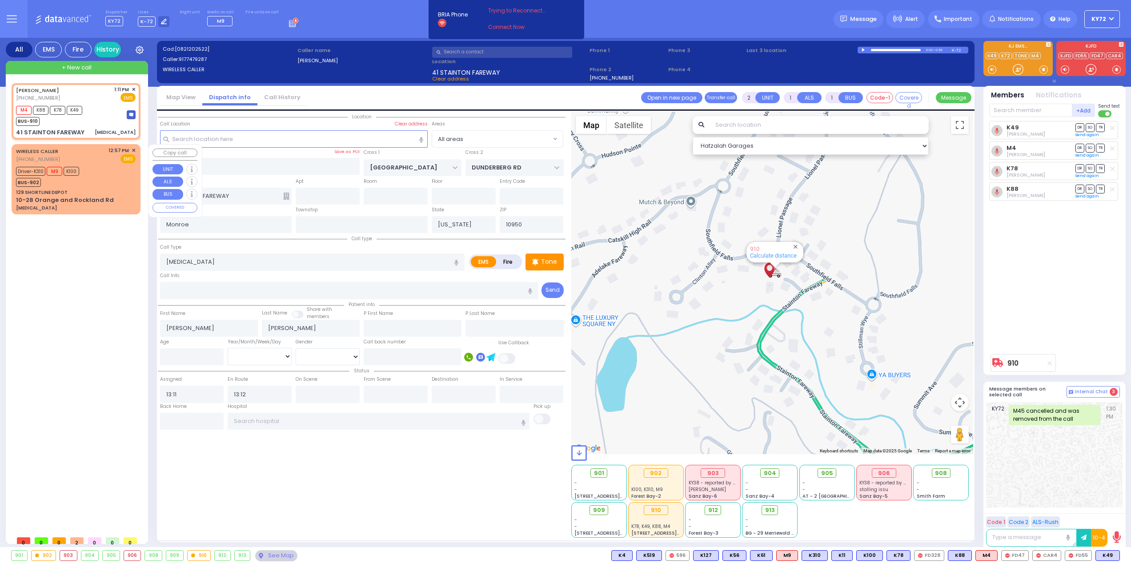
click at [117, 163] on div "WIRELESS CALLER (845) 213-7748 12:57 PM ✕ EMS Driver-K310 M9" at bounding box center [75, 178] width 125 height 67
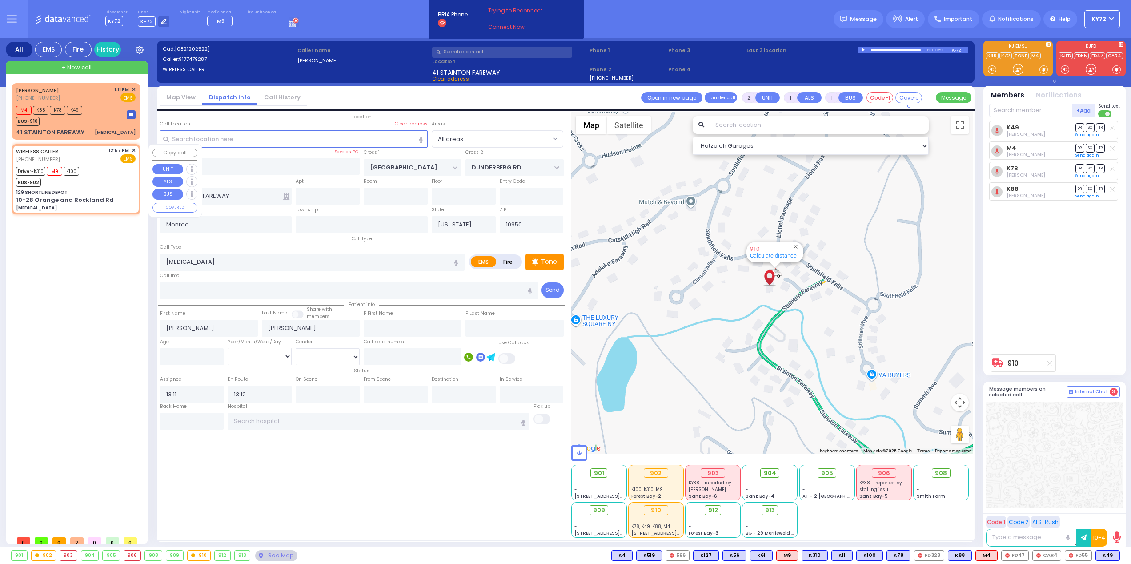
type input "6"
select select
type input "[MEDICAL_DATA]"
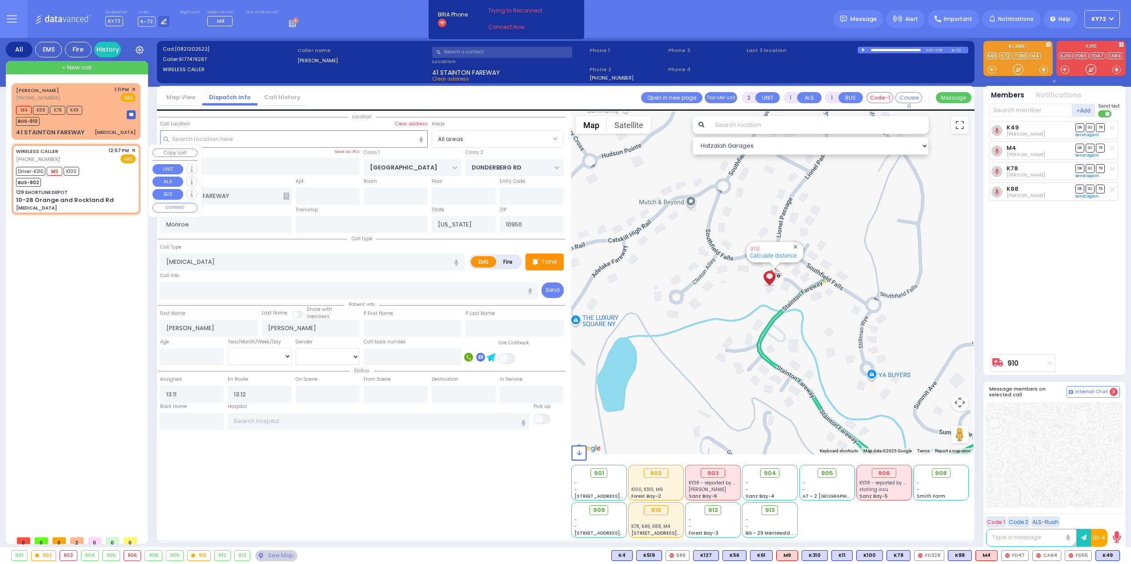
radio input "true"
type input "honda odysey"
type input "Unknown"
select select "Year"
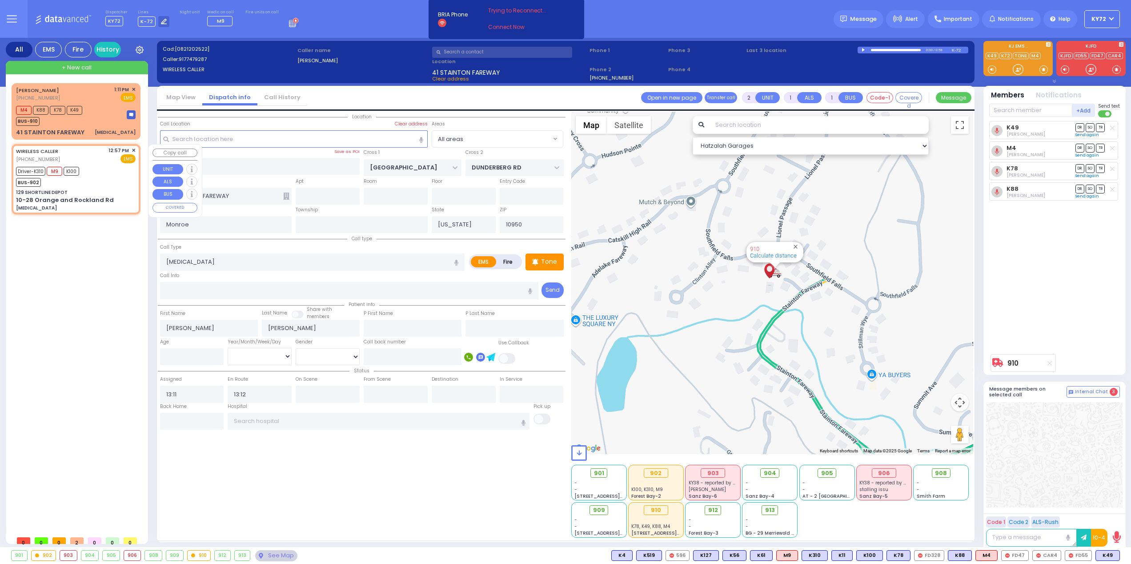
type input "12:57"
type input "13:08"
select select "Hatzalah Garages"
type input "129 SHORTLINE DEPOT"
type input "10-28 Orange and Rockland Rd"
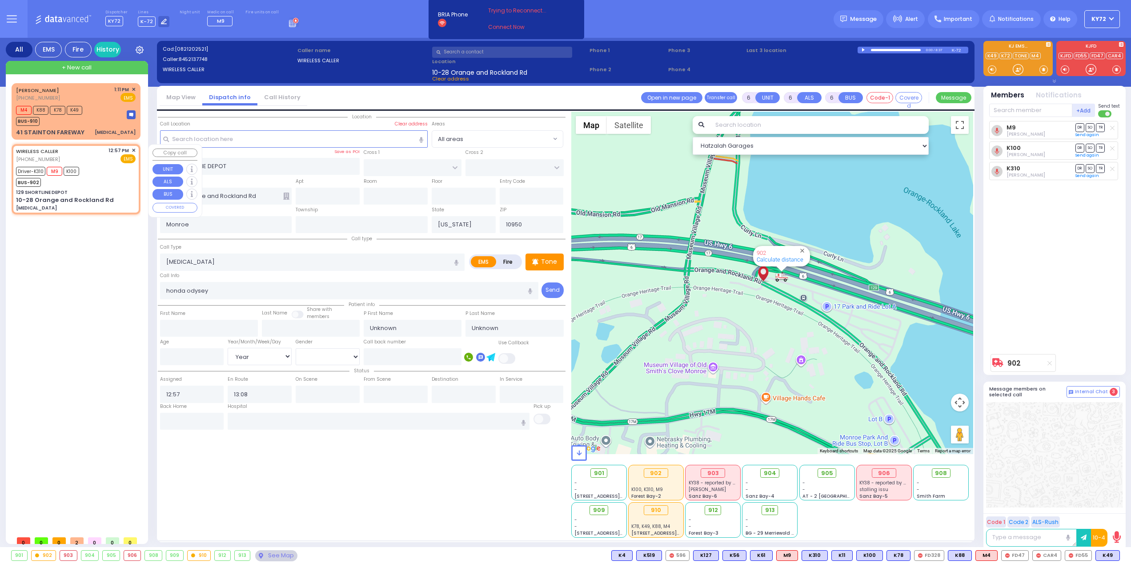
select select
radio input "true"
select select "Year"
type input "13:30"
select select "Hatzalah Garages"
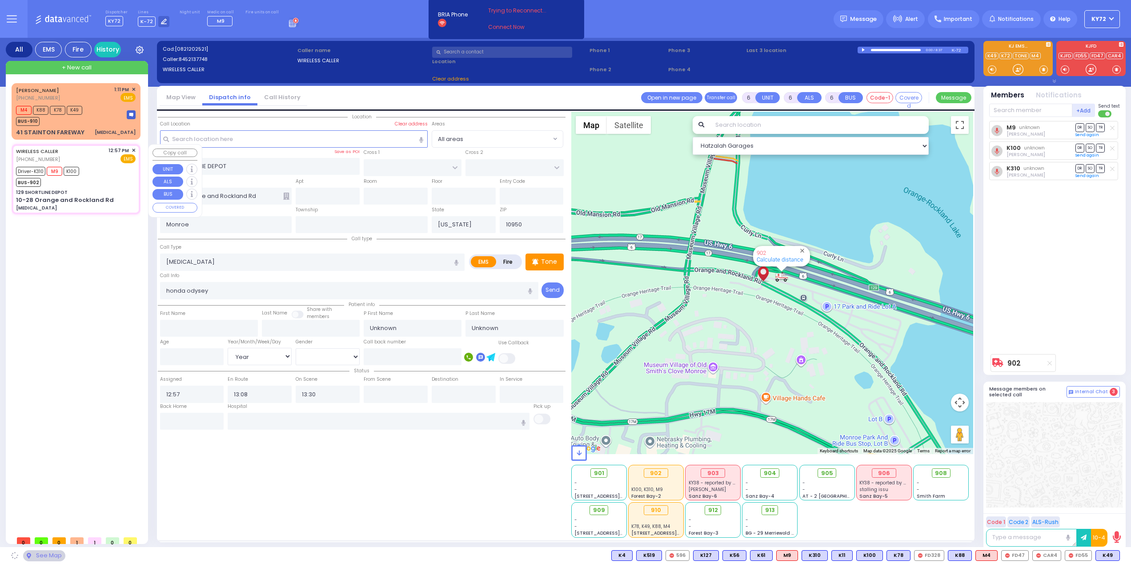
select select
radio input "true"
select select "Year"
select select "Hatzalah Garages"
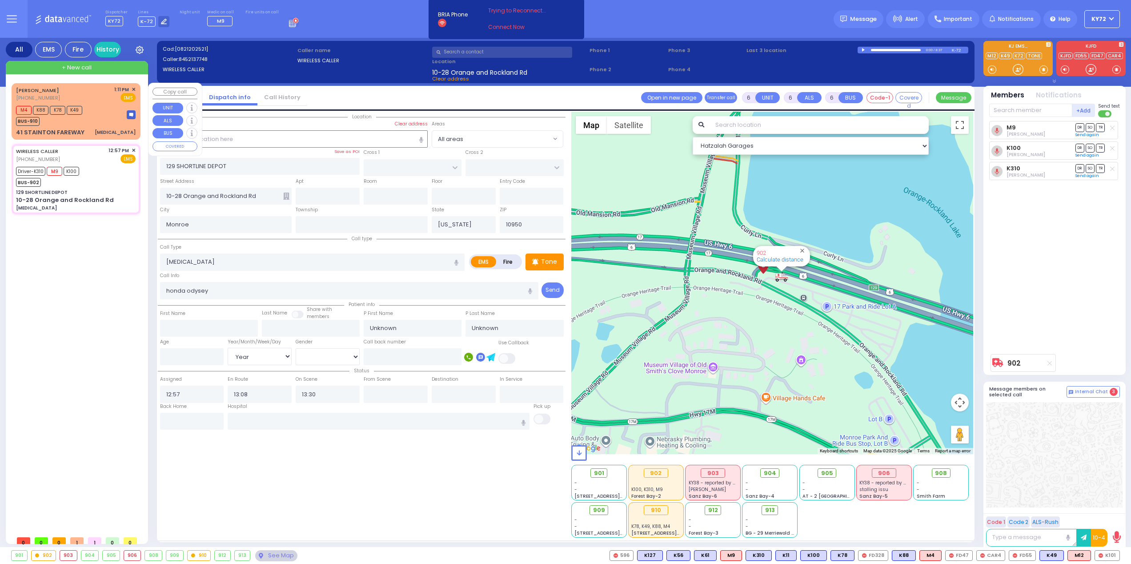
click at [97, 128] on div "41 STAINTON FAREWAY passing out" at bounding box center [76, 132] width 120 height 9
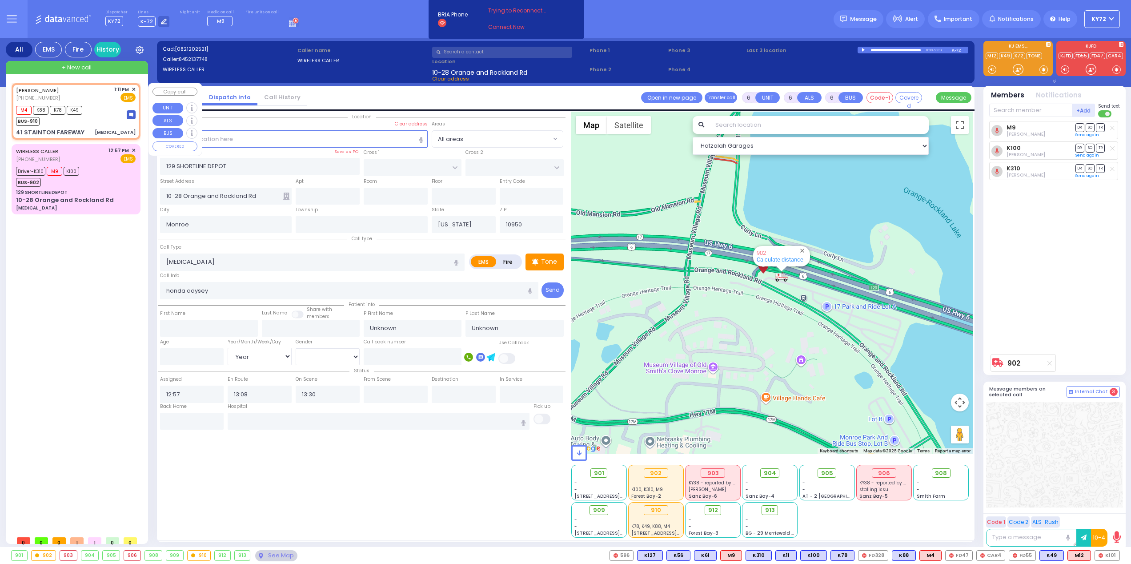
type input "2"
type input "1"
select select
type input "[MEDICAL_DATA]"
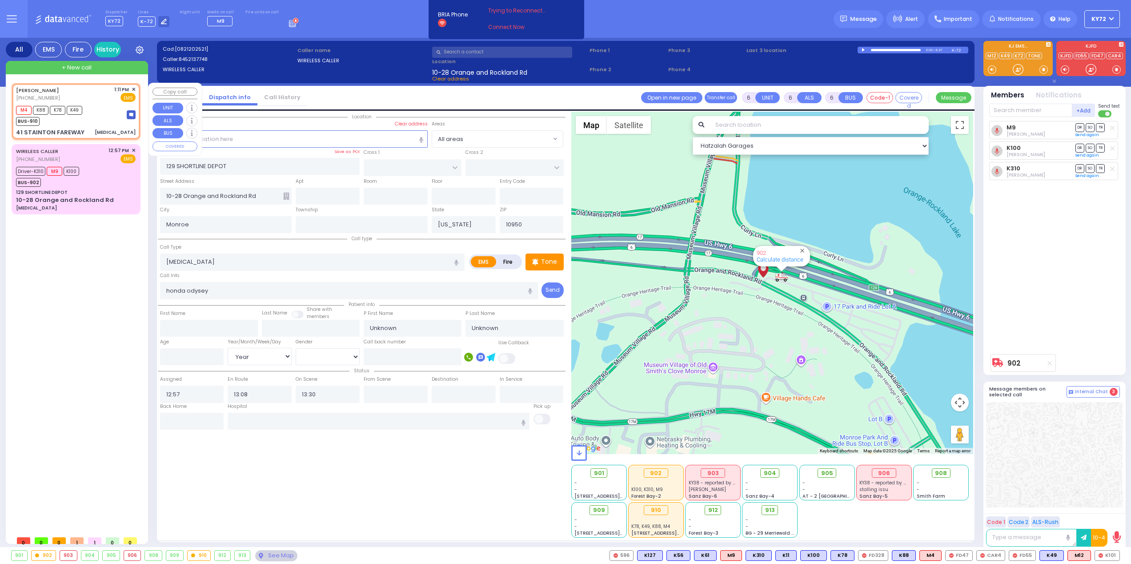
radio input "true"
type input "[PERSON_NAME]"
select select
type input "13:11"
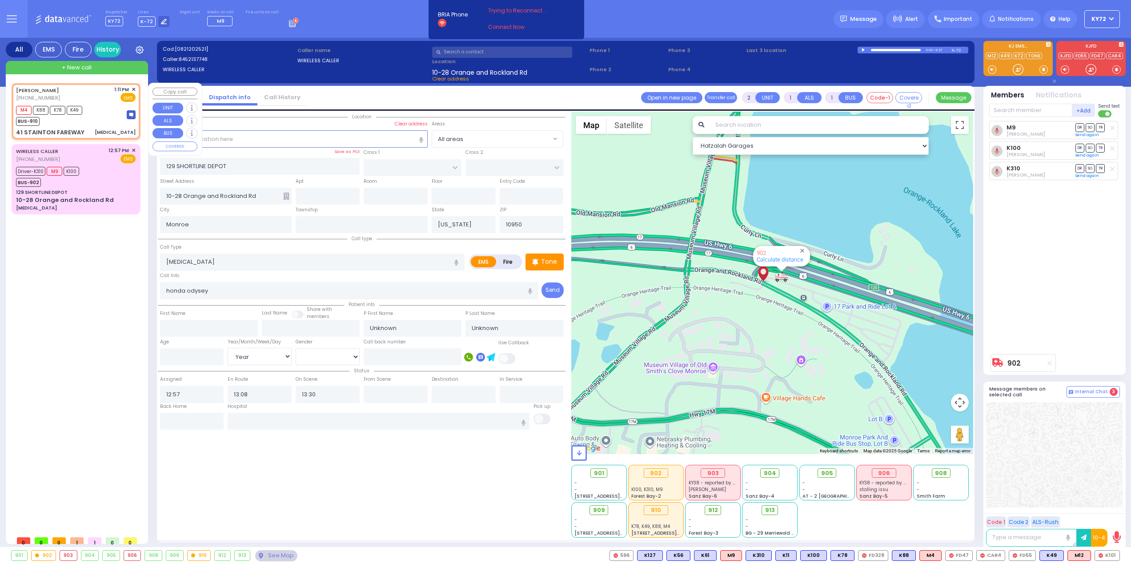
type input "13:12"
type input "[GEOGRAPHIC_DATA]"
type input "DUNDERBERG RD"
type input "41 STAINTON FAREWAY"
select select "Hatzalah Garages"
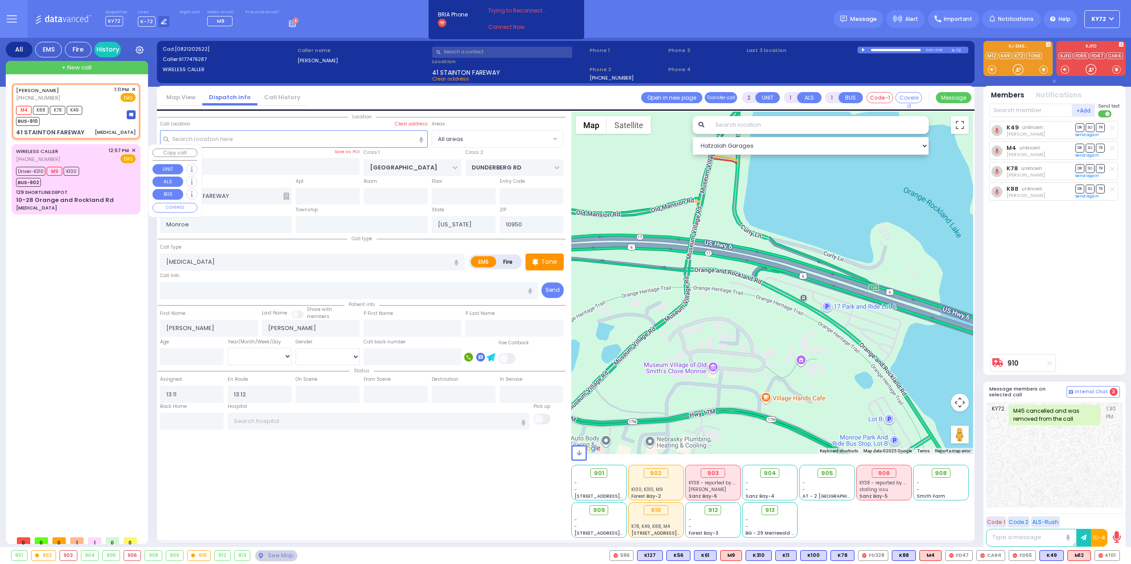
click at [92, 177] on div "Driver-K310 M9 K100 BUS-902" at bounding box center [76, 176] width 120 height 22
type input "6"
select select
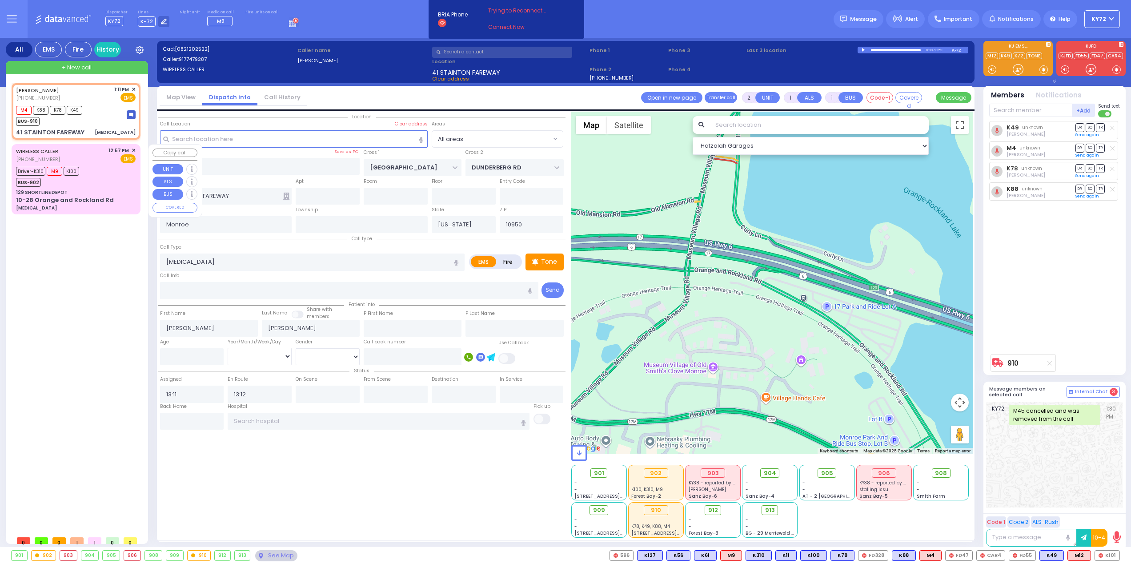
type input "[MEDICAL_DATA]"
radio input "true"
type input "honda odysey"
type input "Unknown"
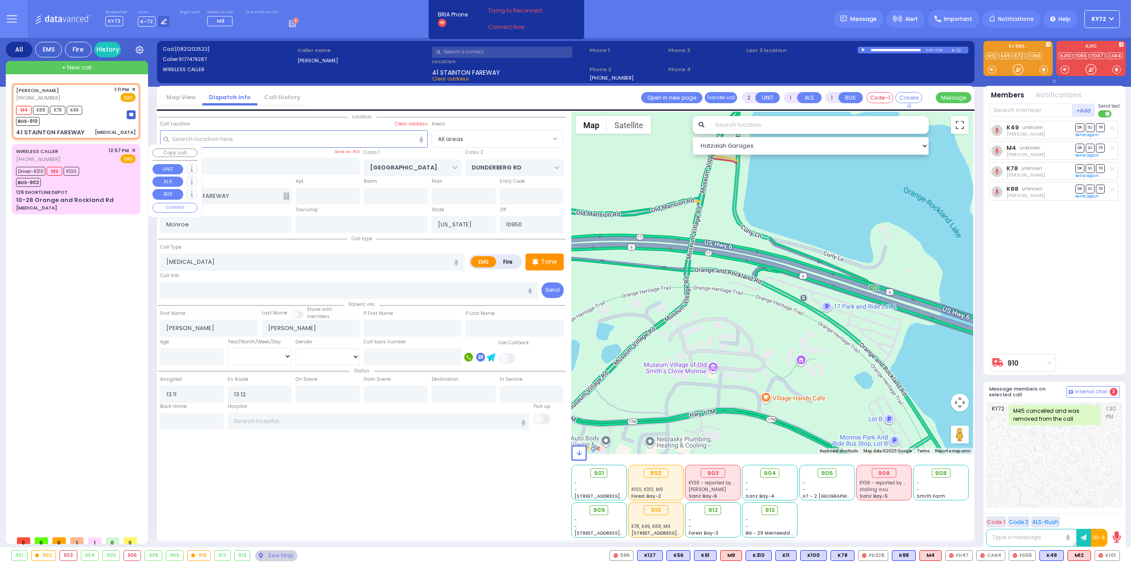
select select "Year"
type input "12:57"
type input "13:08"
type input "13:30"
select select "Hatzalah Garages"
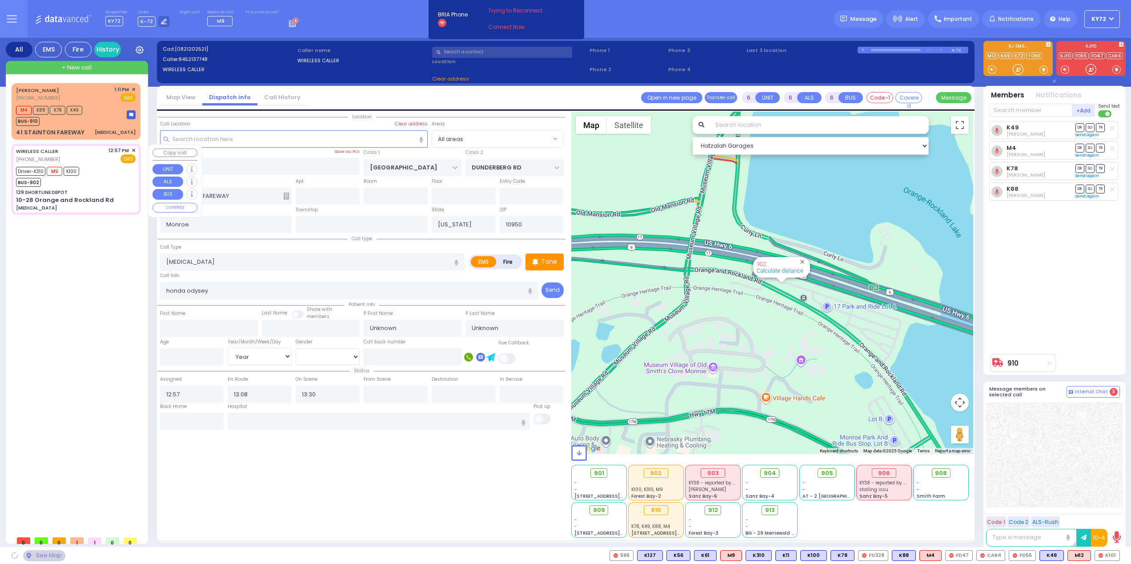
type input "129 SHORTLINE DEPOT"
type input "10-28 Orange and Rockland Rd"
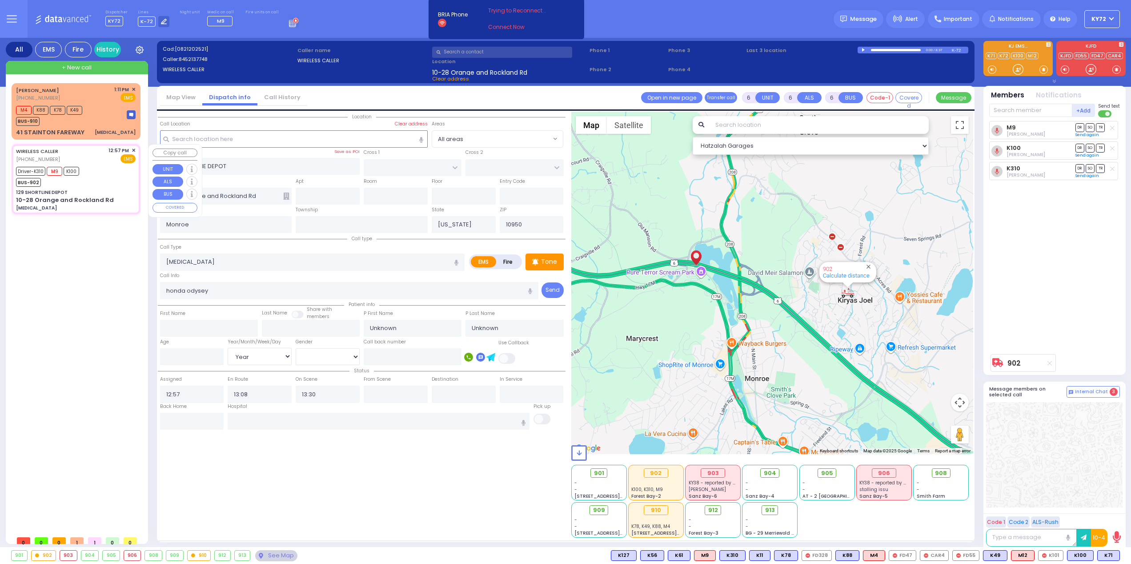
click at [133, 152] on span "✕" at bounding box center [134, 151] width 4 height 8
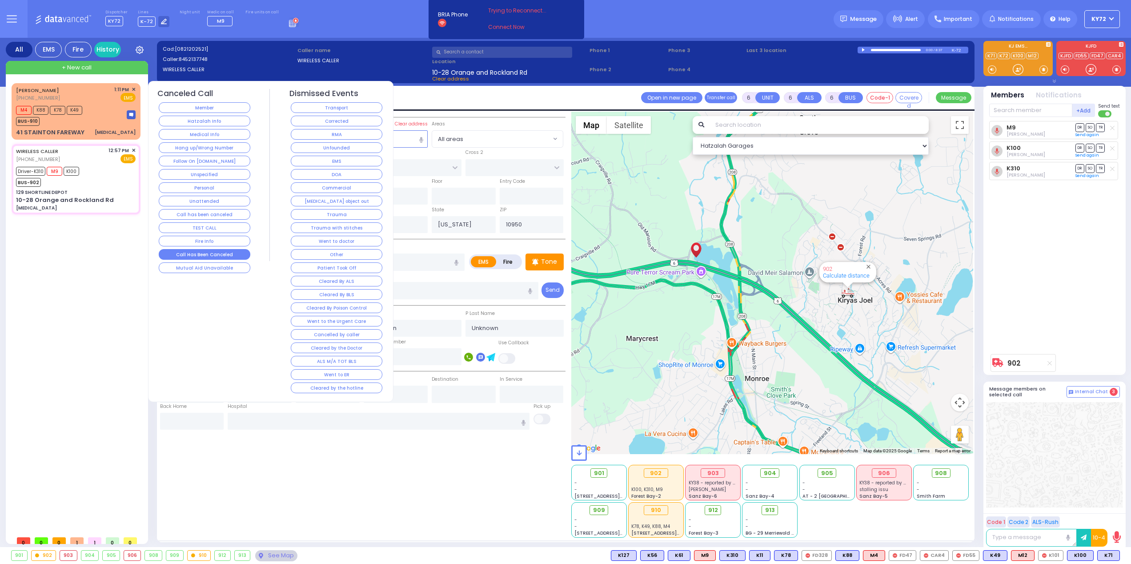
click at [213, 257] on button "Call Has Been Canceled" at bounding box center [205, 254] width 92 height 11
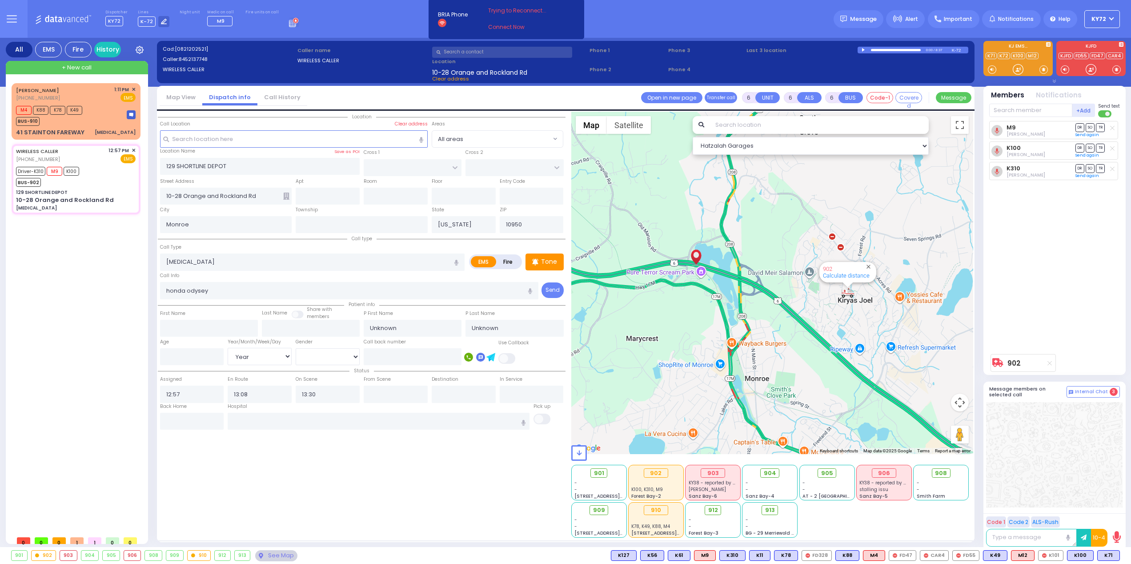
select select
radio input "true"
select select
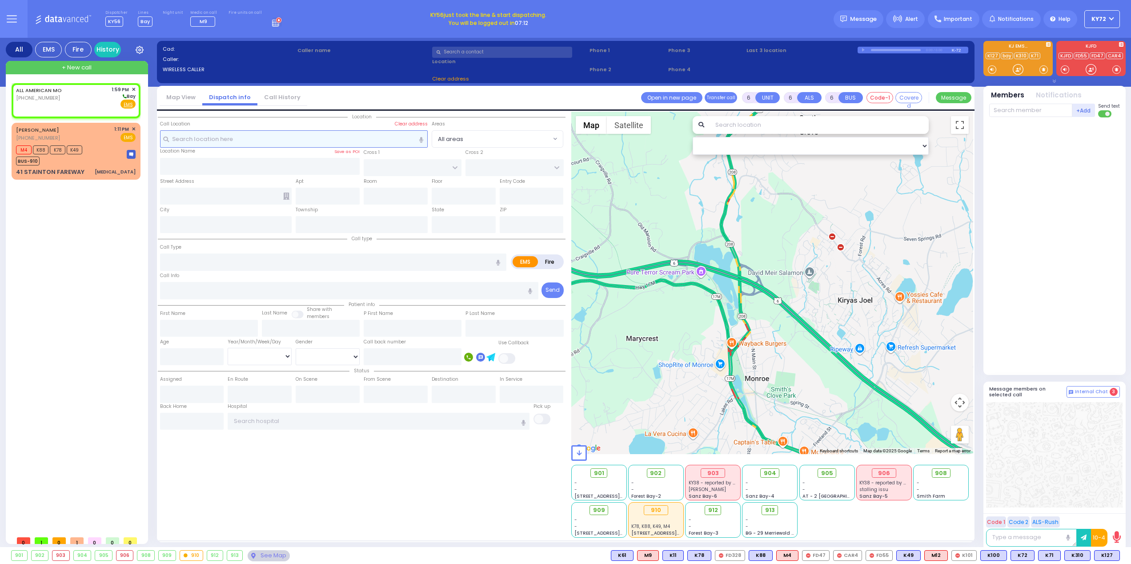
type input "2"
type input "1"
select select
radio input "true"
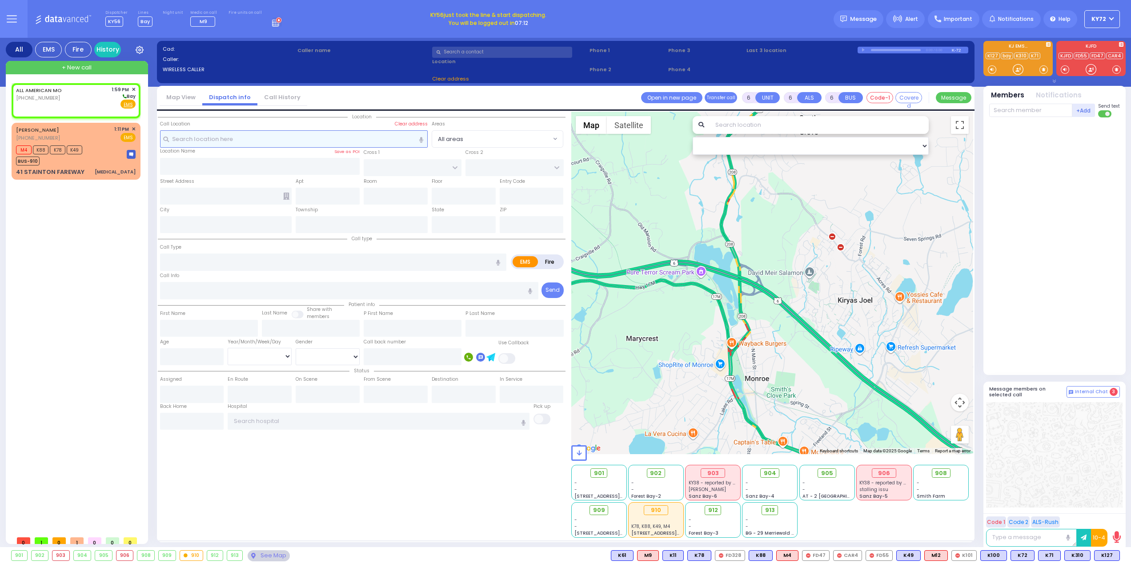
select select
type input "13:59"
select select "Hatzalah Garages"
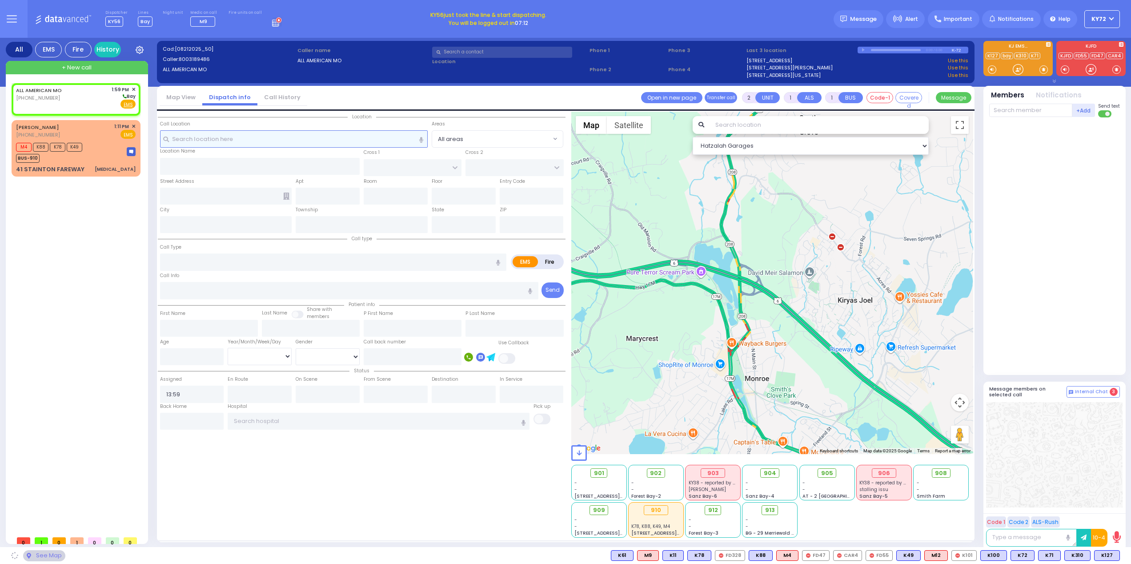
select select
radio input "true"
select select
select select "Hatzalah Garages"
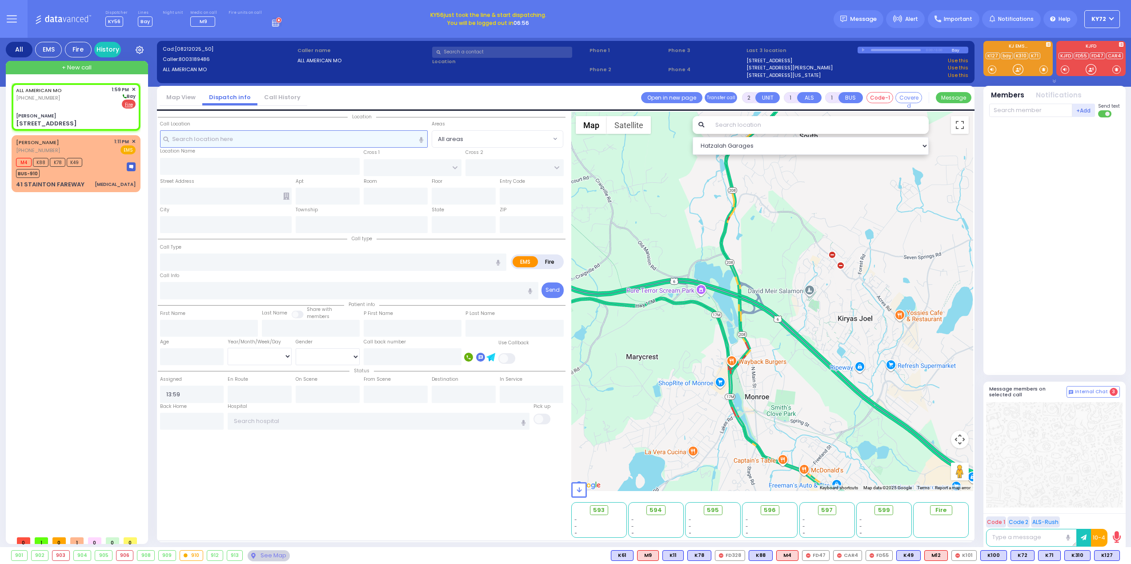
select select
radio input "false"
radio input "true"
select select
select select "Hatzalah Garages"
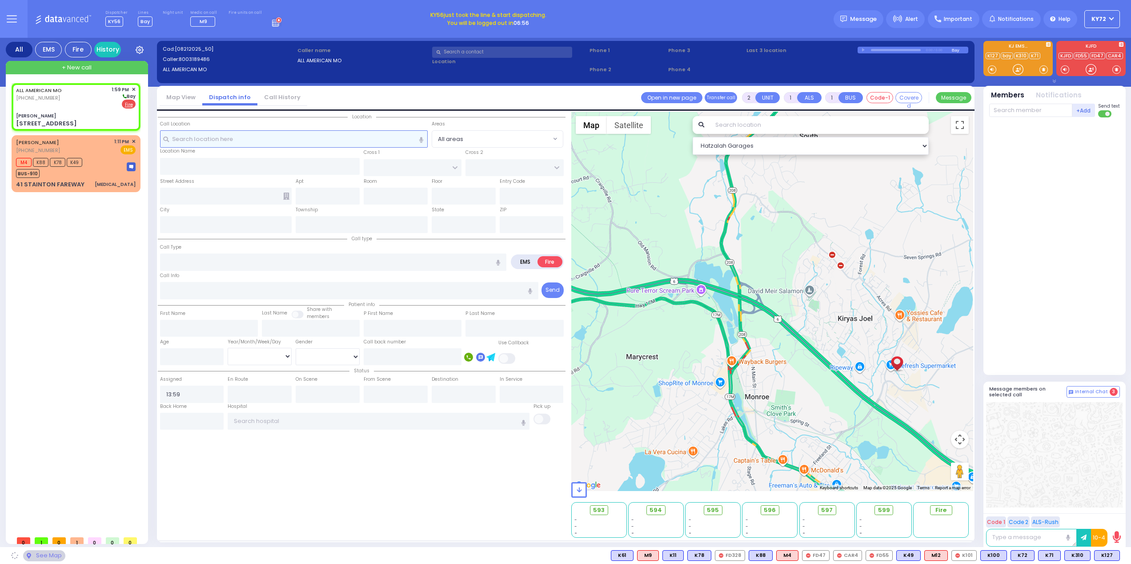
type input "Ginas Klein"
type input "BAKERTOWN RD"
type input "14 Ratzfert Way"
type input "Kiryas Joel"
type input "[US_STATE]"
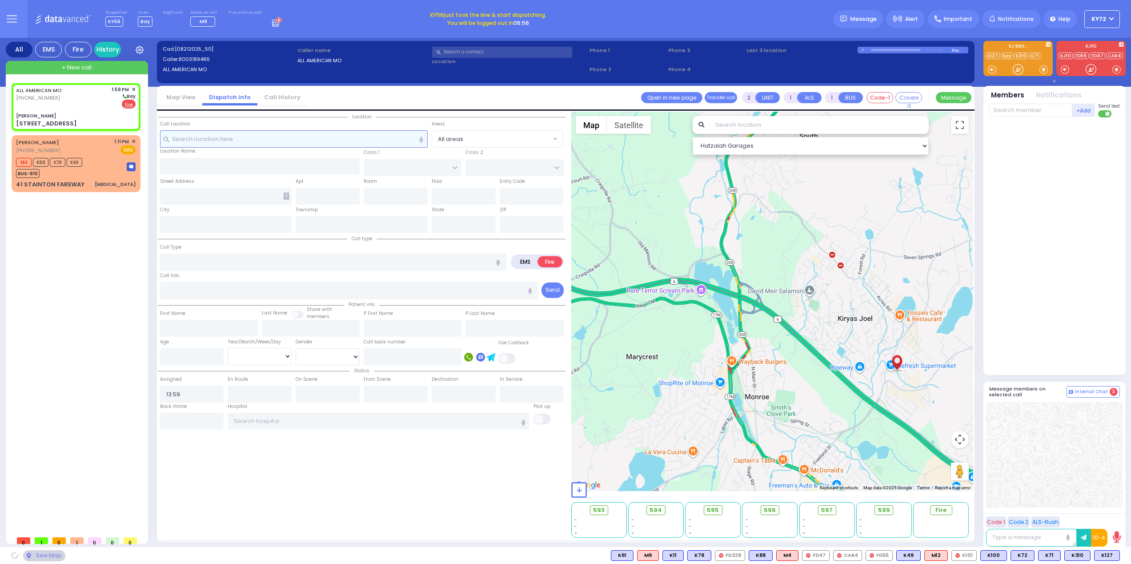
type input "10950"
select select "SECTION 4"
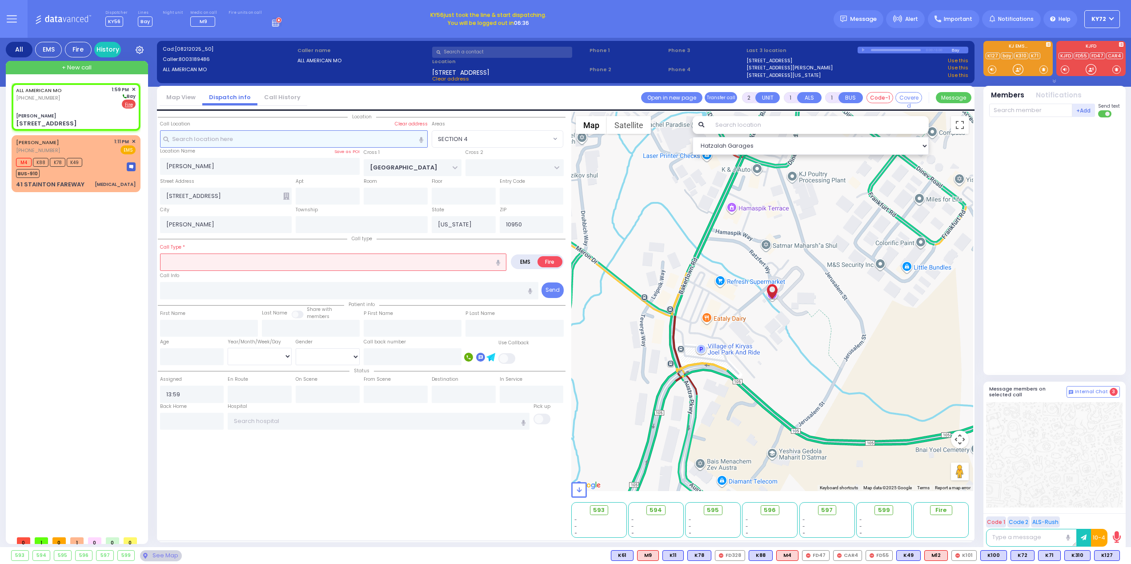
select select
radio input "true"
type input "zone 52 5th floor room 545"
select select
select select "Hatzalah Garages"
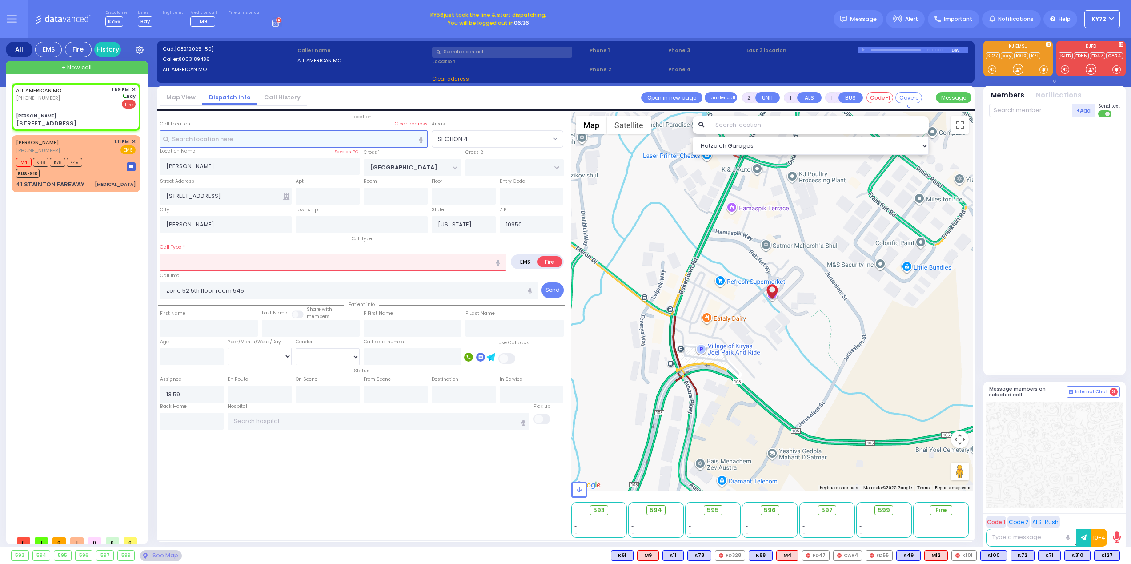
select select "SECTION 4"
select select
type input "Fire Alarm Sounding"
radio input "true"
select select
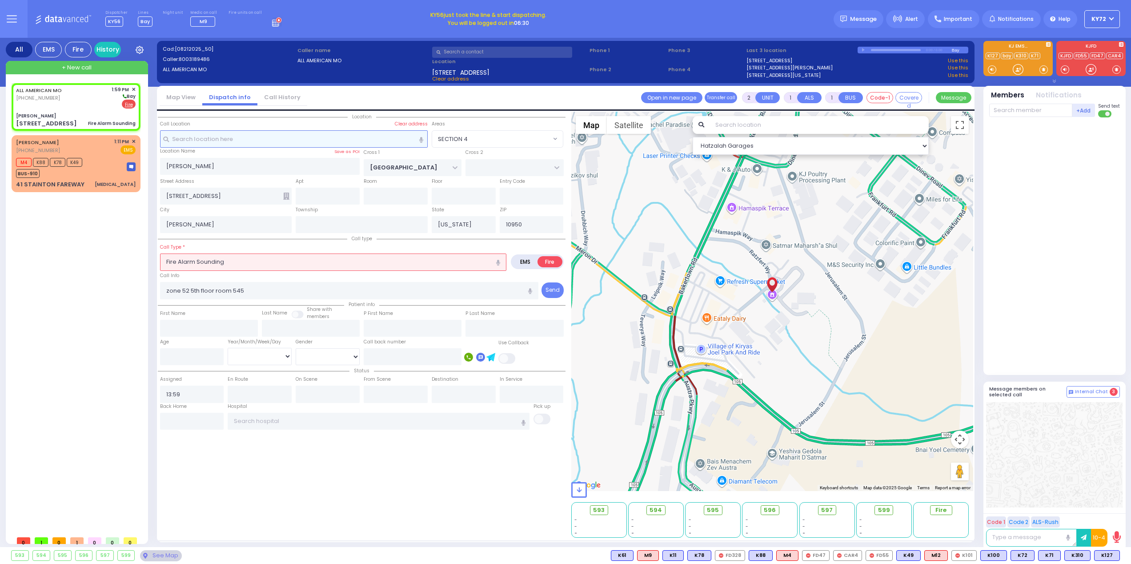
select select "Hatzalah Garages"
select select "SECTION 4"
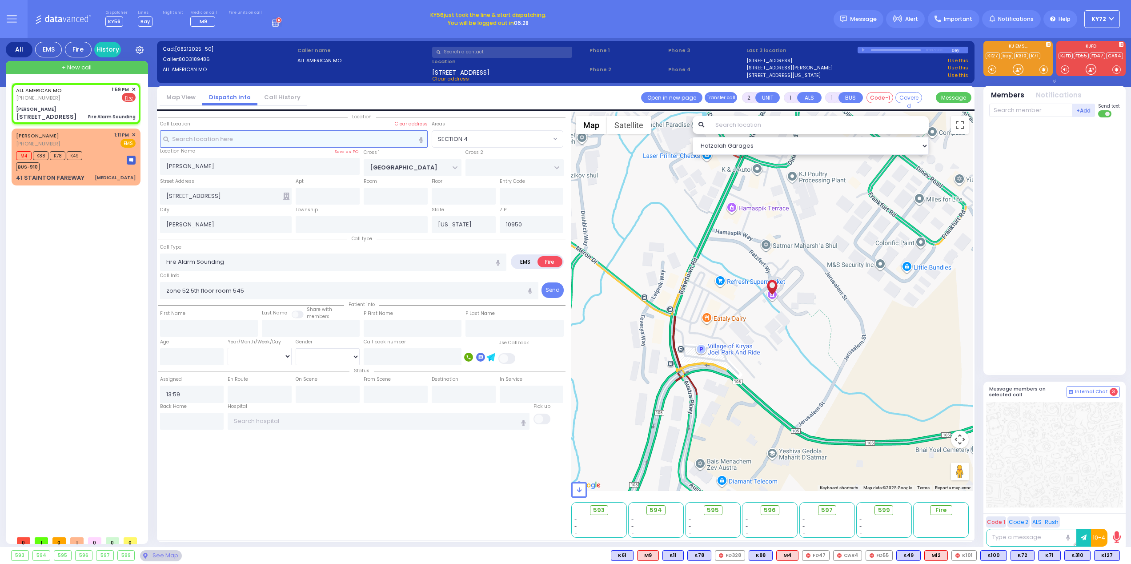
select select
radio input "true"
select select
select select "Hatzalah Garages"
select select "SECTION 4"
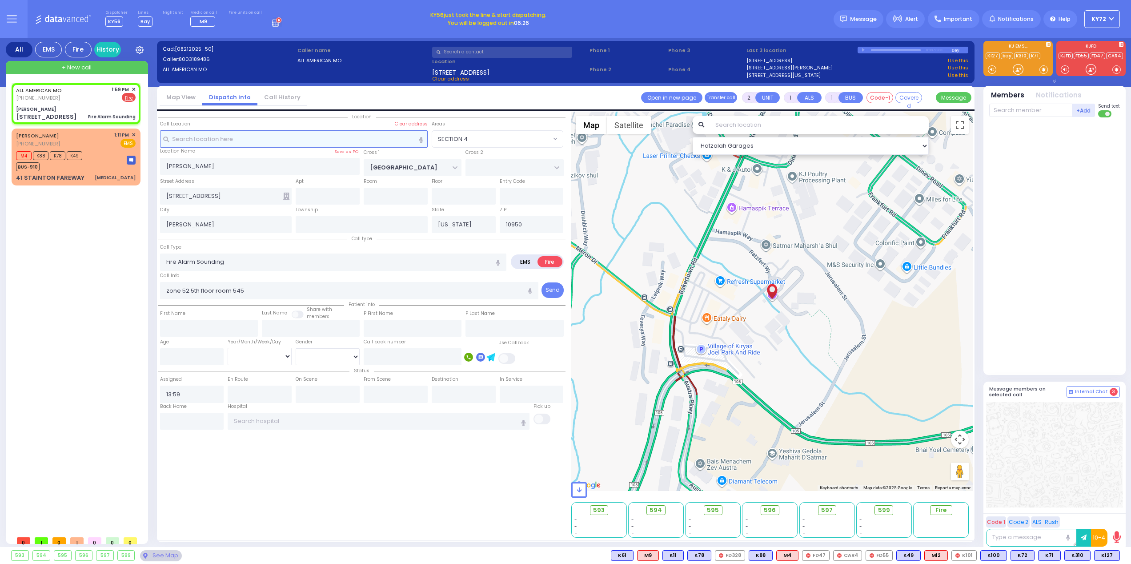
select select
radio input "true"
select select
select select "Hatzalah Garages"
select select "SECTION 4"
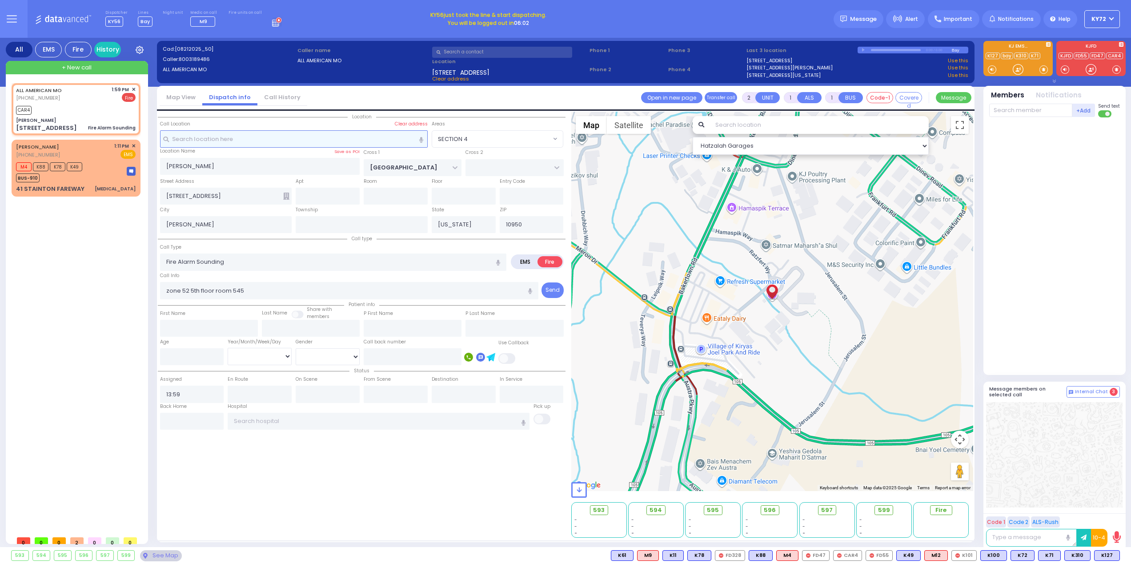
select select
radio input "true"
select select
type input "14:00"
select select "Hatzalah Garages"
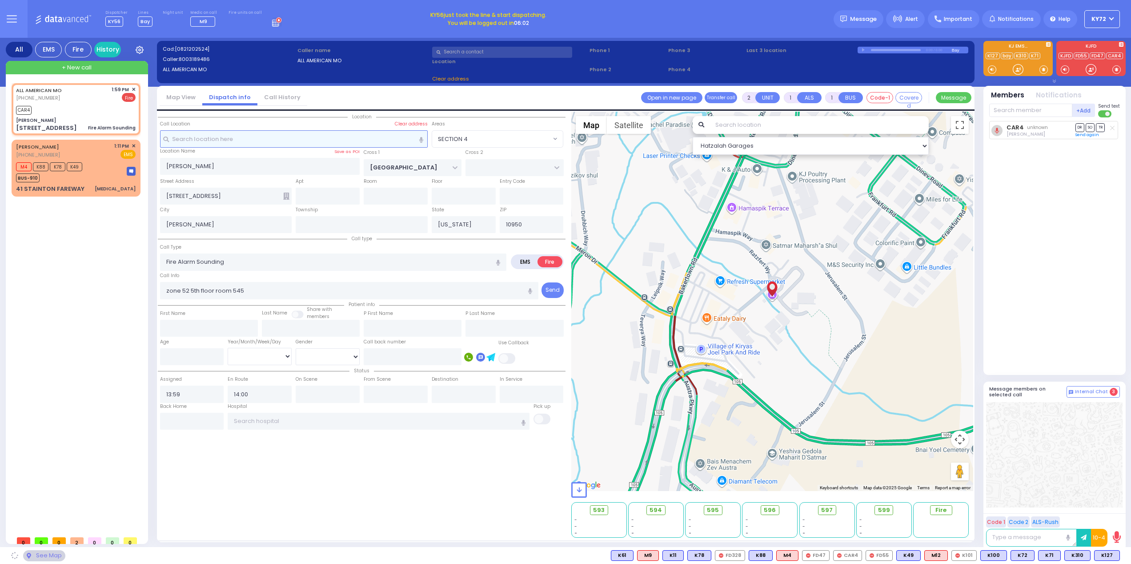
select select "SECTION 4"
select select
radio input "true"
select select
select select "Hatzalah Garages"
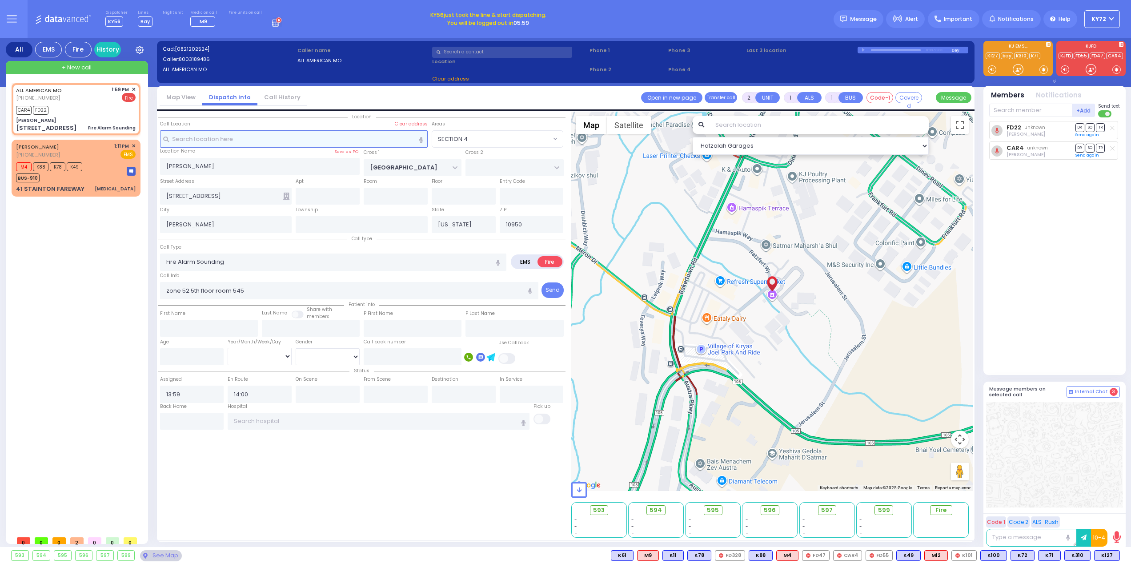
select select "SECTION 4"
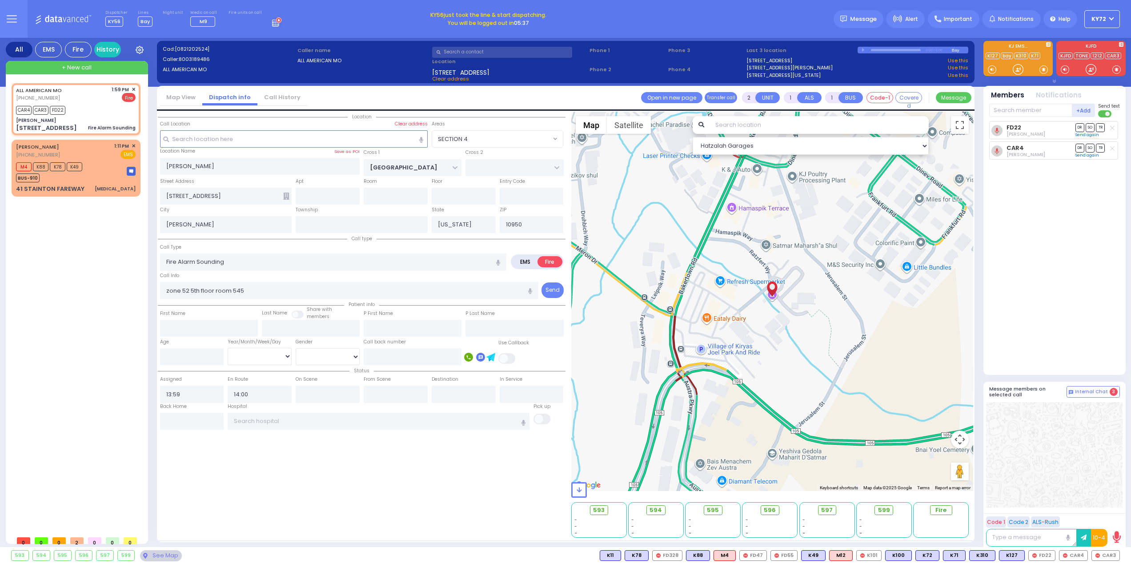
select select "SECTION 4"
select select
radio input "true"
select select
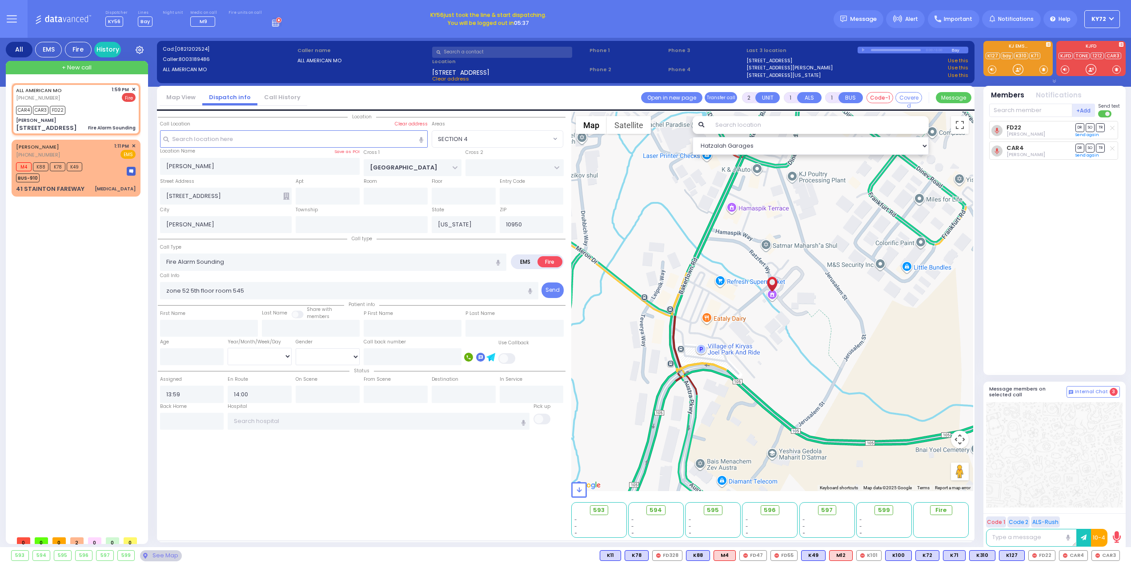
select select "SECTION 4"
select select "Hatzalah Garages"
select select
radio input "true"
select select
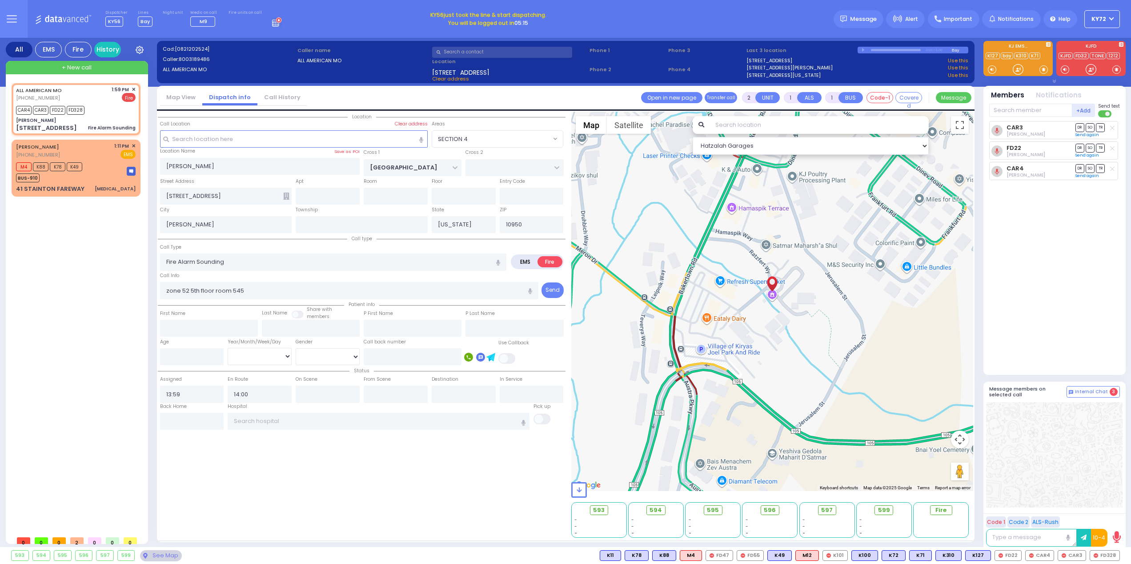
select select "Hatzalah Garages"
select select "SECTION 4"
